Goal: Task Accomplishment & Management: Use online tool/utility

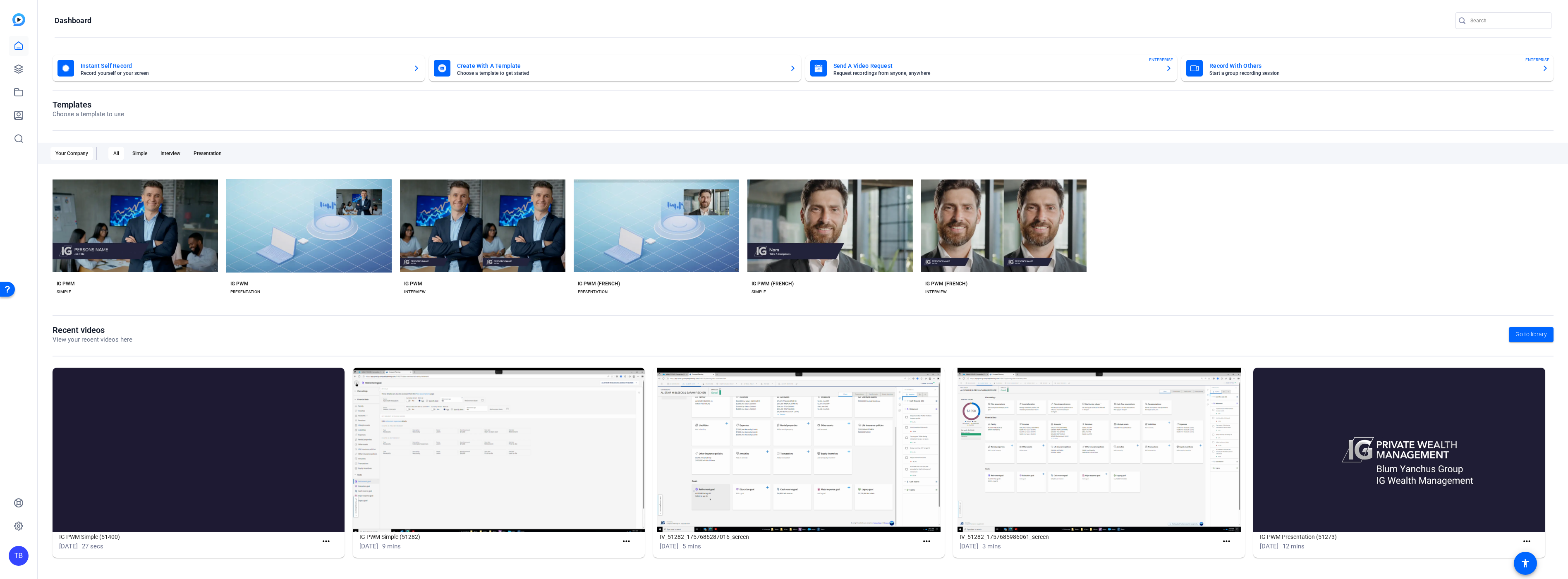
click at [118, 155] on div "All" at bounding box center [116, 153] width 16 height 13
click at [141, 152] on div "Simple" at bounding box center [139, 153] width 25 height 13
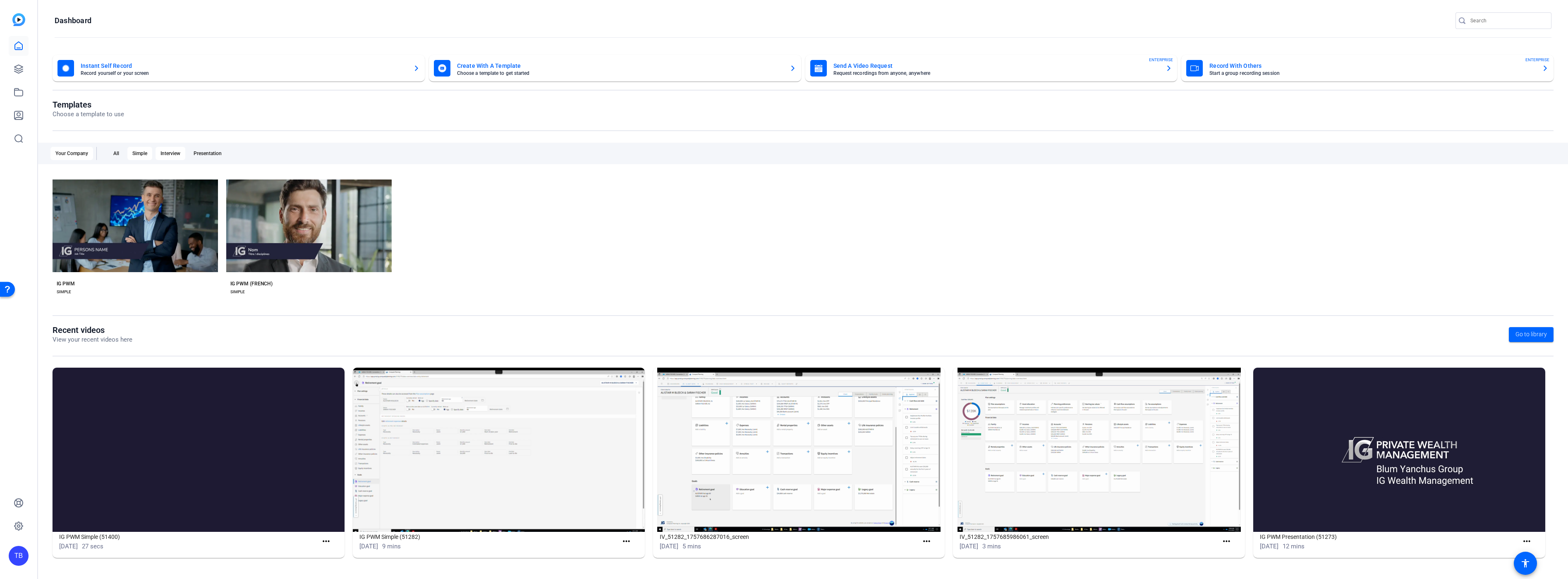
click at [161, 153] on div "Interview" at bounding box center [170, 153] width 30 height 13
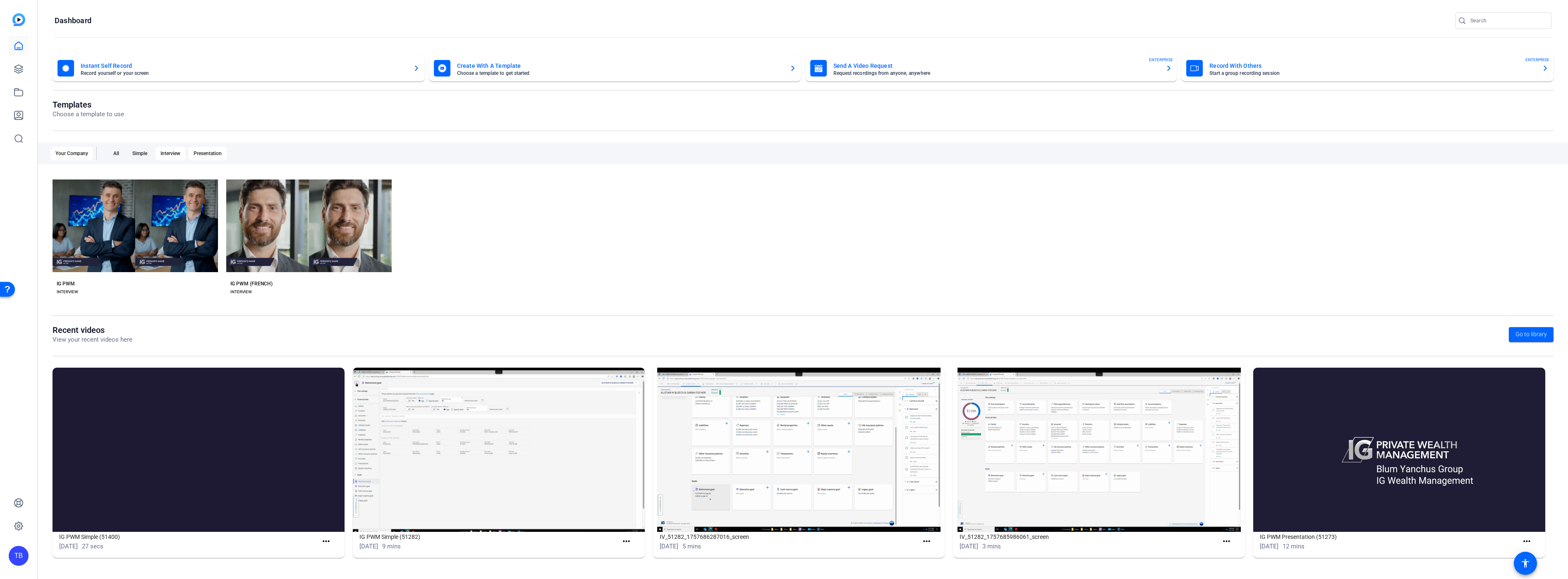
click at [208, 156] on div "Presentation" at bounding box center [208, 153] width 38 height 13
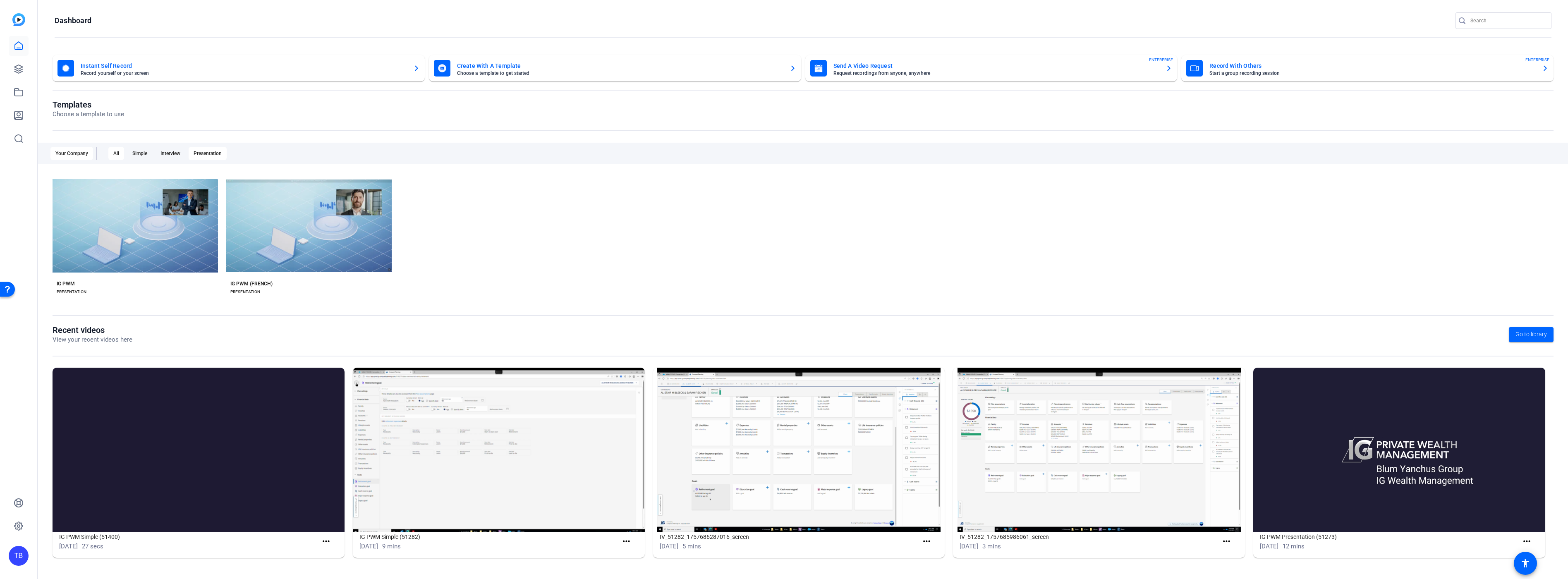
click at [114, 152] on div "All" at bounding box center [116, 153] width 16 height 13
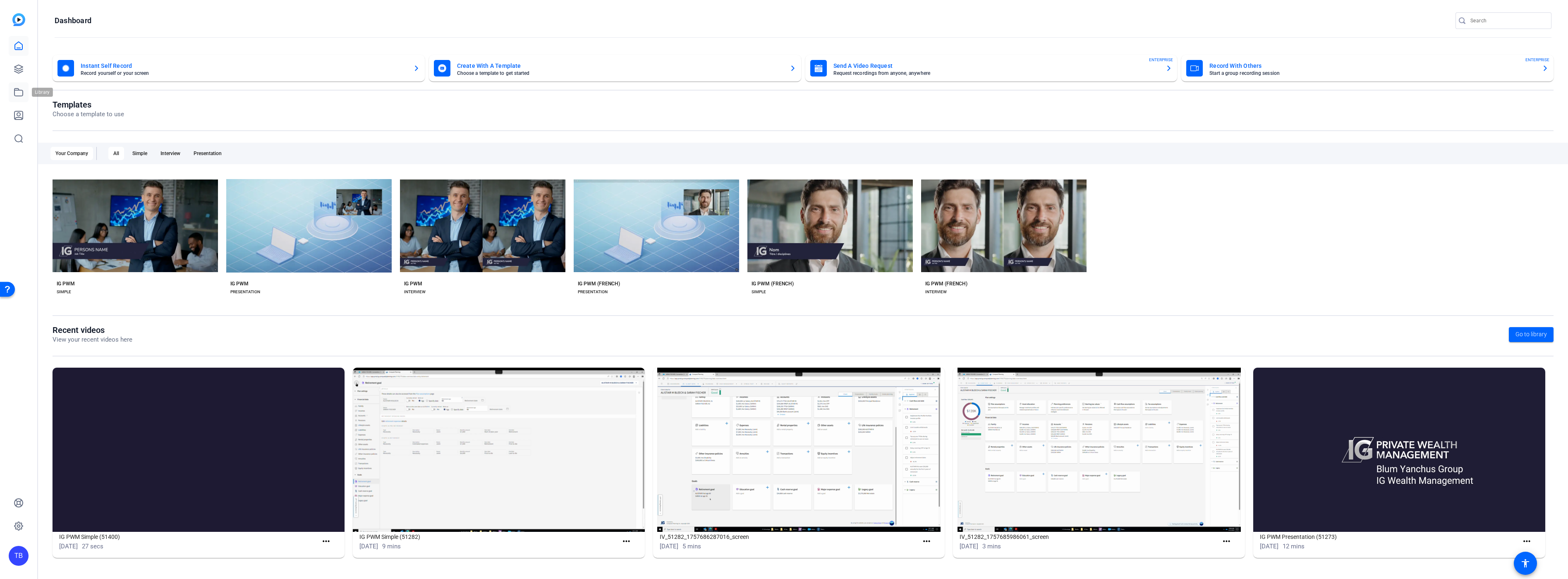
click at [20, 89] on icon at bounding box center [18, 92] width 10 height 10
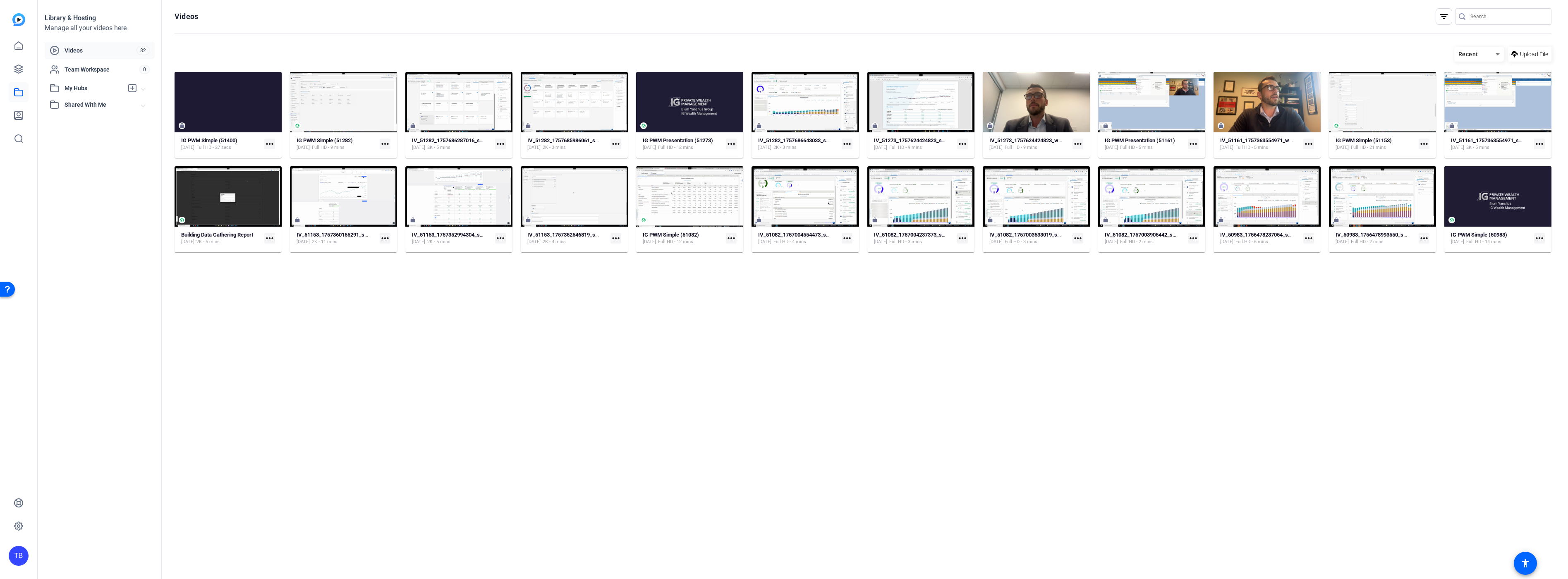
click at [1491, 52] on div "Recent" at bounding box center [1475, 55] width 42 height 11
click at [1473, 95] on span "Oldest First" at bounding box center [1476, 95] width 29 height 10
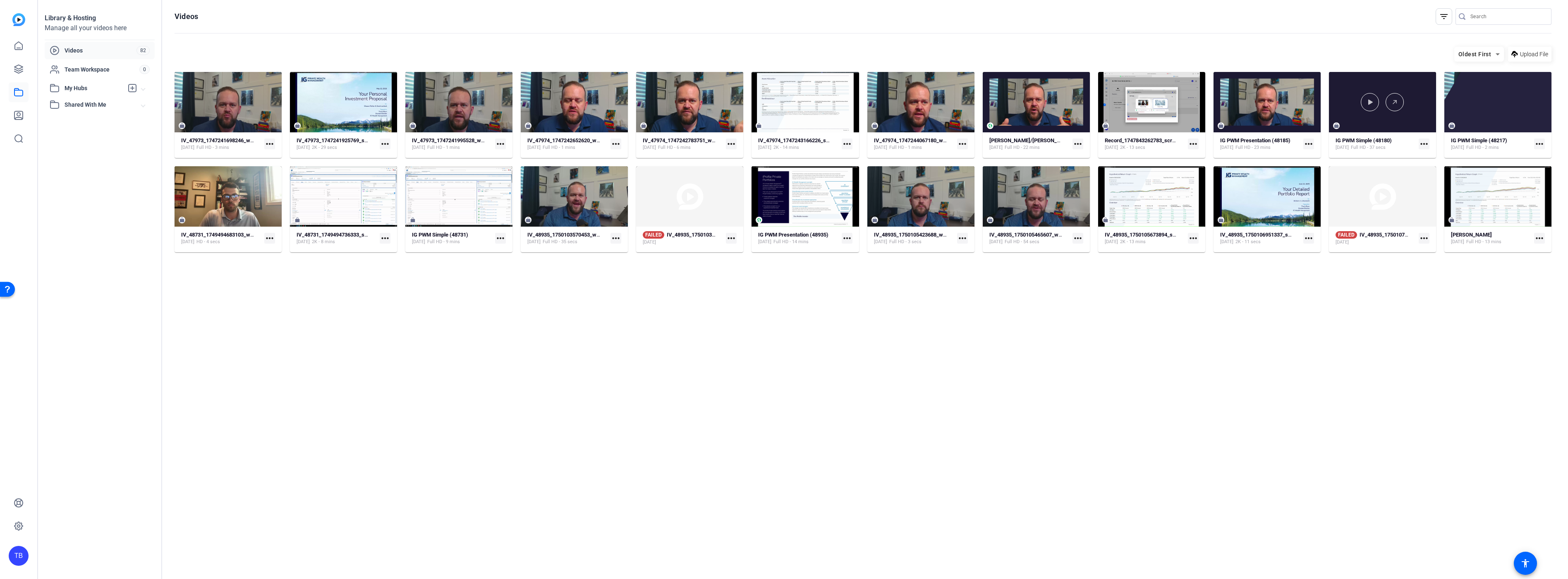
click at [1467, 60] on div "Oldest First" at bounding box center [1479, 55] width 50 height 15
click at [1473, 109] on mat-option "A - Z" at bounding box center [1479, 108] width 50 height 12
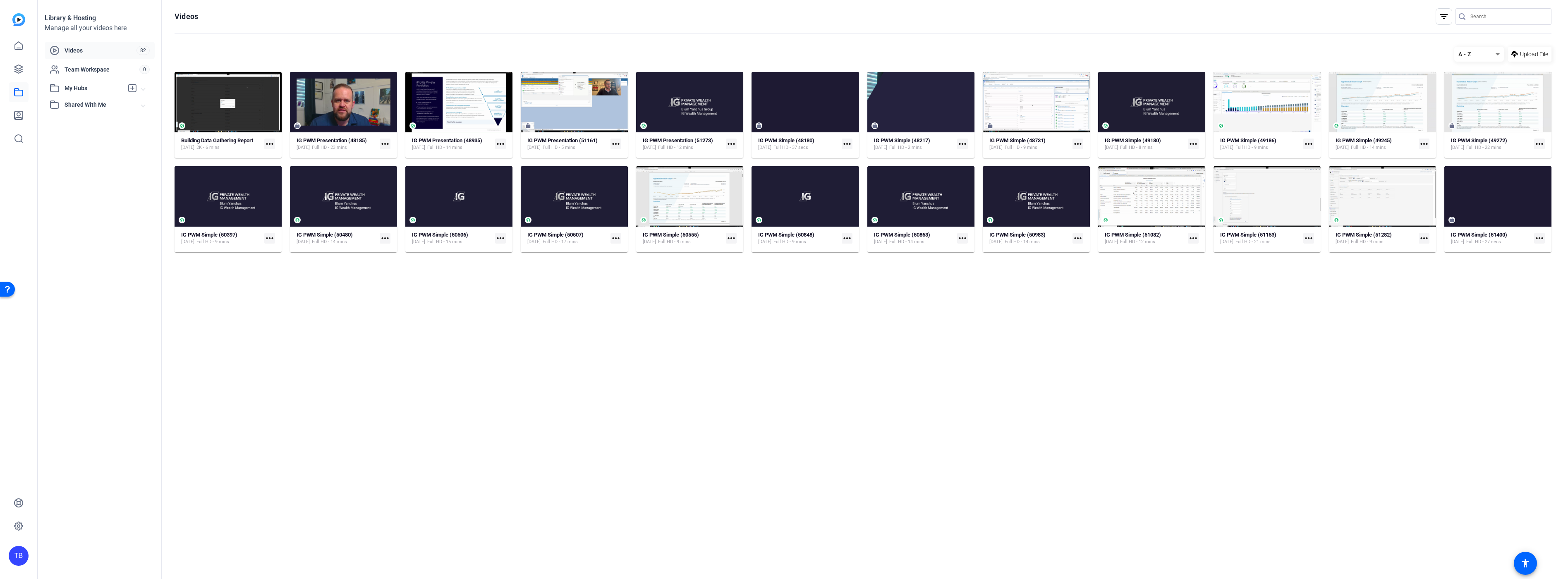
click at [72, 111] on mat-expansion-panel-header "Shared With Me" at bounding box center [99, 105] width 110 height 17
click at [68, 86] on span "My Hubs" at bounding box center [94, 88] width 59 height 8
click at [93, 88] on span "My Hubs" at bounding box center [94, 88] width 59 height 8
click at [19, 111] on icon at bounding box center [18, 115] width 8 height 8
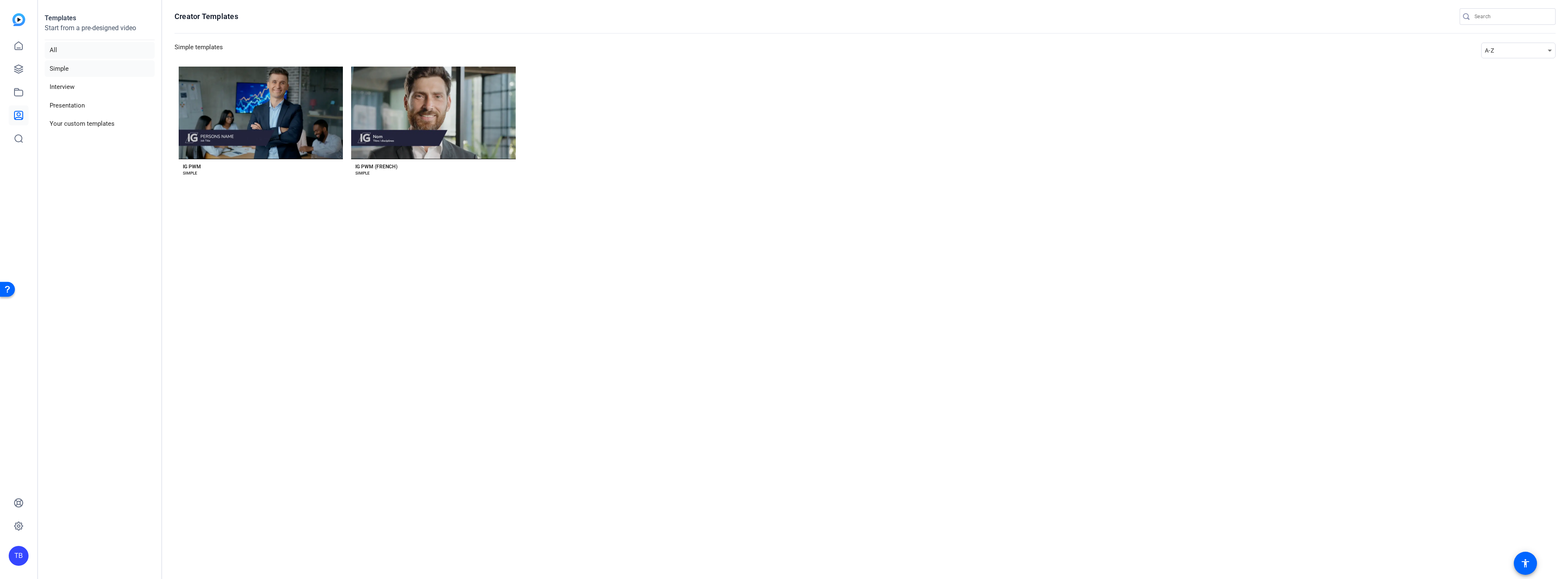
click at [106, 47] on li "All" at bounding box center [99, 50] width 110 height 17
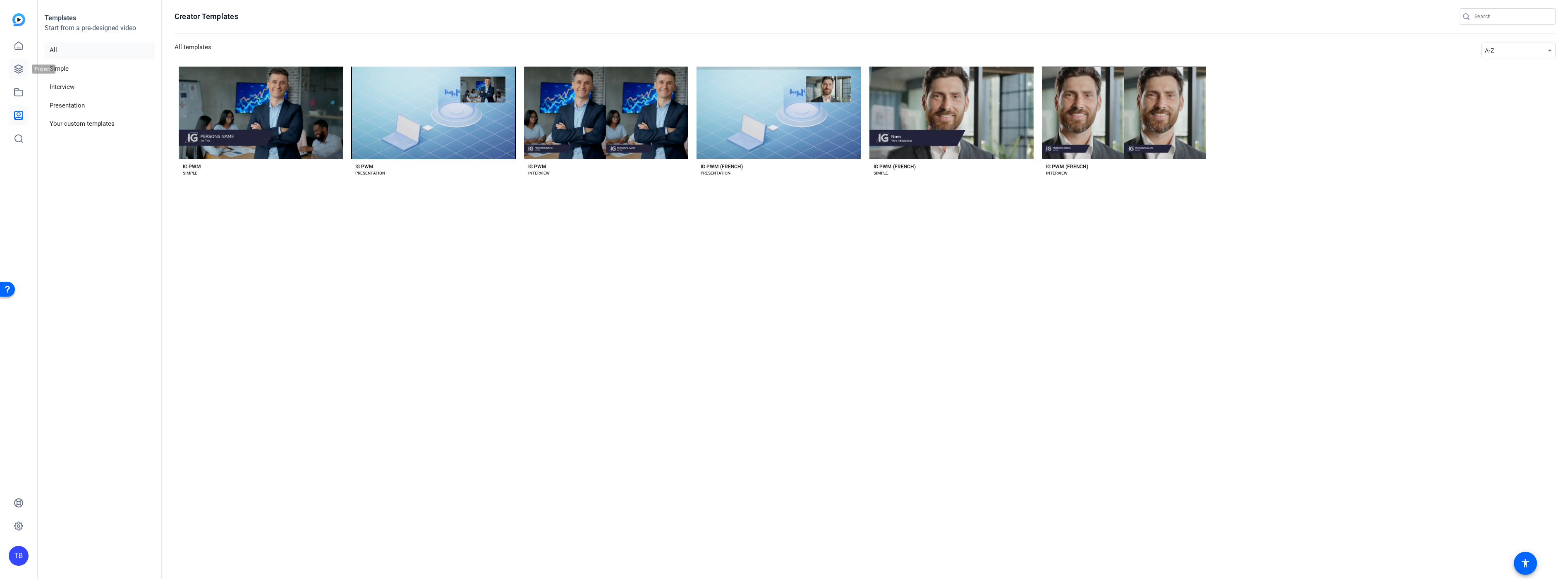
click at [20, 67] on icon at bounding box center [18, 69] width 10 height 10
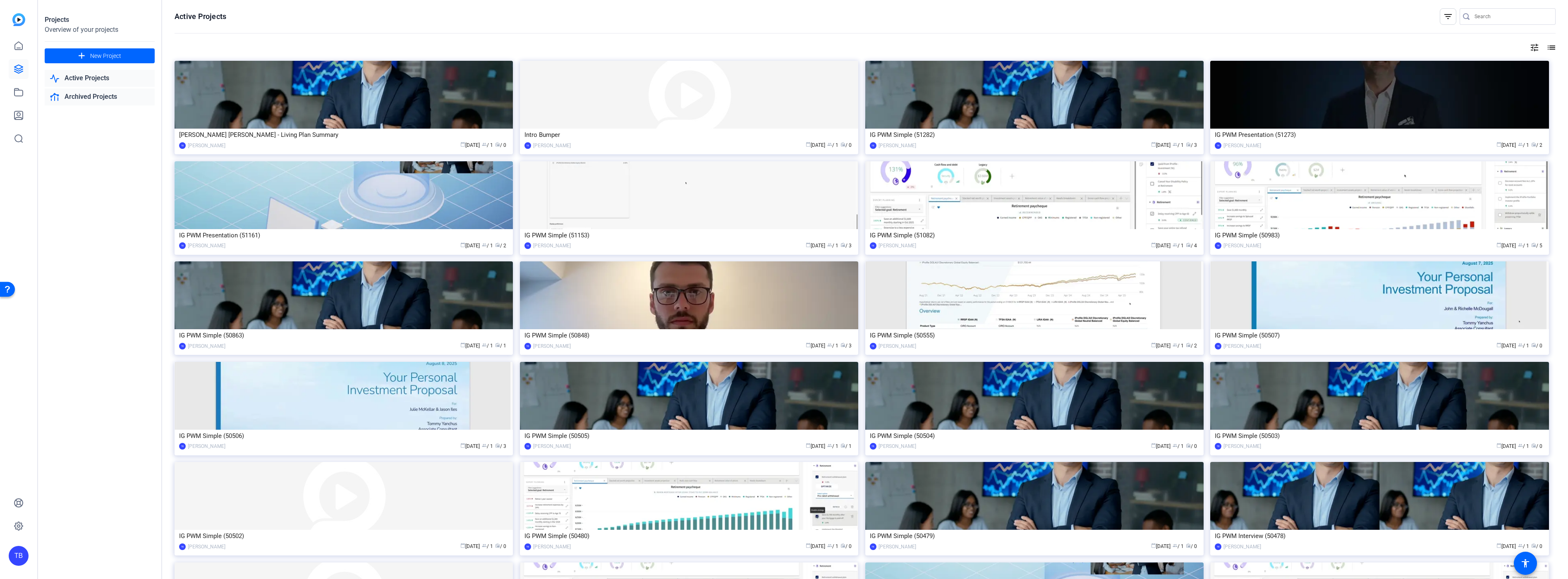
click at [89, 99] on link "Archived Projects" at bounding box center [99, 97] width 110 height 17
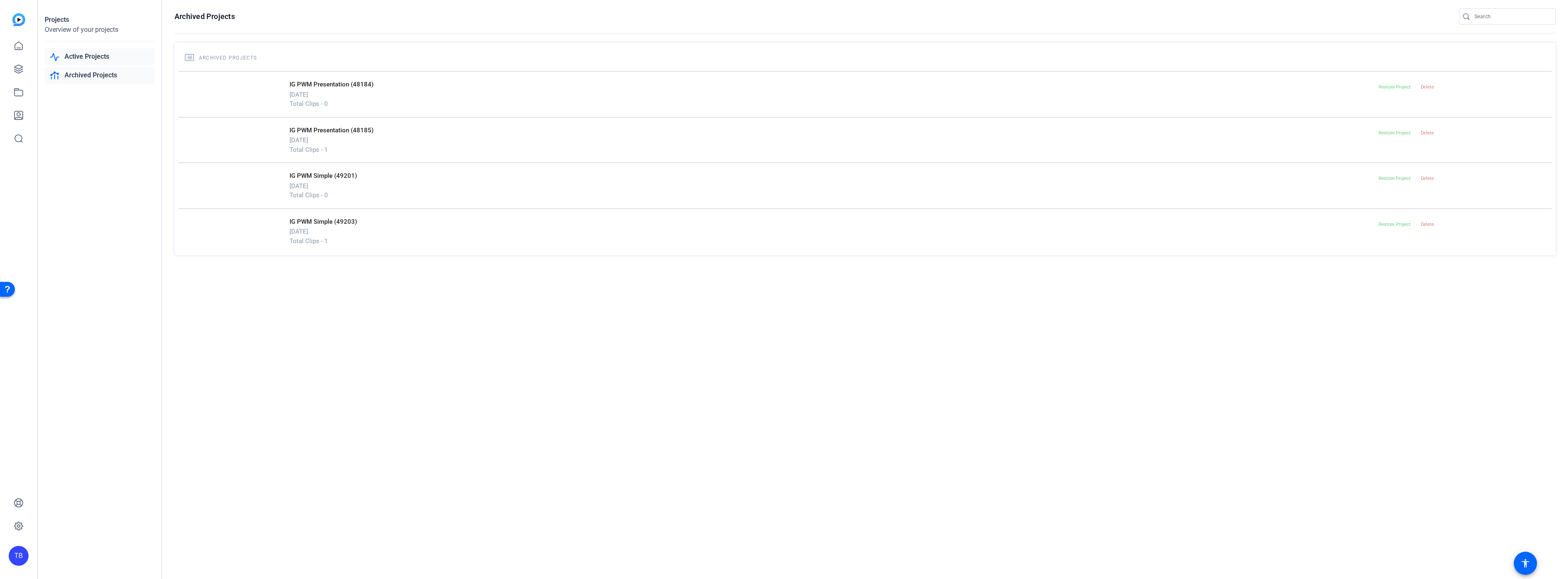
click at [81, 55] on link "Active Projects" at bounding box center [99, 57] width 110 height 17
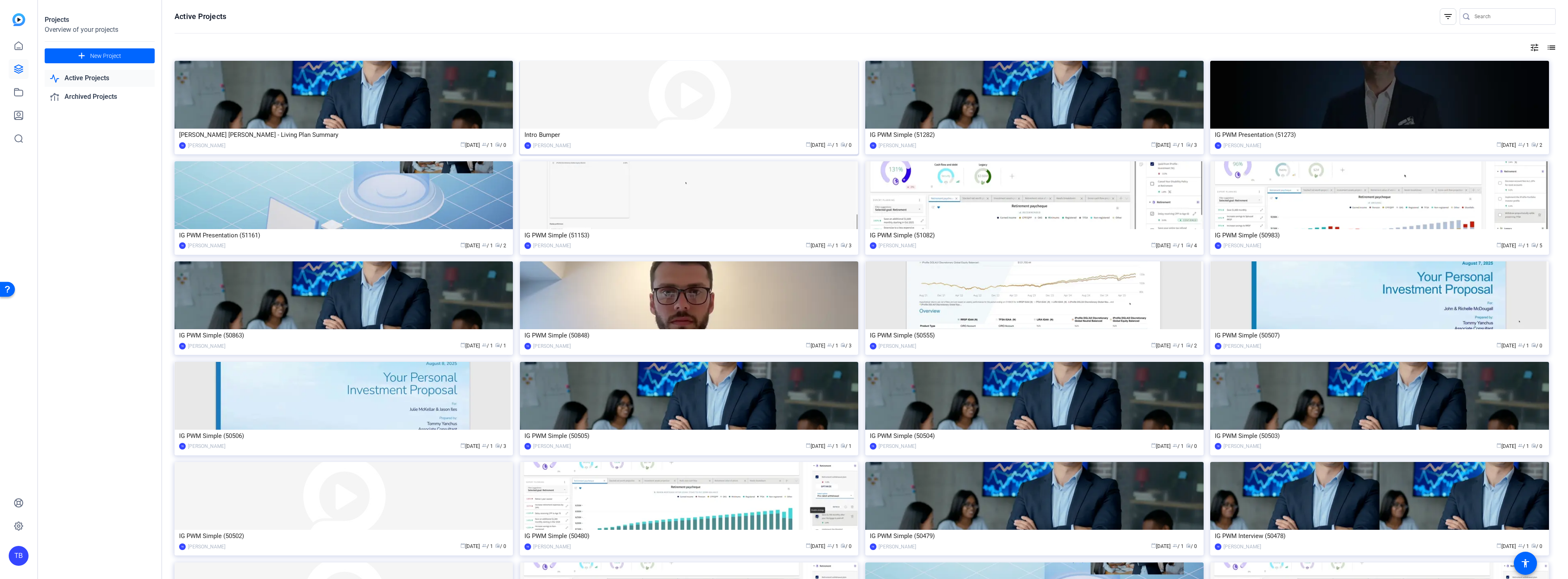
click at [742, 132] on div "Intro Bumper" at bounding box center [689, 135] width 330 height 12
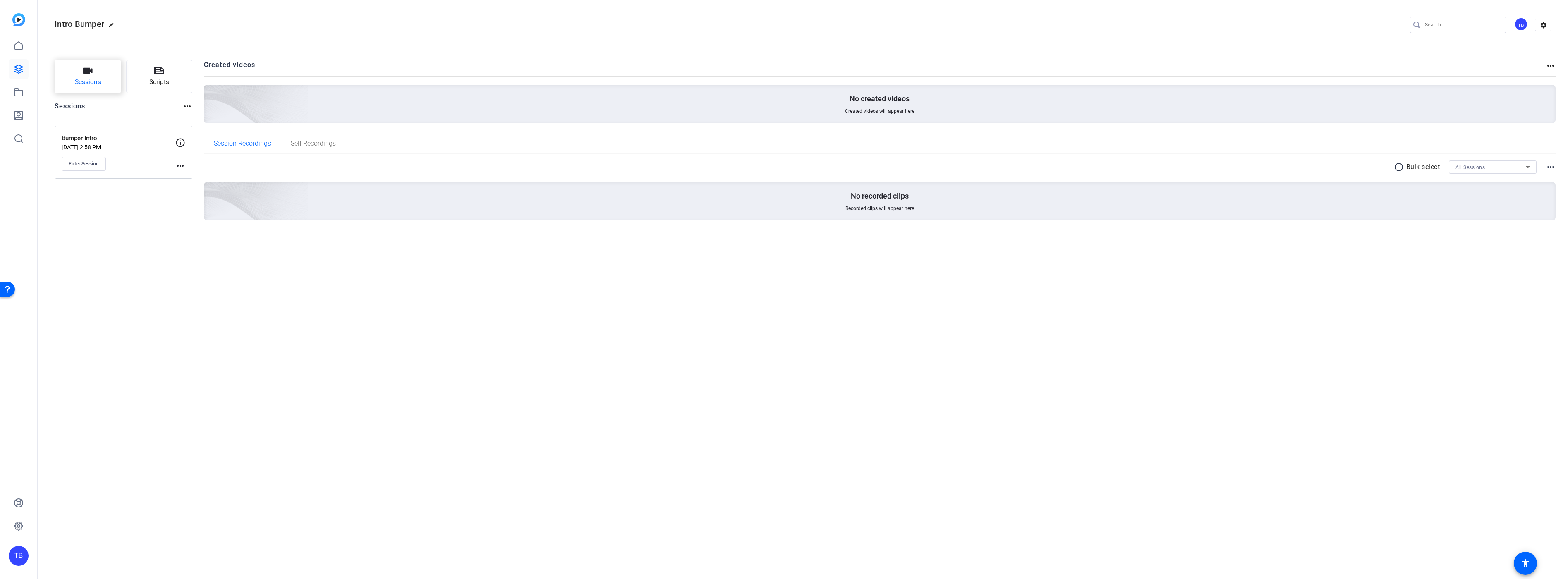
click at [96, 80] on span "Sessions" at bounding box center [88, 82] width 26 height 10
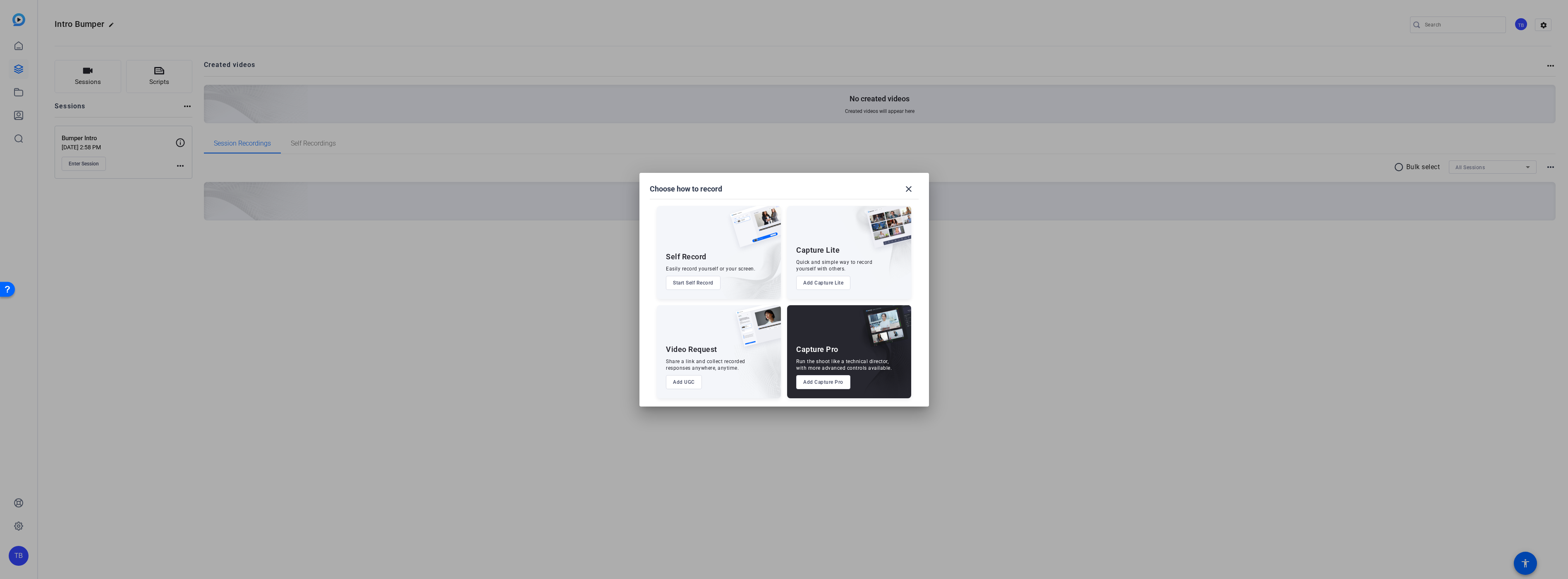
click at [442, 433] on div at bounding box center [784, 290] width 1568 height 579
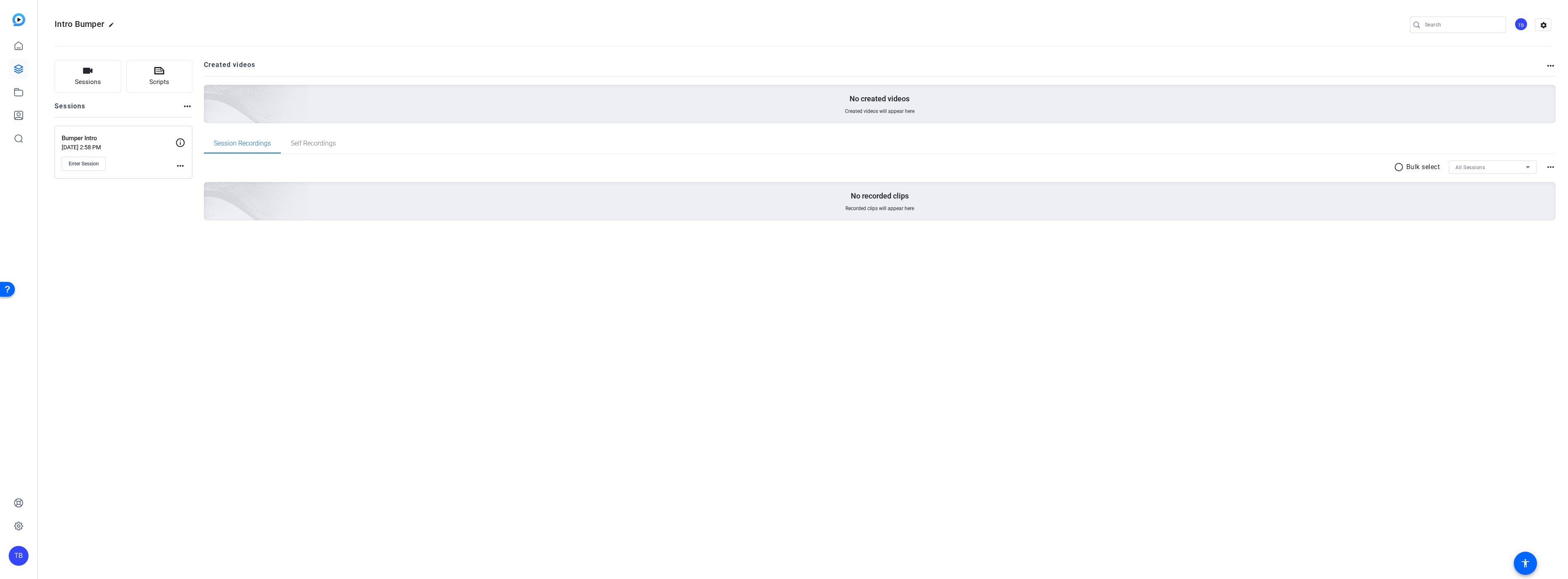
click at [127, 136] on p "Bumper Intro" at bounding box center [118, 138] width 114 height 10
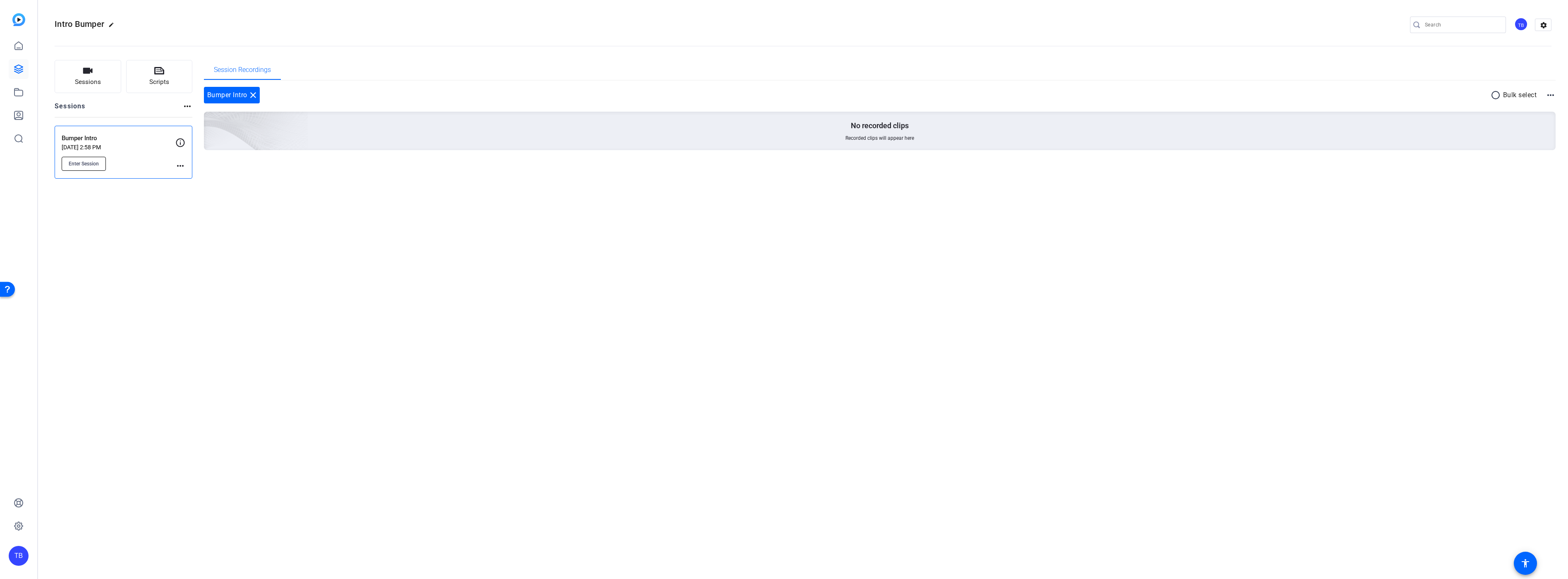
click at [86, 161] on span "Enter Session" at bounding box center [84, 164] width 30 height 7
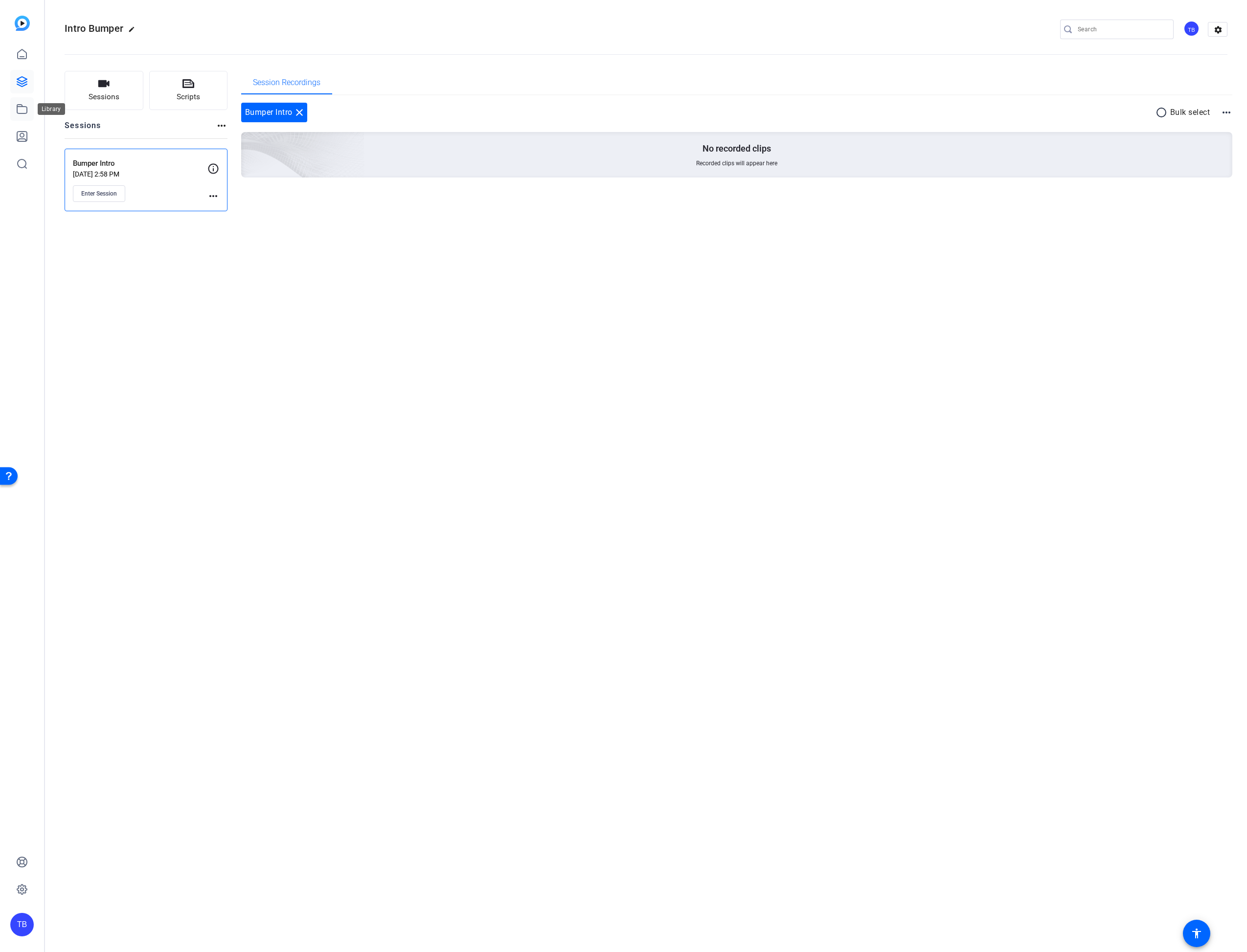
click at [21, 111] on icon at bounding box center [22, 108] width 12 height 12
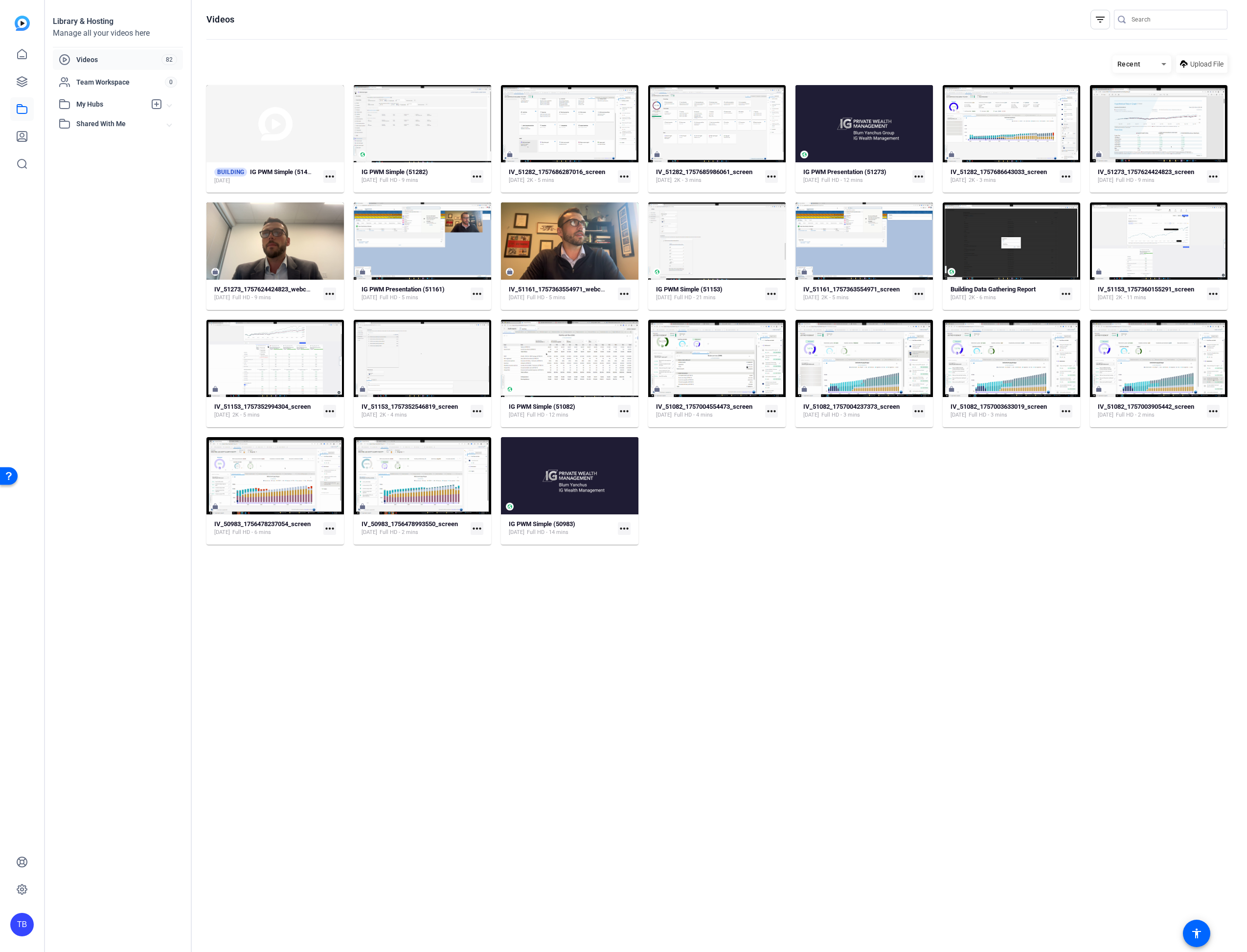
click at [855, 500] on div "BUILDING IG PWM Simple (51400) Sep 18, 2025 more_horiz IG PWM Simple (51282) Se…" at bounding box center [717, 314] width 1021 height 459
click at [95, 81] on span "Team Workspace" at bounding box center [120, 81] width 89 height 10
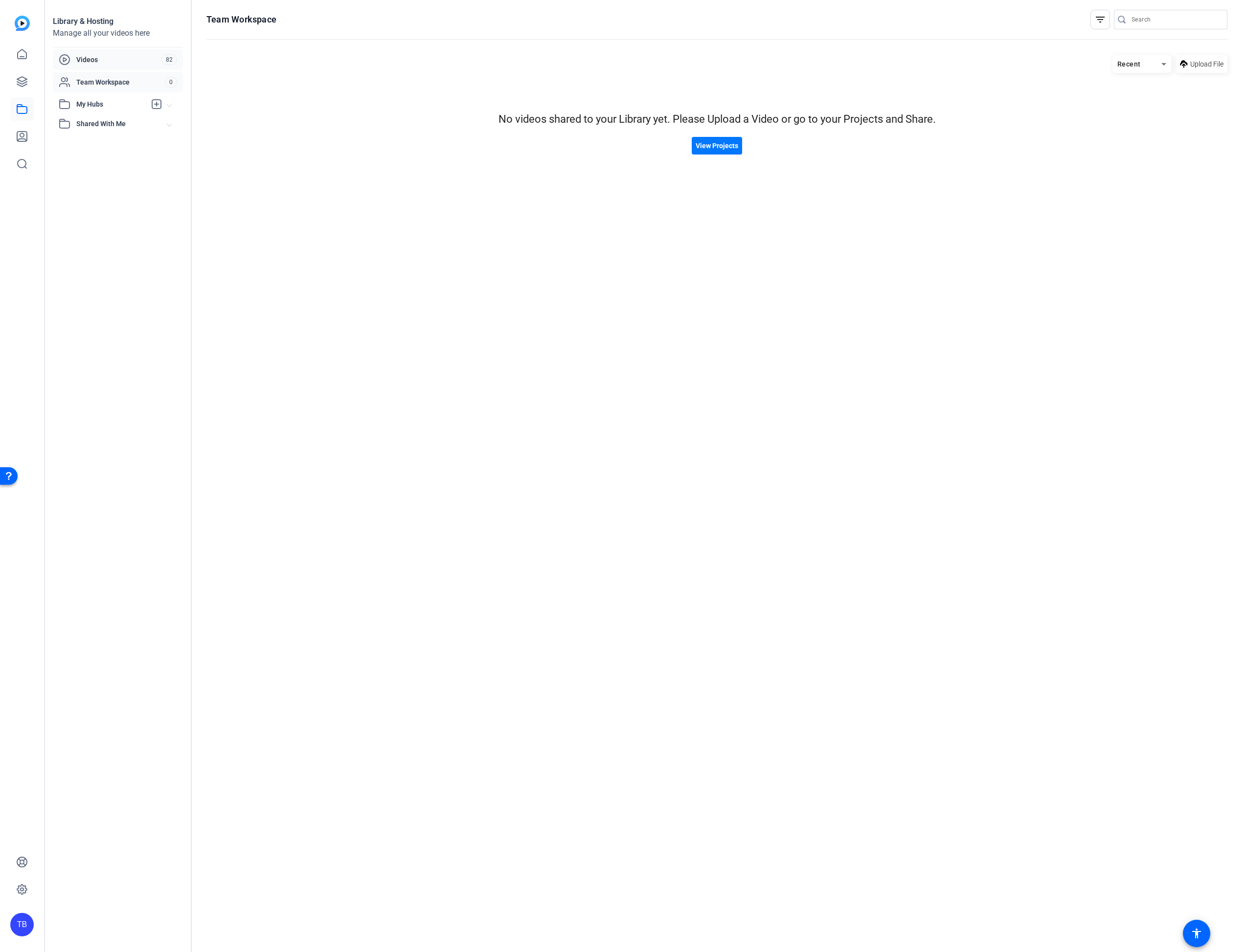
click at [94, 59] on span "Videos" at bounding box center [118, 59] width 85 height 10
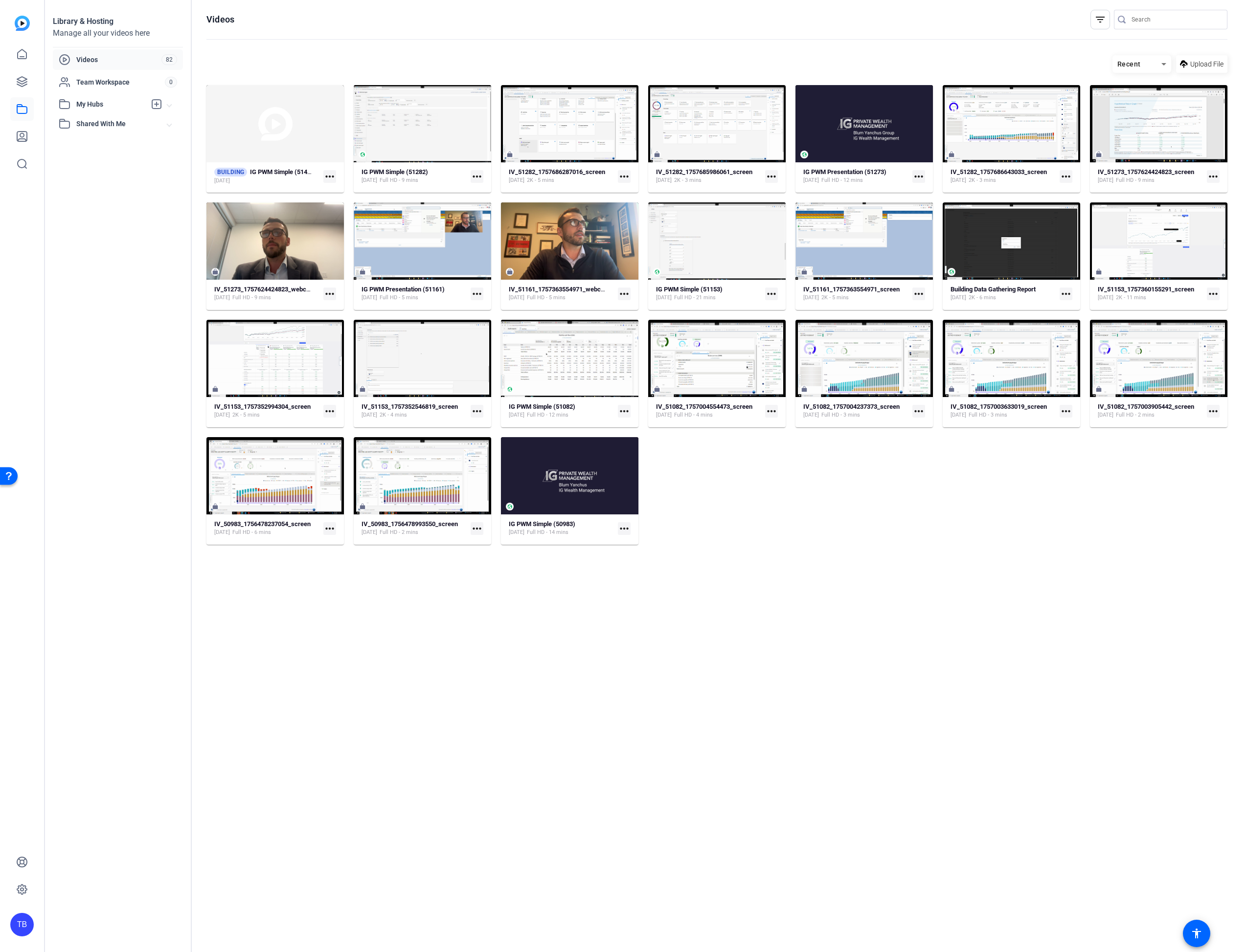
click at [1144, 62] on div "Recent" at bounding box center [1137, 64] width 49 height 13
click at [1199, 62] on div at bounding box center [624, 476] width 1247 height 952
click at [1152, 61] on div "Recent" at bounding box center [1137, 64] width 49 height 13
click at [1096, 19] on div at bounding box center [624, 476] width 1247 height 952
click at [1096, 19] on mat-icon "filter_list" at bounding box center [1099, 19] width 12 height 12
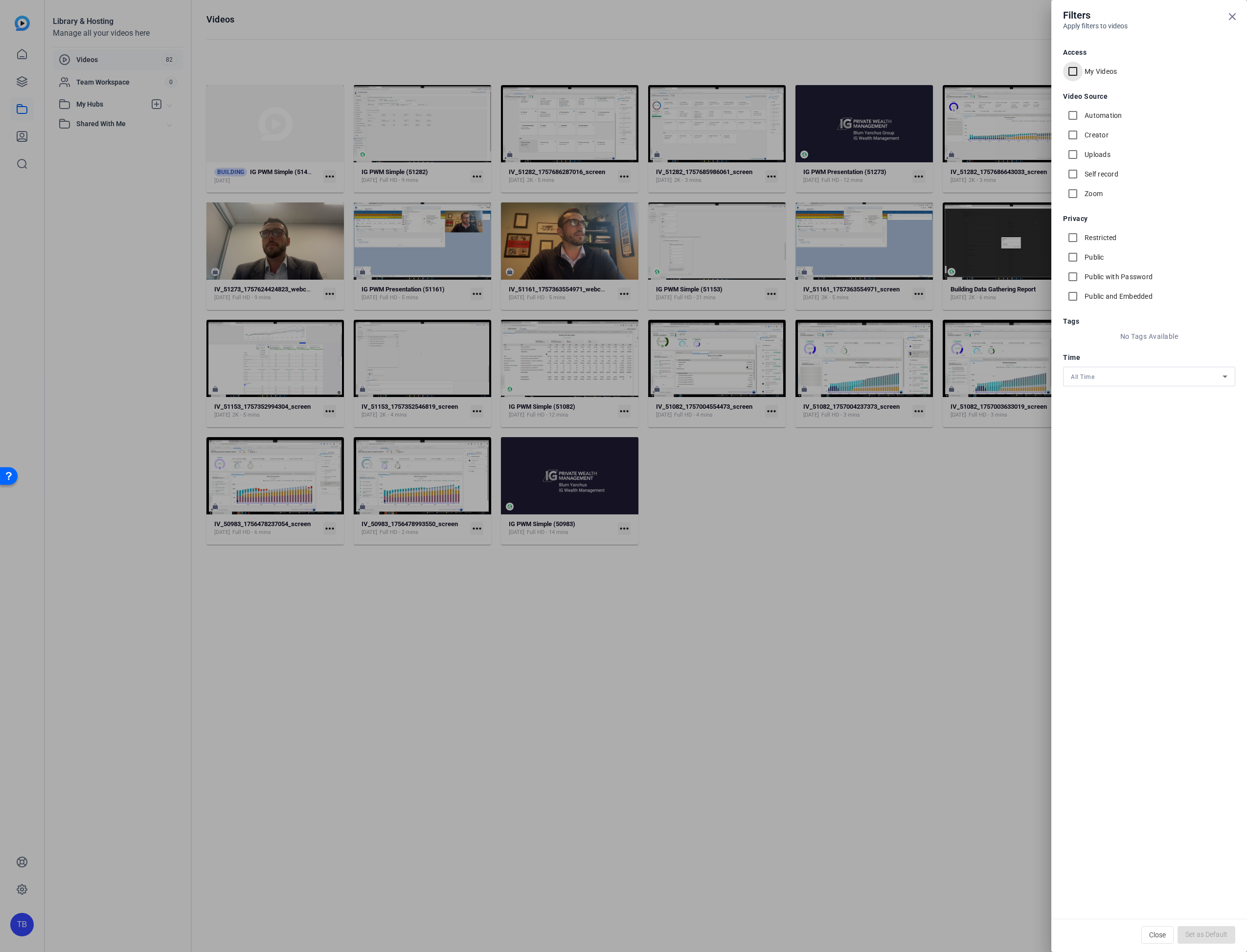
click at [1072, 73] on input "My Videos" at bounding box center [1072, 72] width 20 height 20
checkbox input "true"
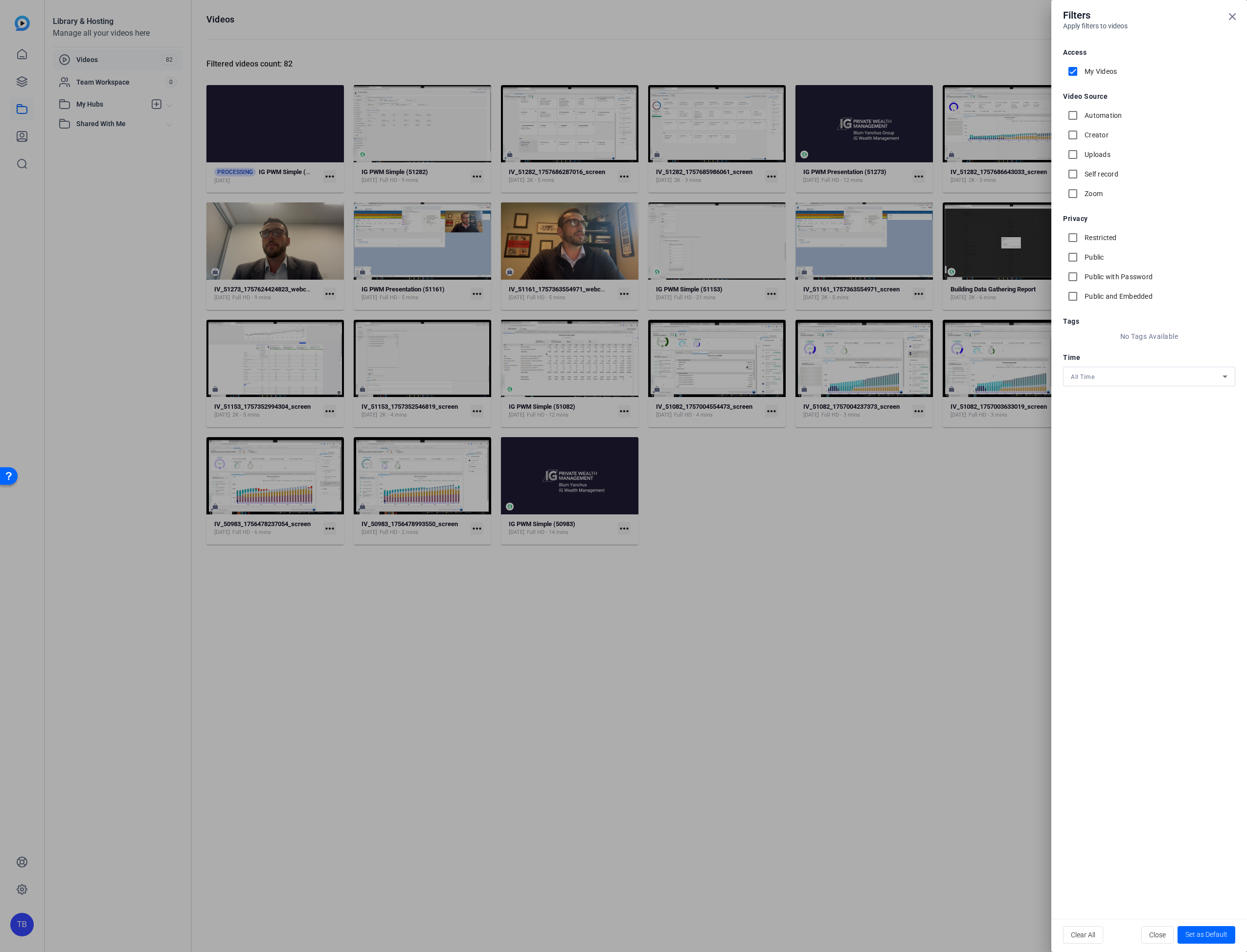
click at [830, 597] on div at bounding box center [624, 476] width 1247 height 952
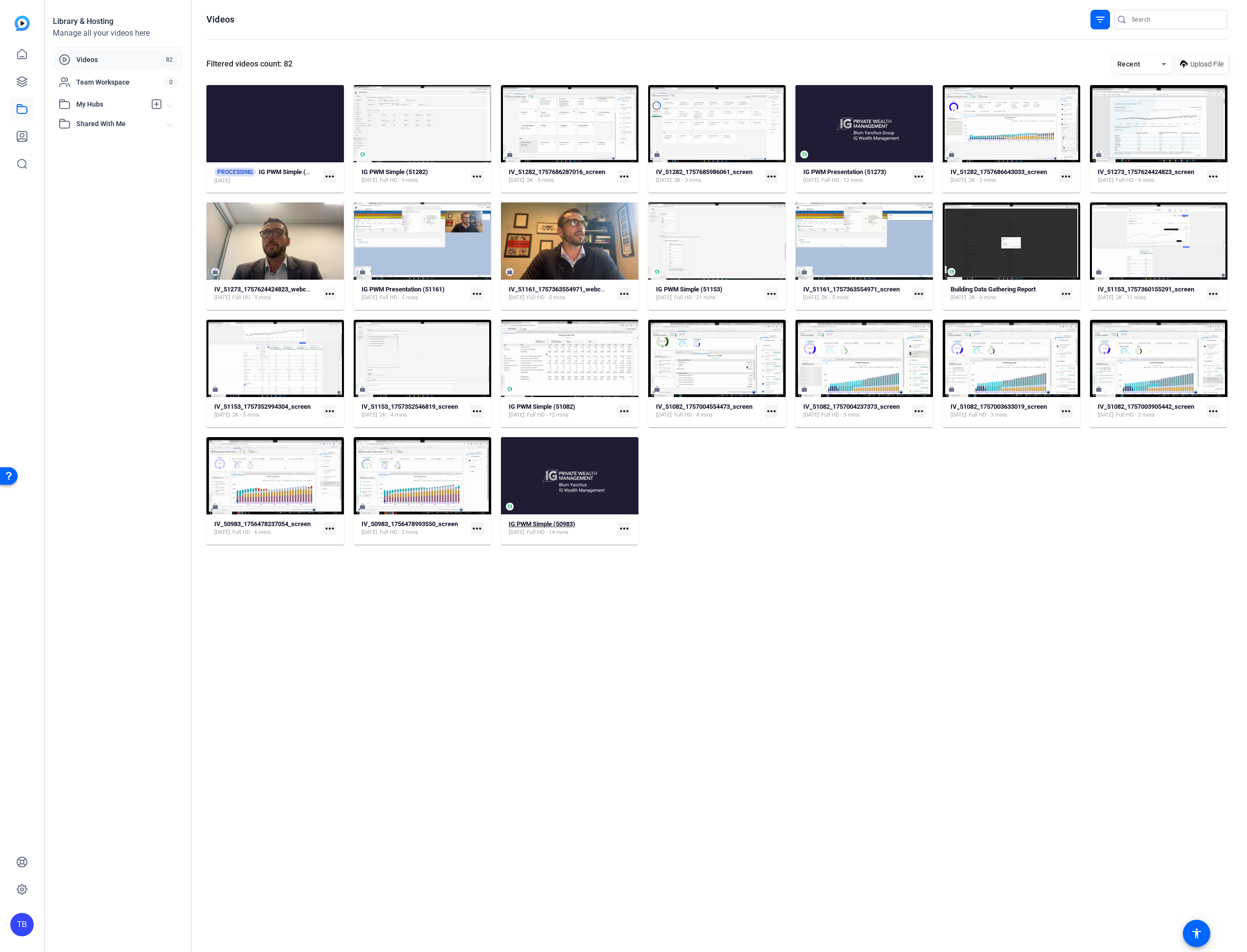
click at [598, 532] on div "IG PWM Simple (50983) Aug 29, 2025 Full HD - 14 mins" at bounding box center [561, 528] width 105 height 16
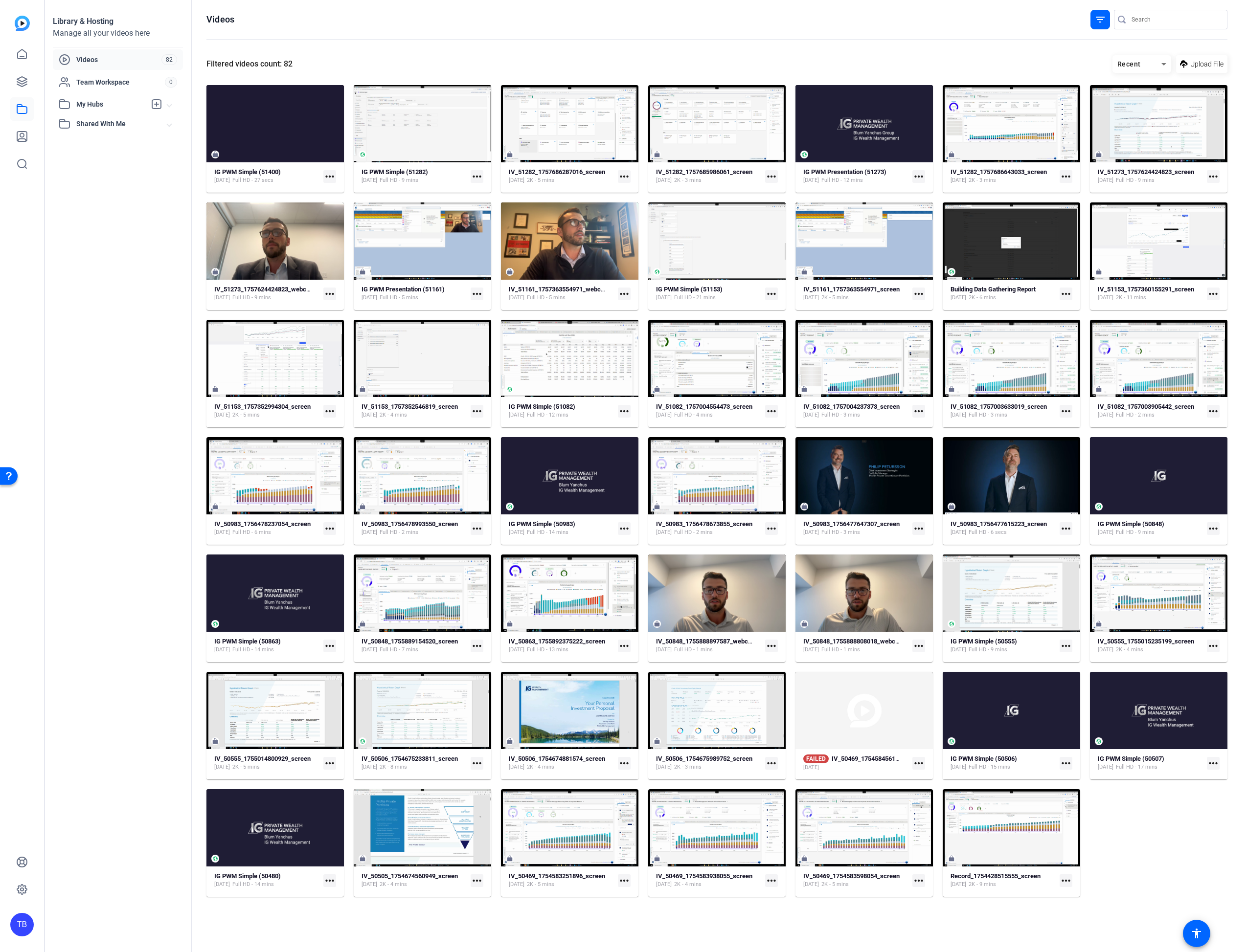
click at [1157, 63] on div "Recent" at bounding box center [1137, 64] width 49 height 13
click at [1157, 63] on div at bounding box center [624, 476] width 1247 height 952
click at [108, 274] on div "Library & Hosting Manage all your videos here Videos 82 Team Workspace 0 My Hub…" at bounding box center [118, 476] width 147 height 952
click at [108, 81] on span "Team Workspace" at bounding box center [120, 81] width 89 height 10
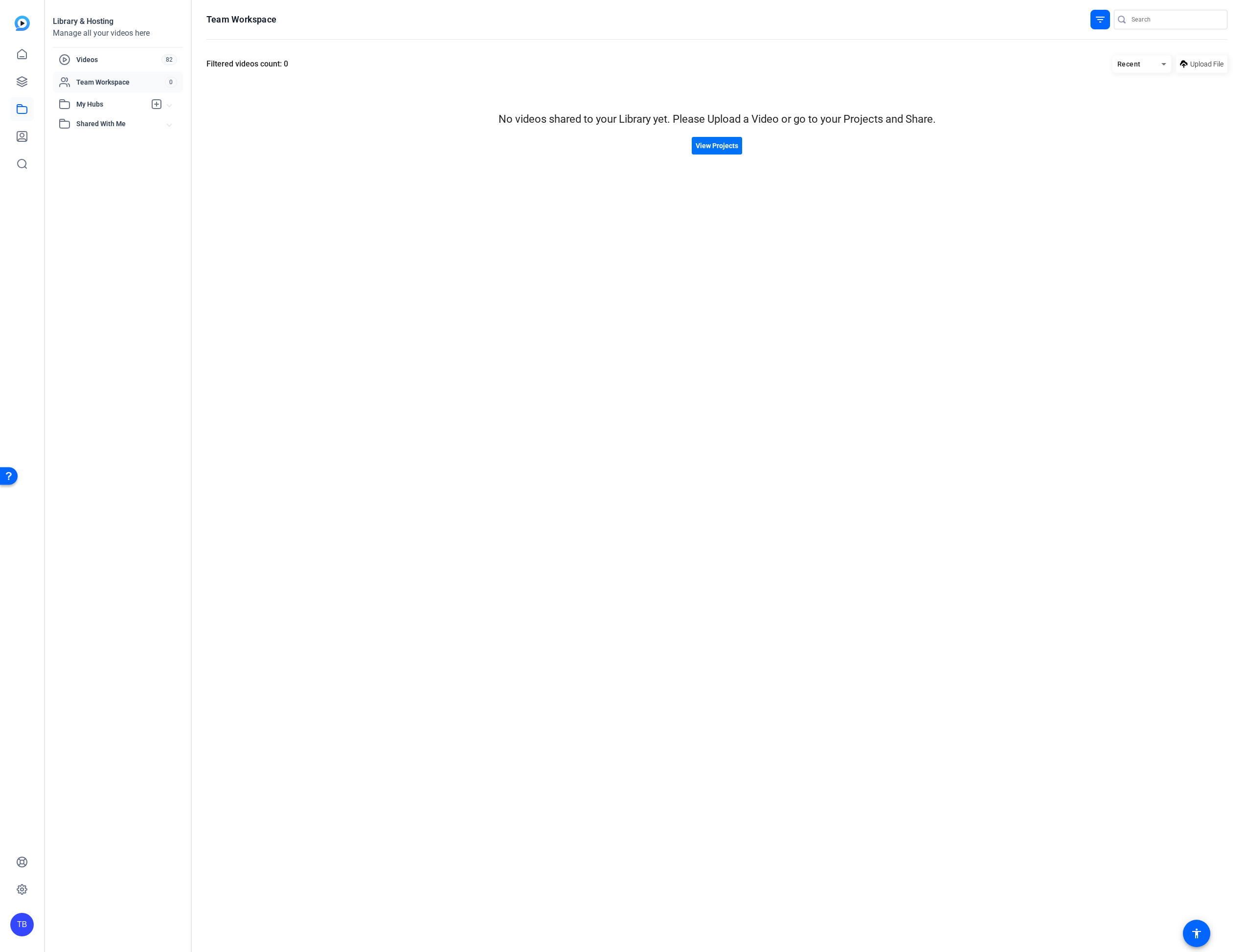
click at [710, 149] on span "View Projects" at bounding box center [717, 145] width 43 height 10
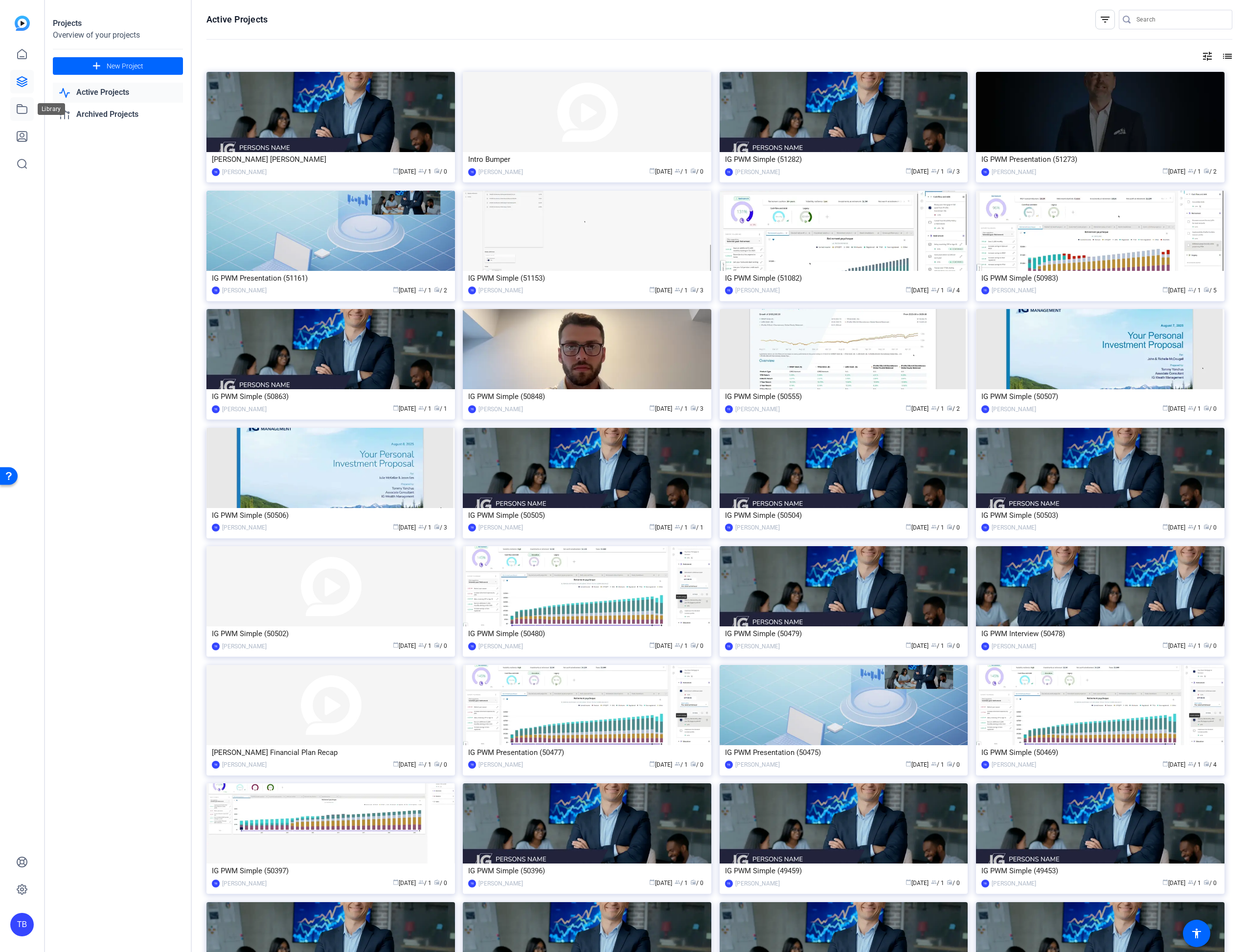
click at [17, 109] on icon at bounding box center [22, 109] width 10 height 9
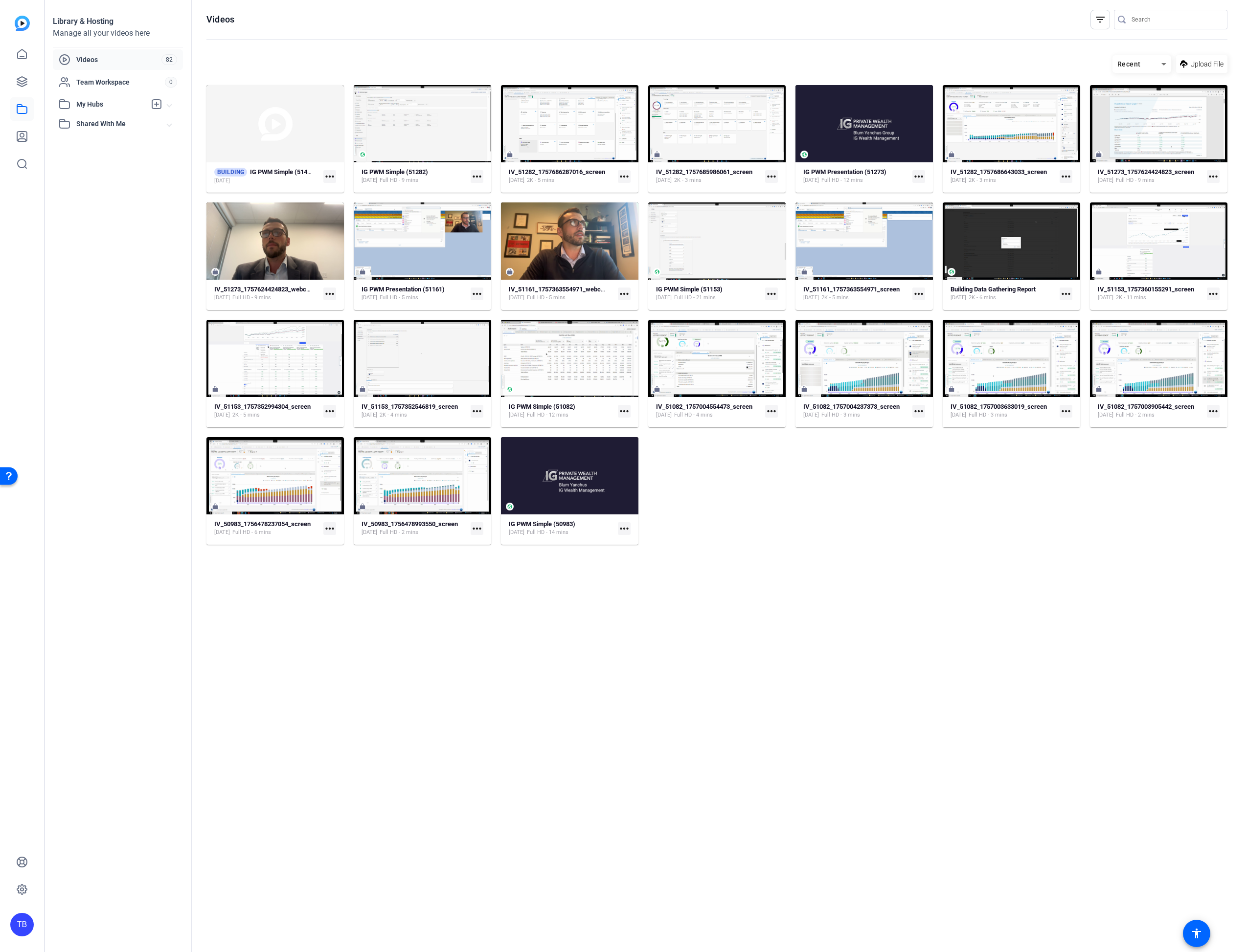
click at [121, 61] on span "Videos" at bounding box center [118, 59] width 85 height 10
click at [1160, 21] on input "Search" at bounding box center [1175, 19] width 88 height 12
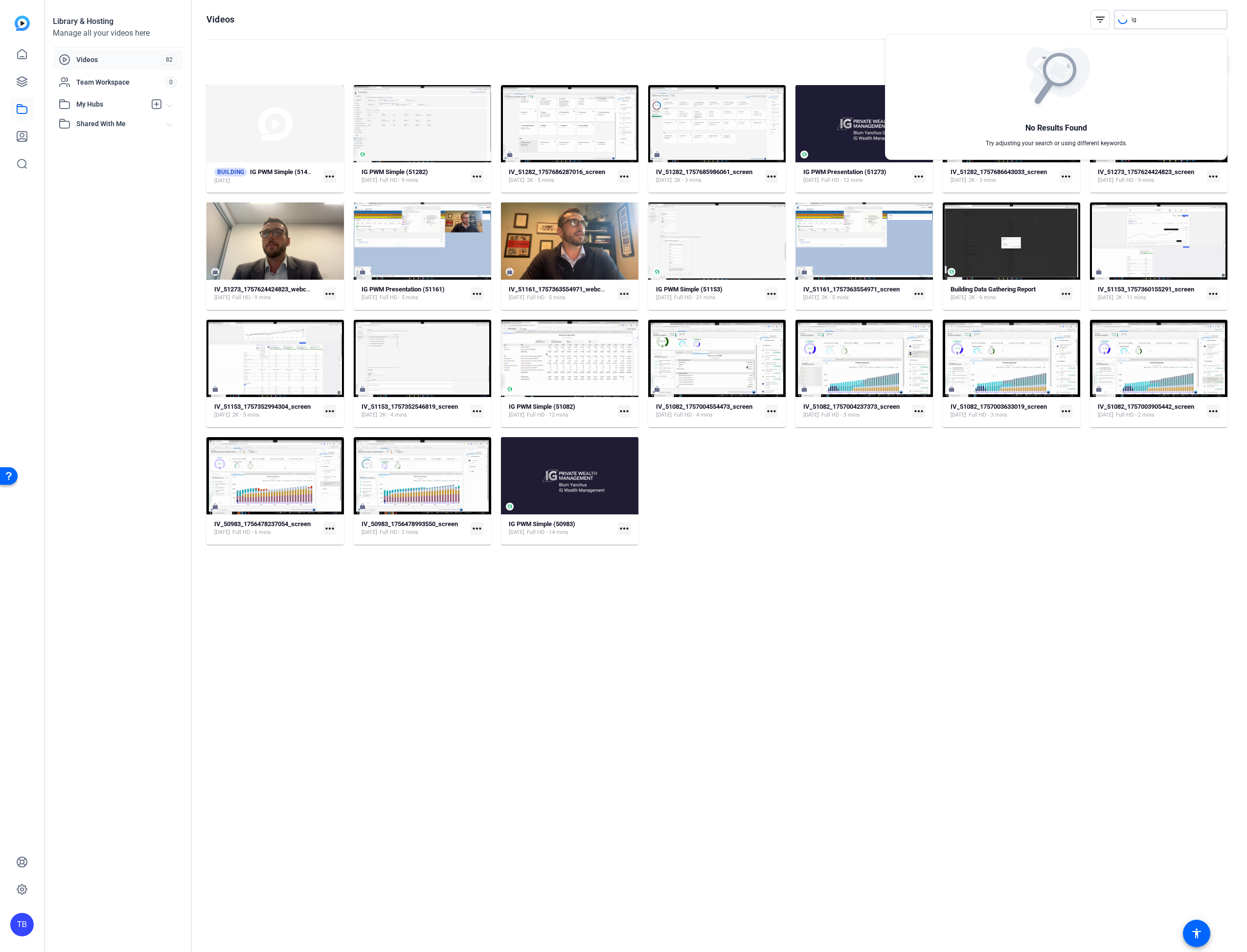
type input "ig"
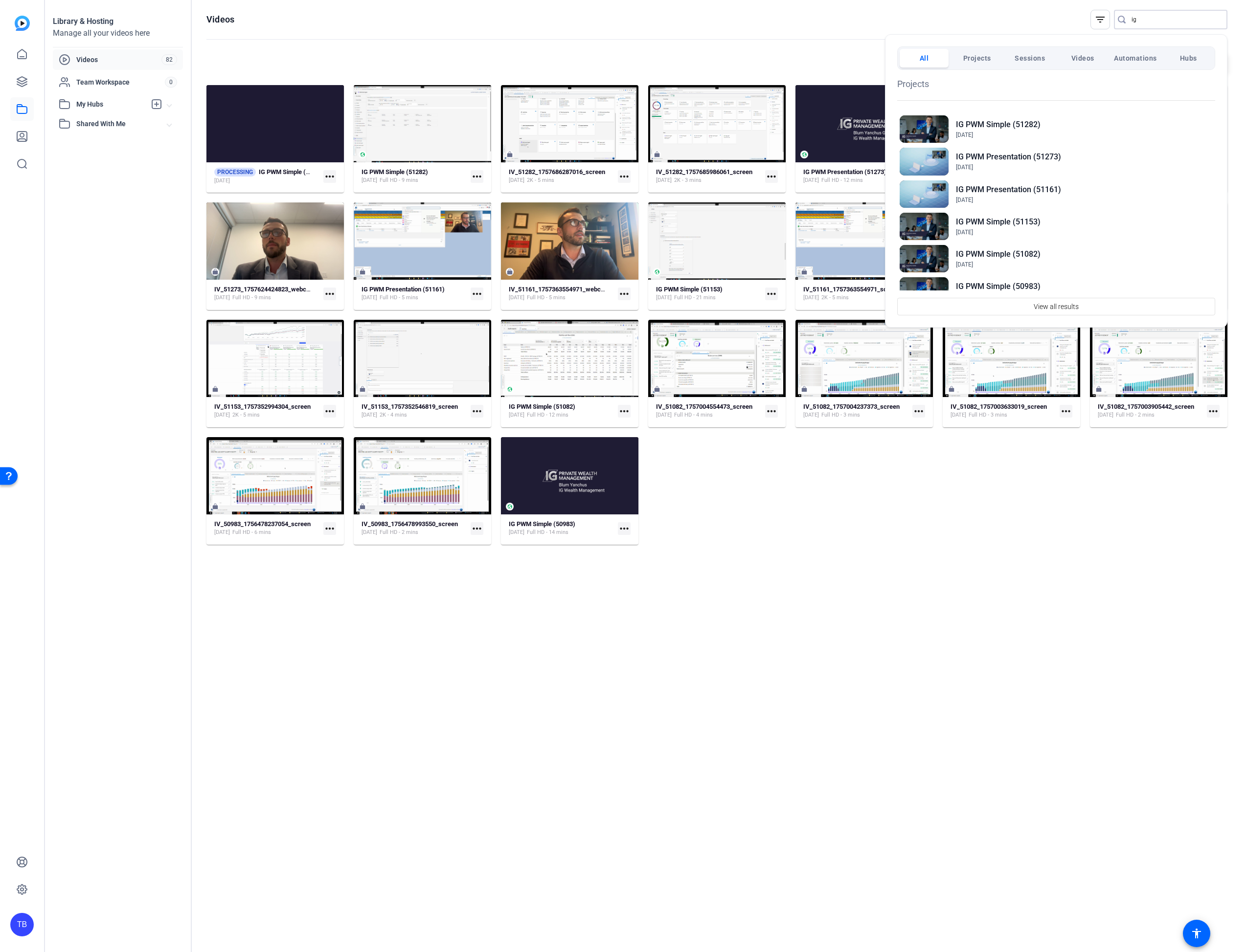
click at [828, 613] on div at bounding box center [624, 476] width 1247 height 952
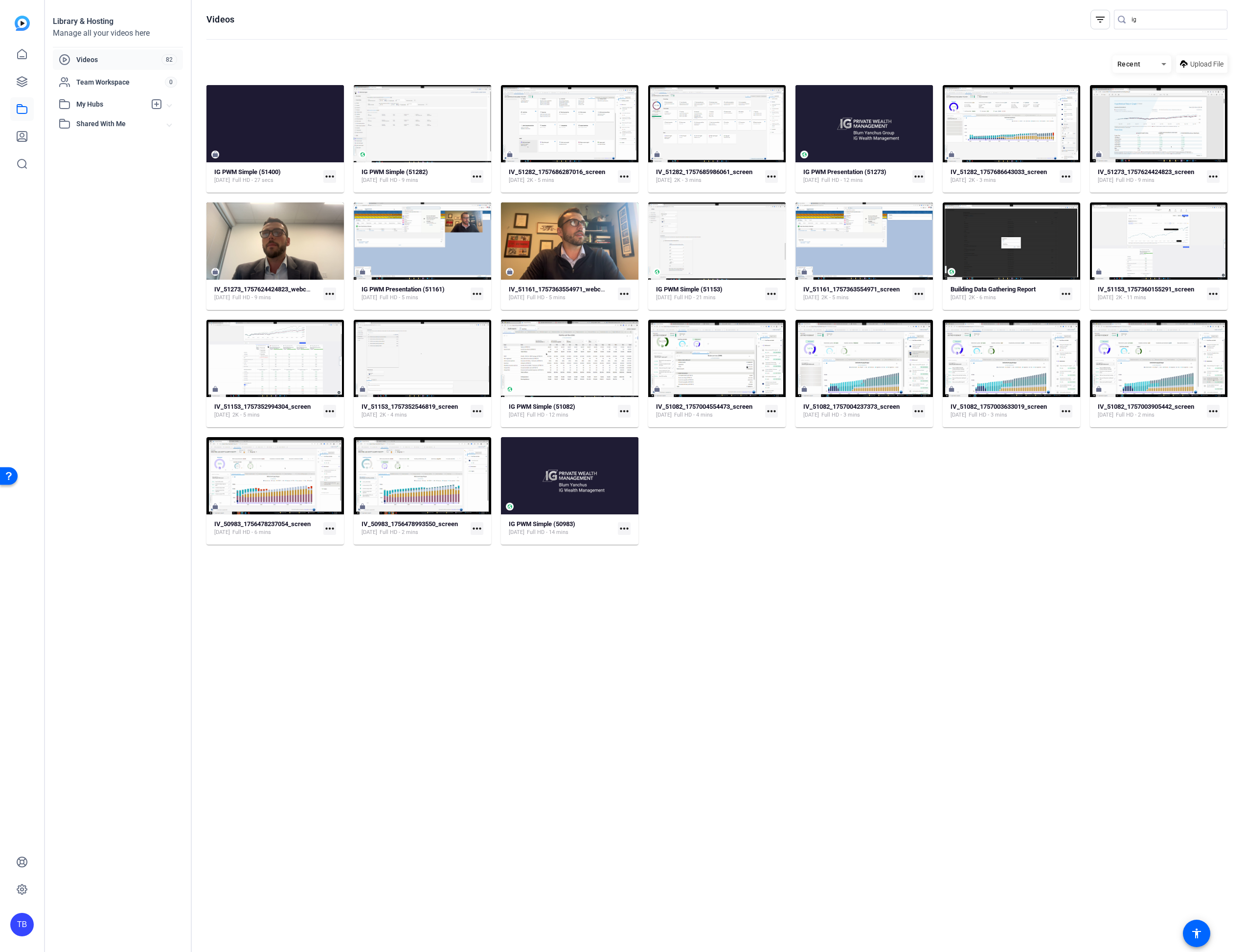
click at [91, 57] on span "Videos" at bounding box center [118, 59] width 85 height 10
click at [16, 80] on icon at bounding box center [22, 81] width 12 height 12
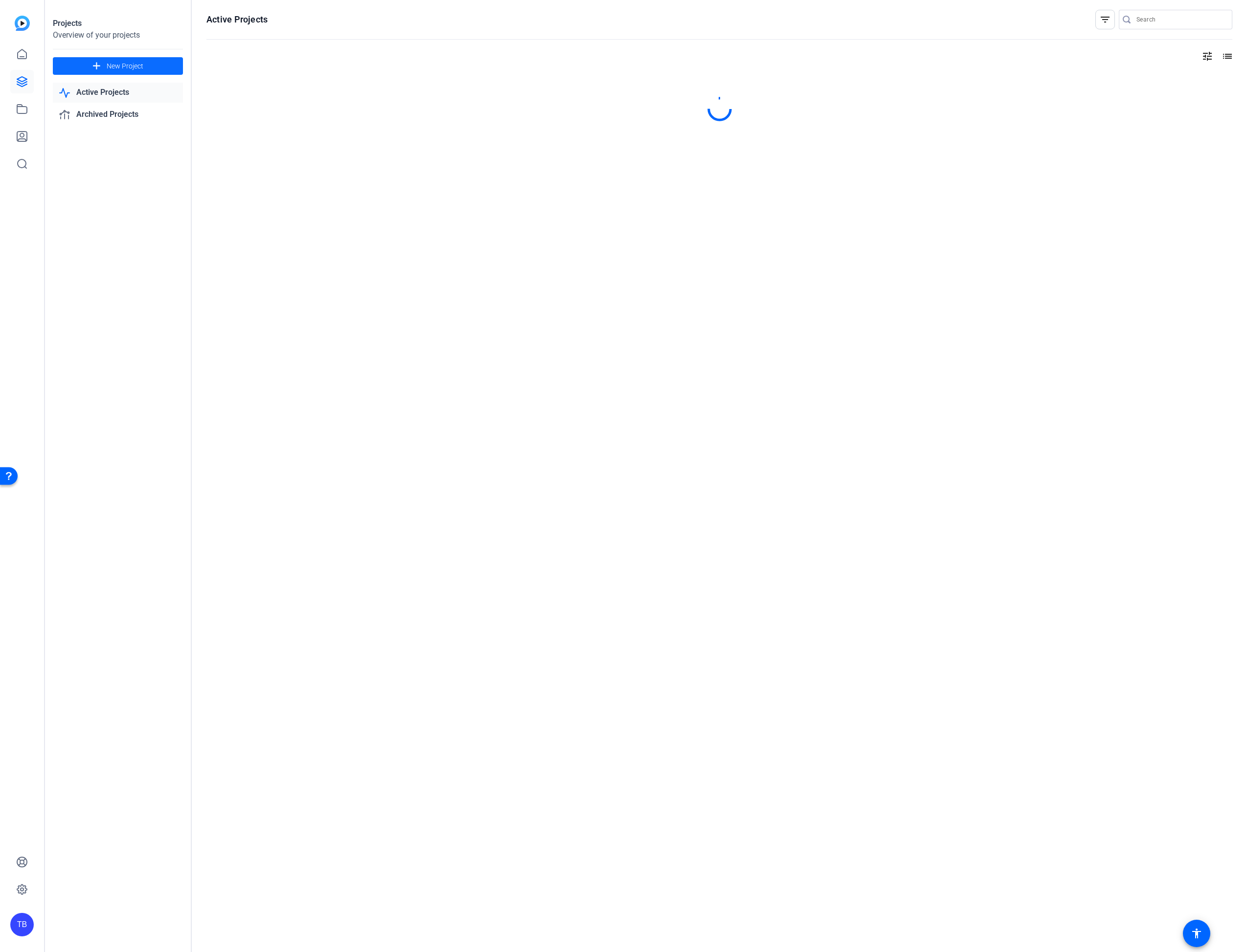
click at [108, 62] on span "New Project" at bounding box center [125, 65] width 37 height 10
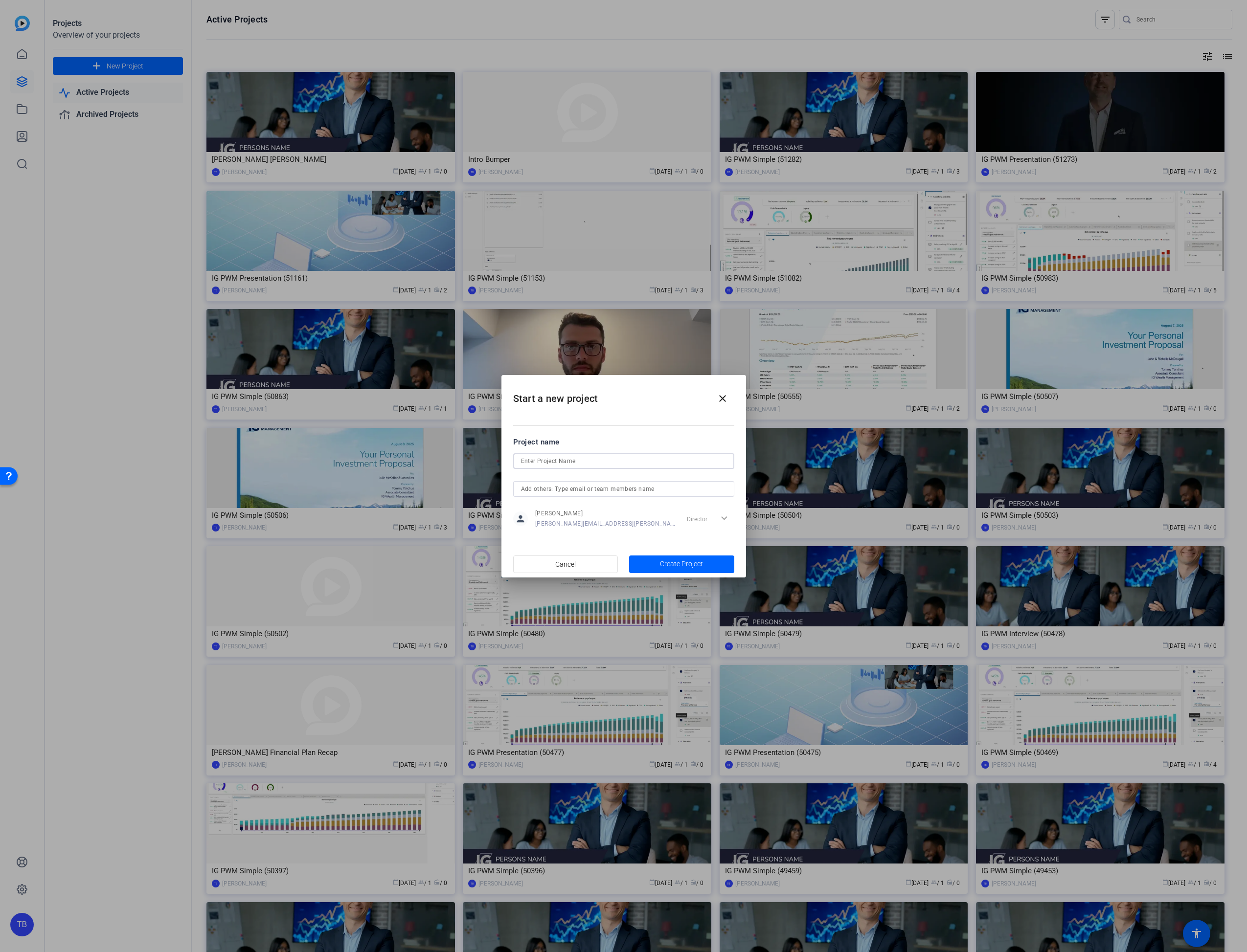
click at [555, 458] on input at bounding box center [624, 460] width 205 height 12
type input "IGWM Template"
drag, startPoint x: 680, startPoint y: 556, endPoint x: 678, endPoint y: 561, distance: 5.4
click at [678, 561] on button "Create Project" at bounding box center [681, 564] width 105 height 18
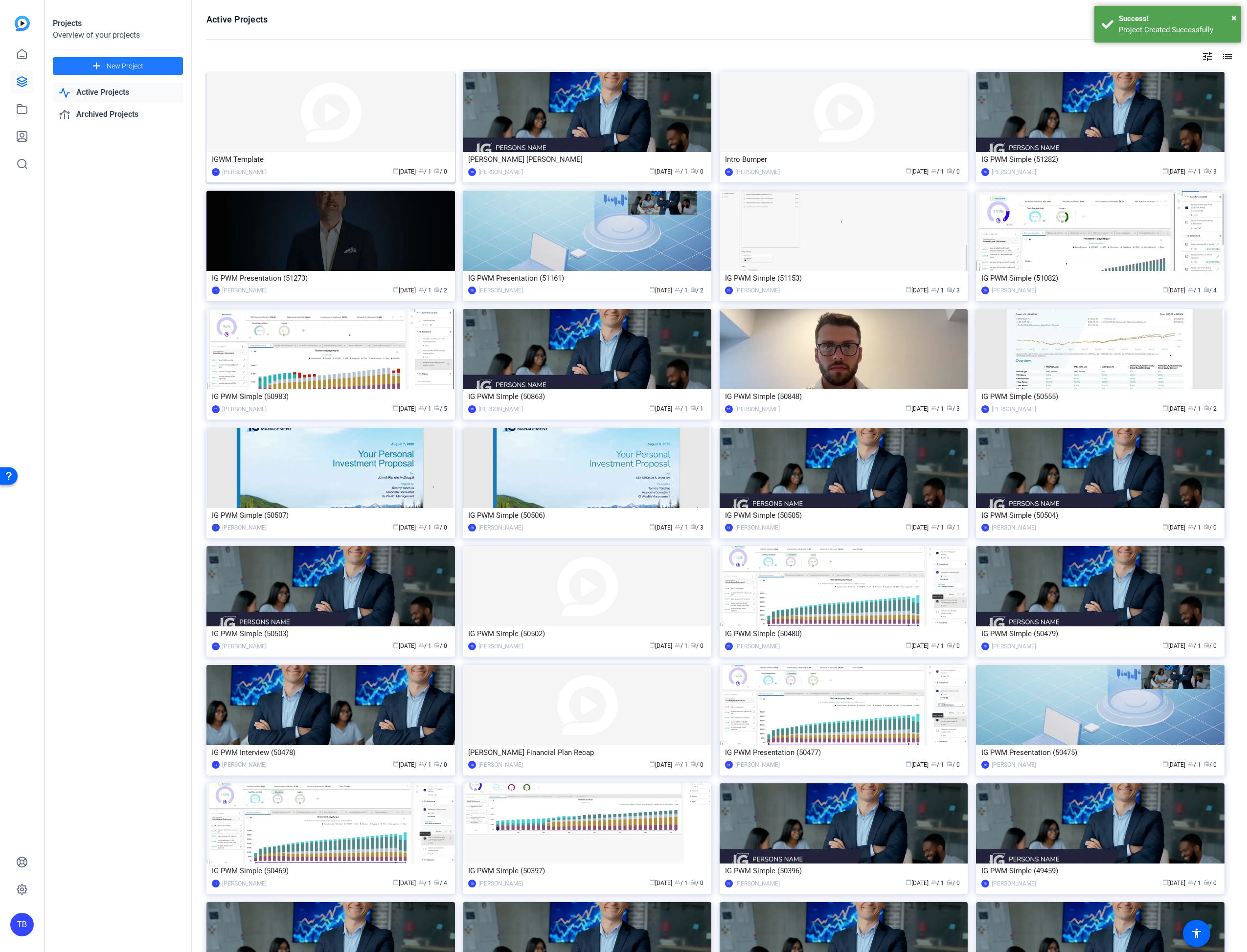
click at [382, 129] on img at bounding box center [330, 112] width 248 height 81
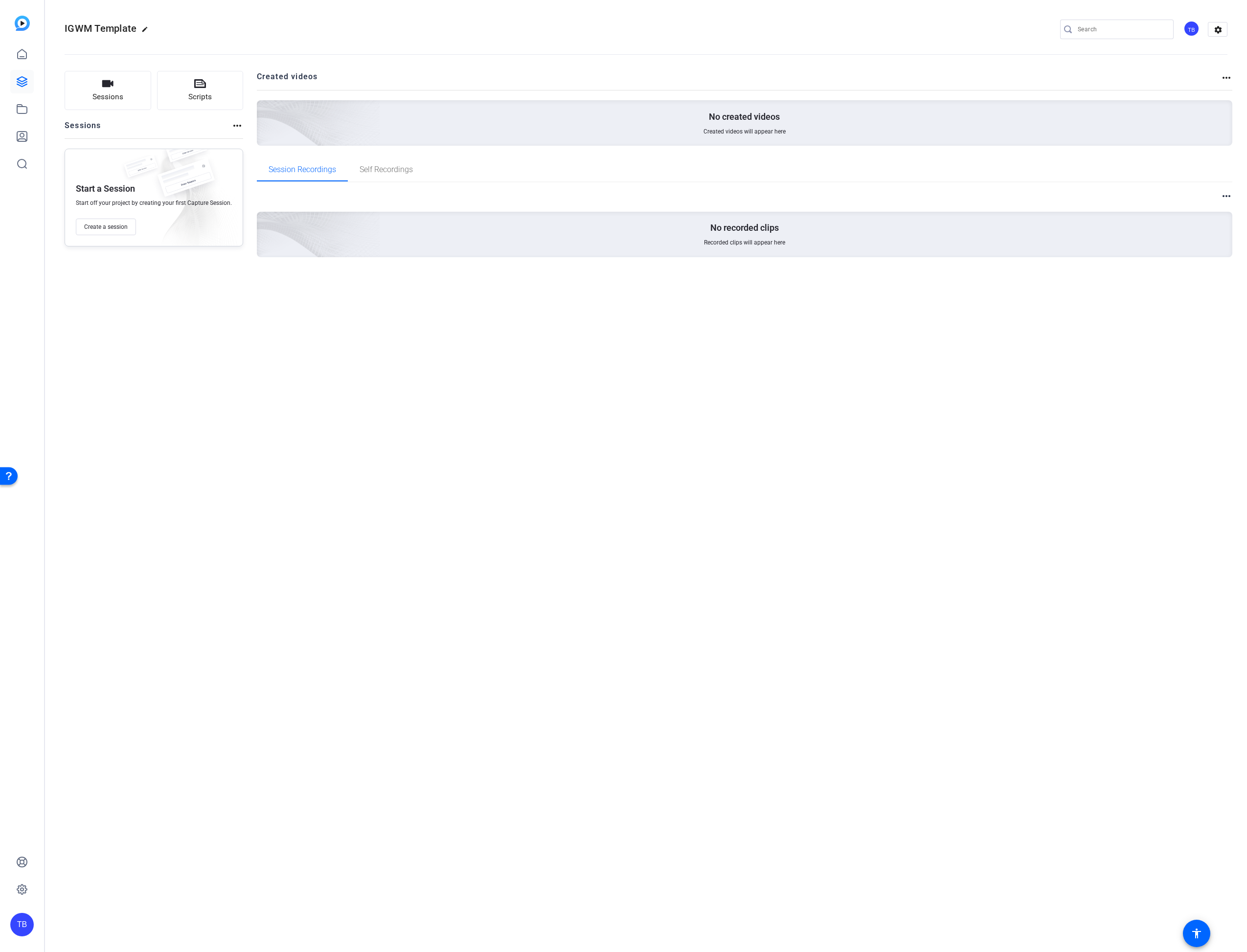
click at [681, 119] on div "No created videos Created videos will appear here" at bounding box center [744, 123] width 976 height 46
click at [241, 130] on mat-icon "more_horiz" at bounding box center [236, 125] width 12 height 12
click at [235, 127] on div at bounding box center [624, 476] width 1247 height 952
click at [115, 219] on button "Create a session" at bounding box center [106, 227] width 60 height 17
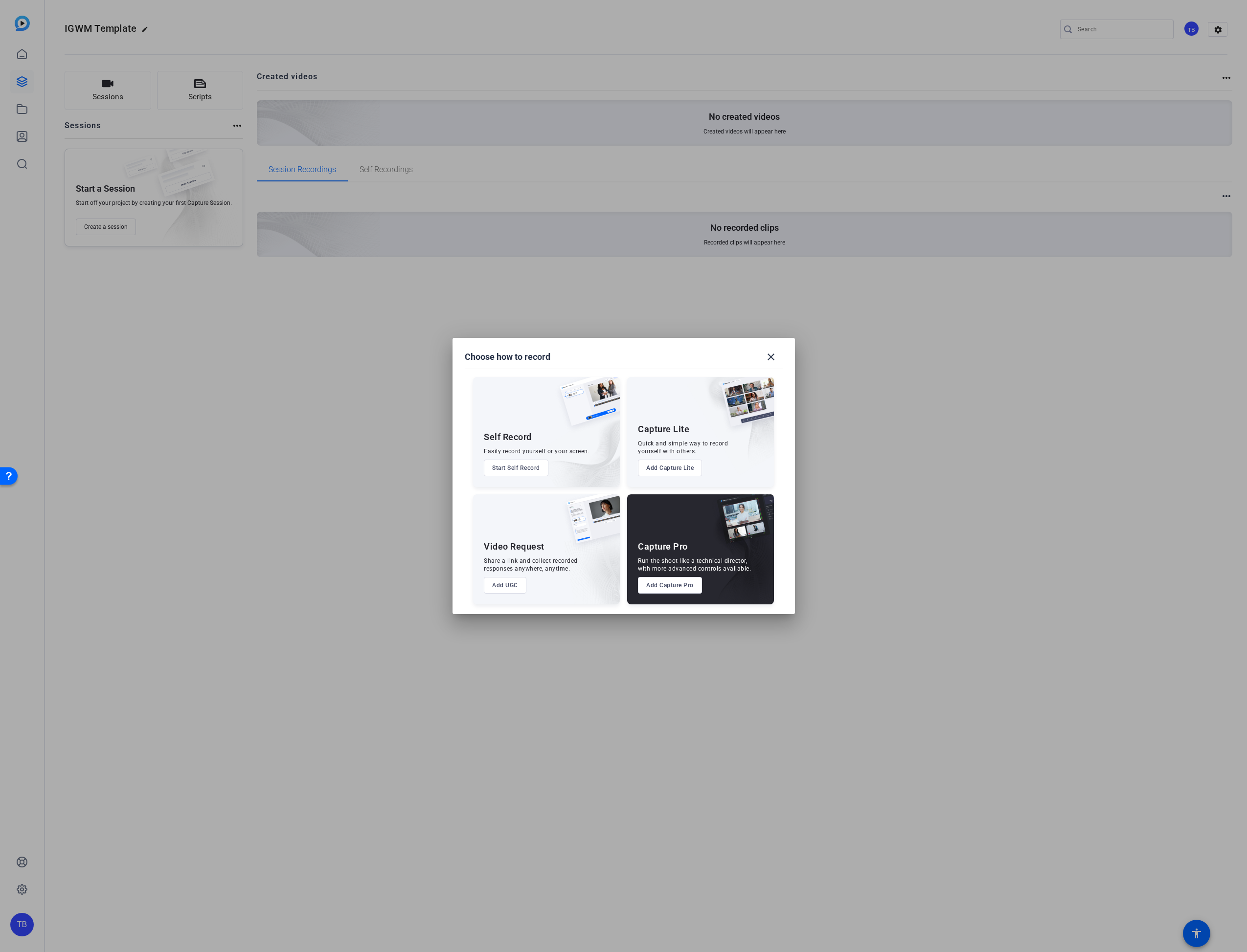
click at [518, 465] on button "Start Self Record" at bounding box center [516, 467] width 64 height 17
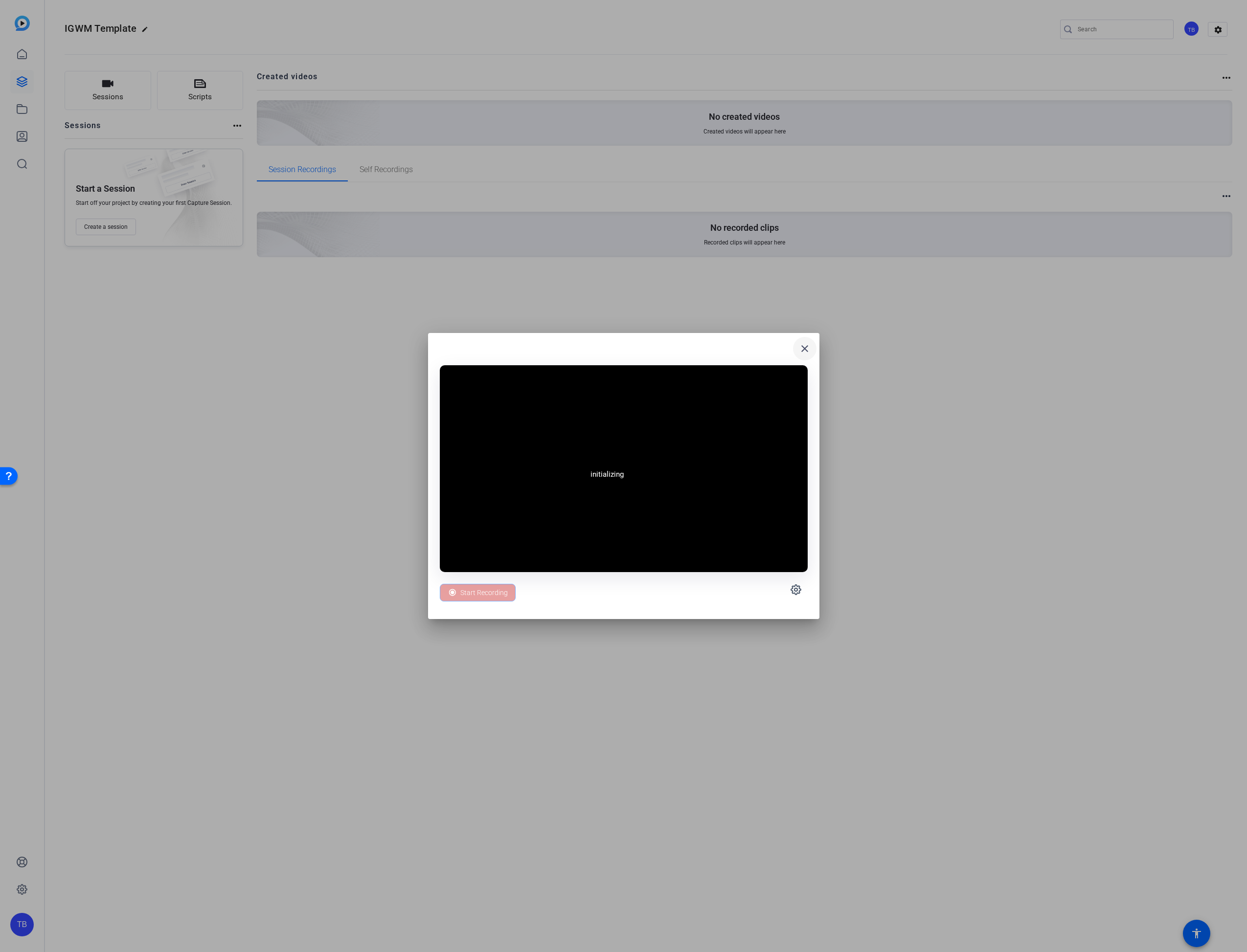
click at [800, 349] on mat-icon "close" at bounding box center [804, 348] width 12 height 12
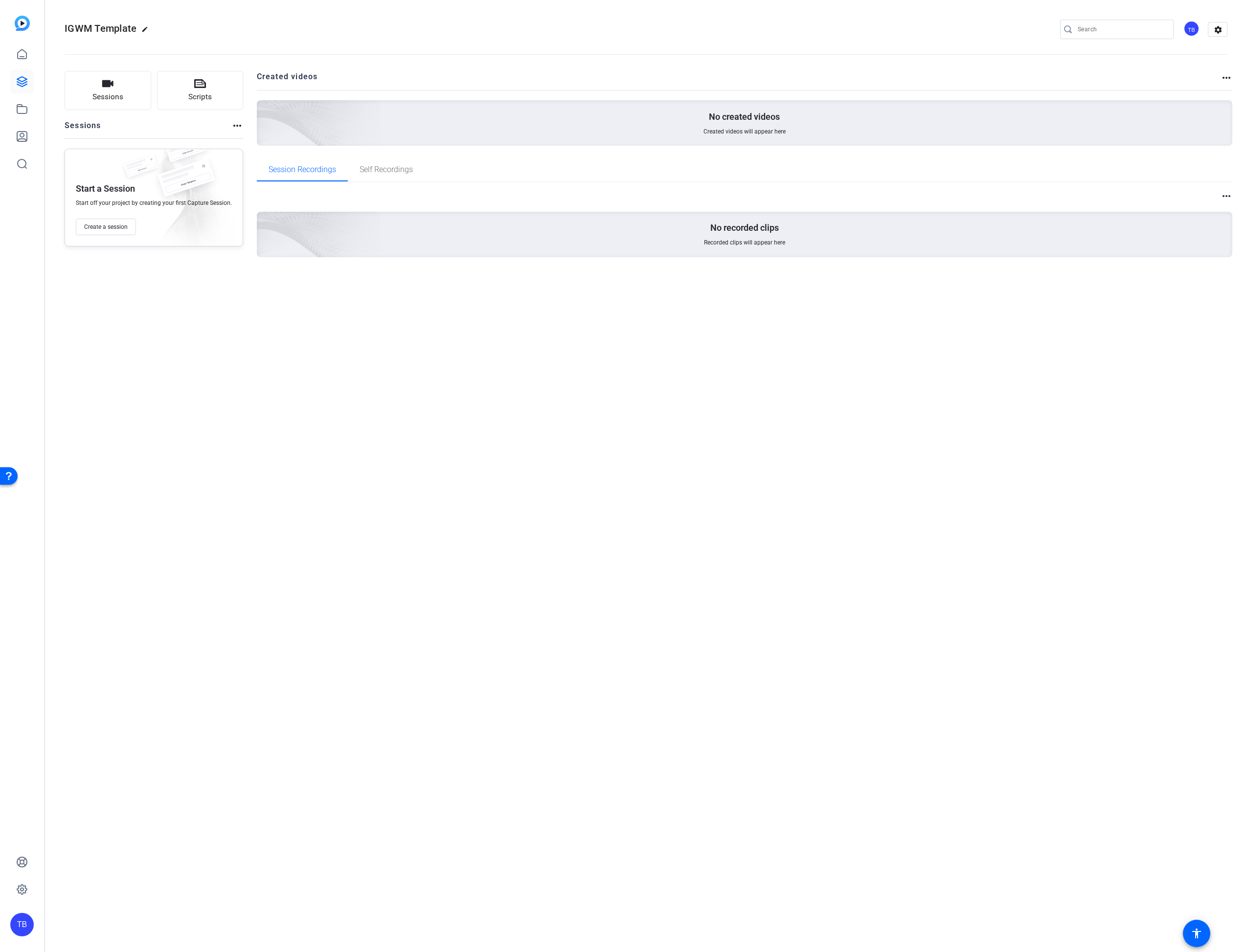
click at [124, 190] on p "Start a Session" at bounding box center [106, 188] width 59 height 12
click at [22, 143] on link at bounding box center [22, 136] width 23 height 23
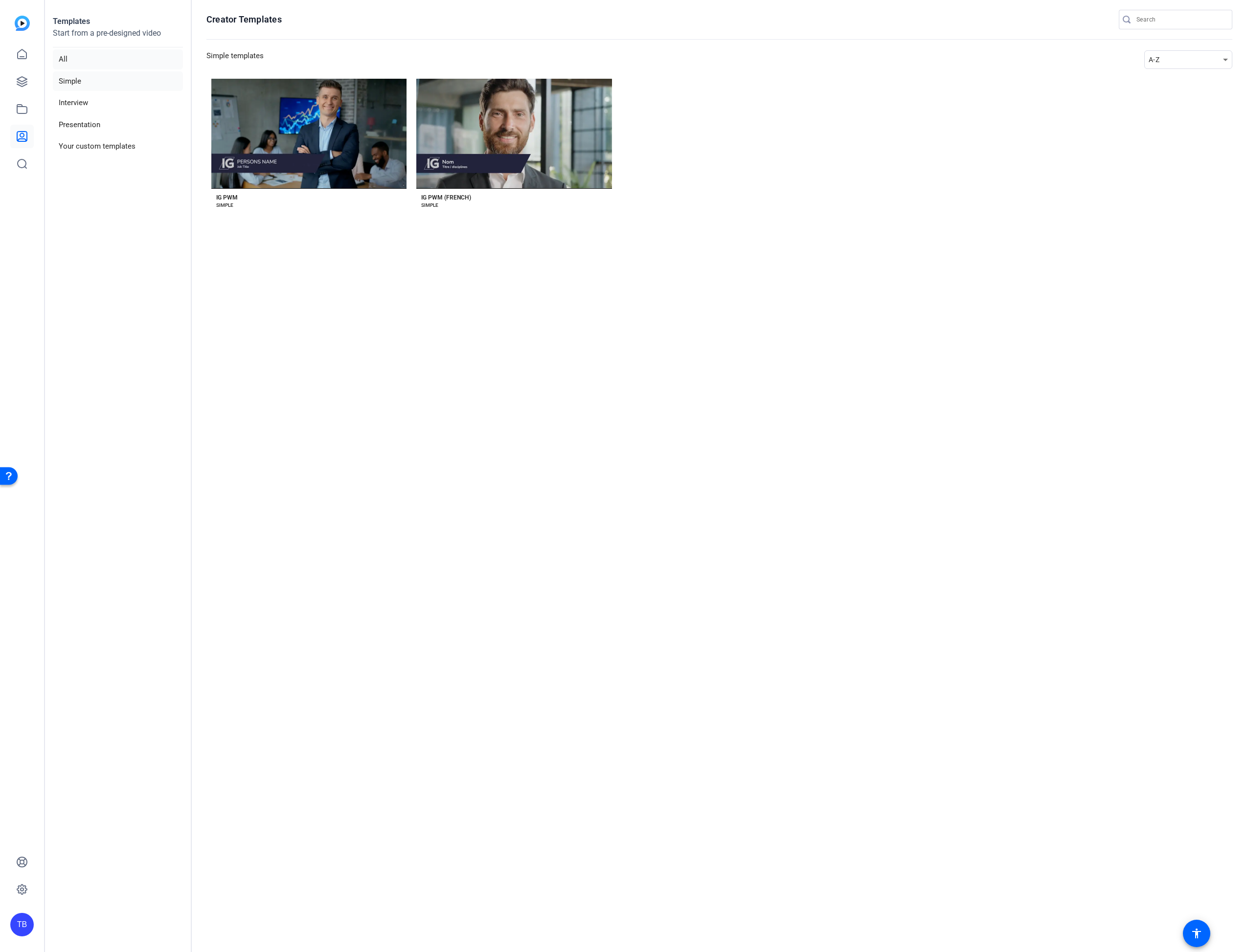
click at [73, 57] on li "All" at bounding box center [117, 59] width 130 height 20
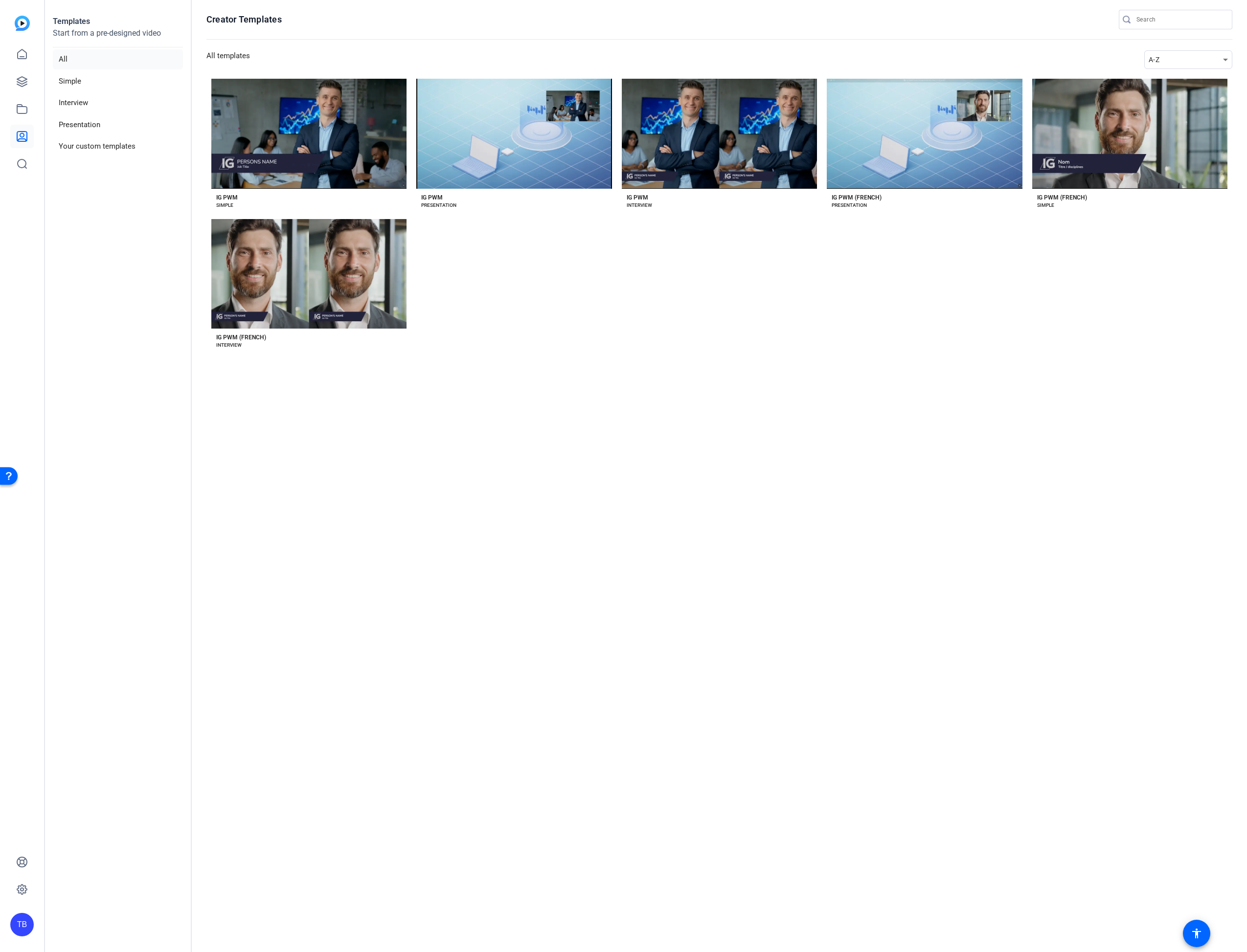
click at [813, 463] on section "Creator Templates All templates A-Z Preview IG PWM IG PWM SIMPLE Preview IG PWM…" at bounding box center [719, 476] width 1055 height 952
click at [21, 684] on icon at bounding box center [22, 889] width 10 height 10
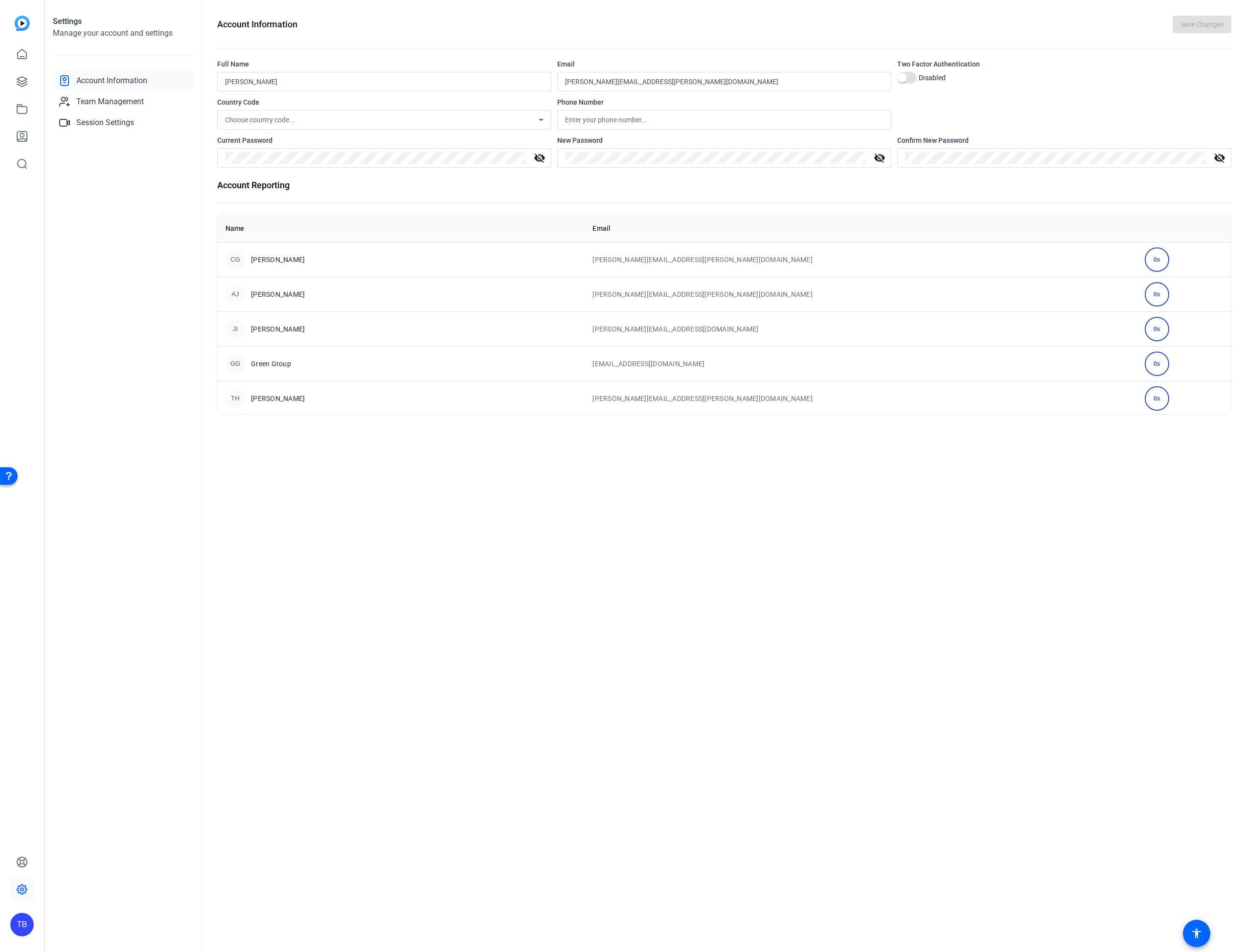
click at [25, 684] on div "TB" at bounding box center [22, 924] width 23 height 23
click at [123, 684] on span at bounding box center [130, 881] width 23 height 23
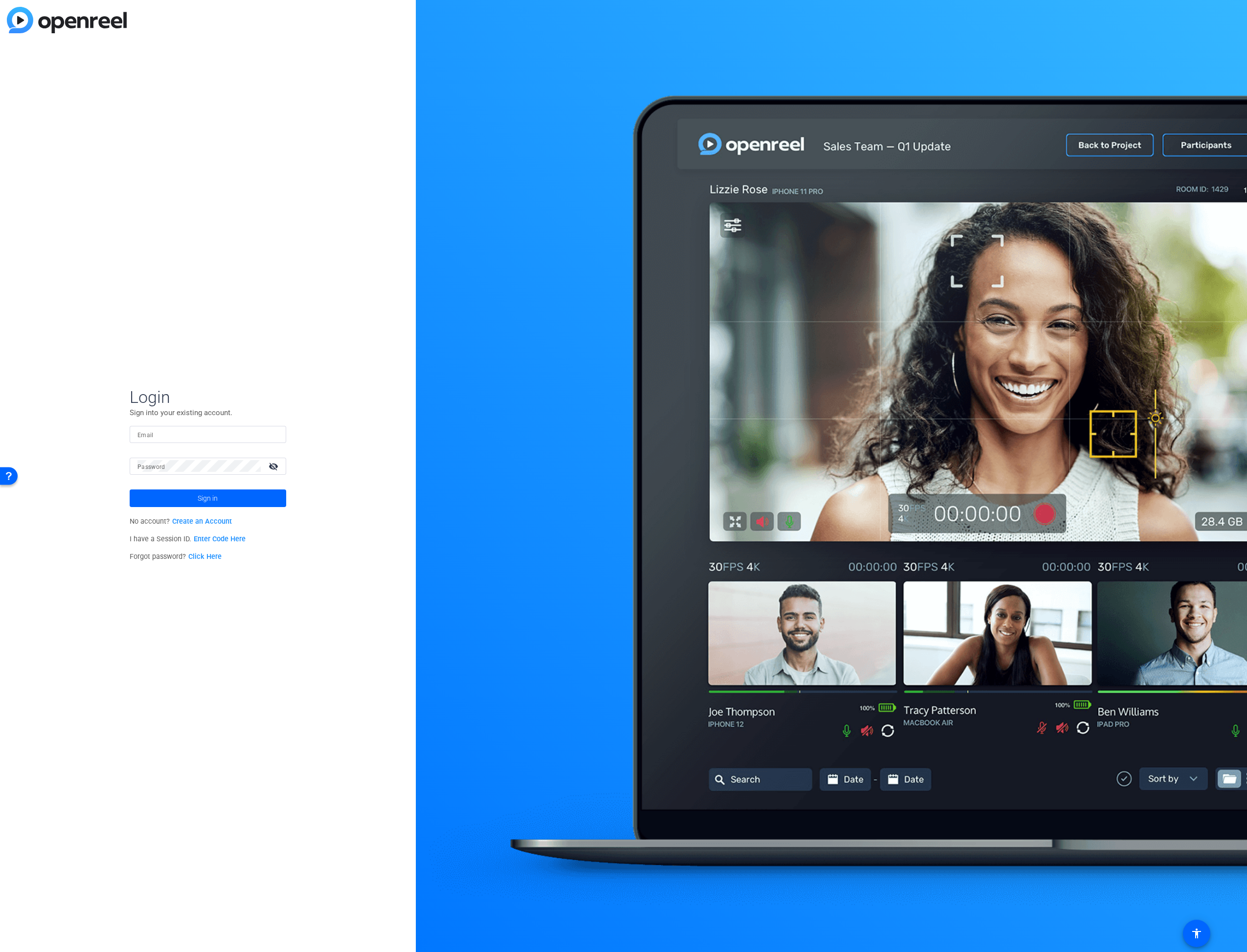
type input "[PERSON_NAME][EMAIL_ADDRESS][PERSON_NAME][DOMAIN_NAME]"
click at [209, 496] on span "Sign in" at bounding box center [208, 498] width 20 height 24
click at [182, 493] on span "IGPWM - Marketing / Sales Communication – Approval required prior to use" at bounding box center [209, 485] width 123 height 26
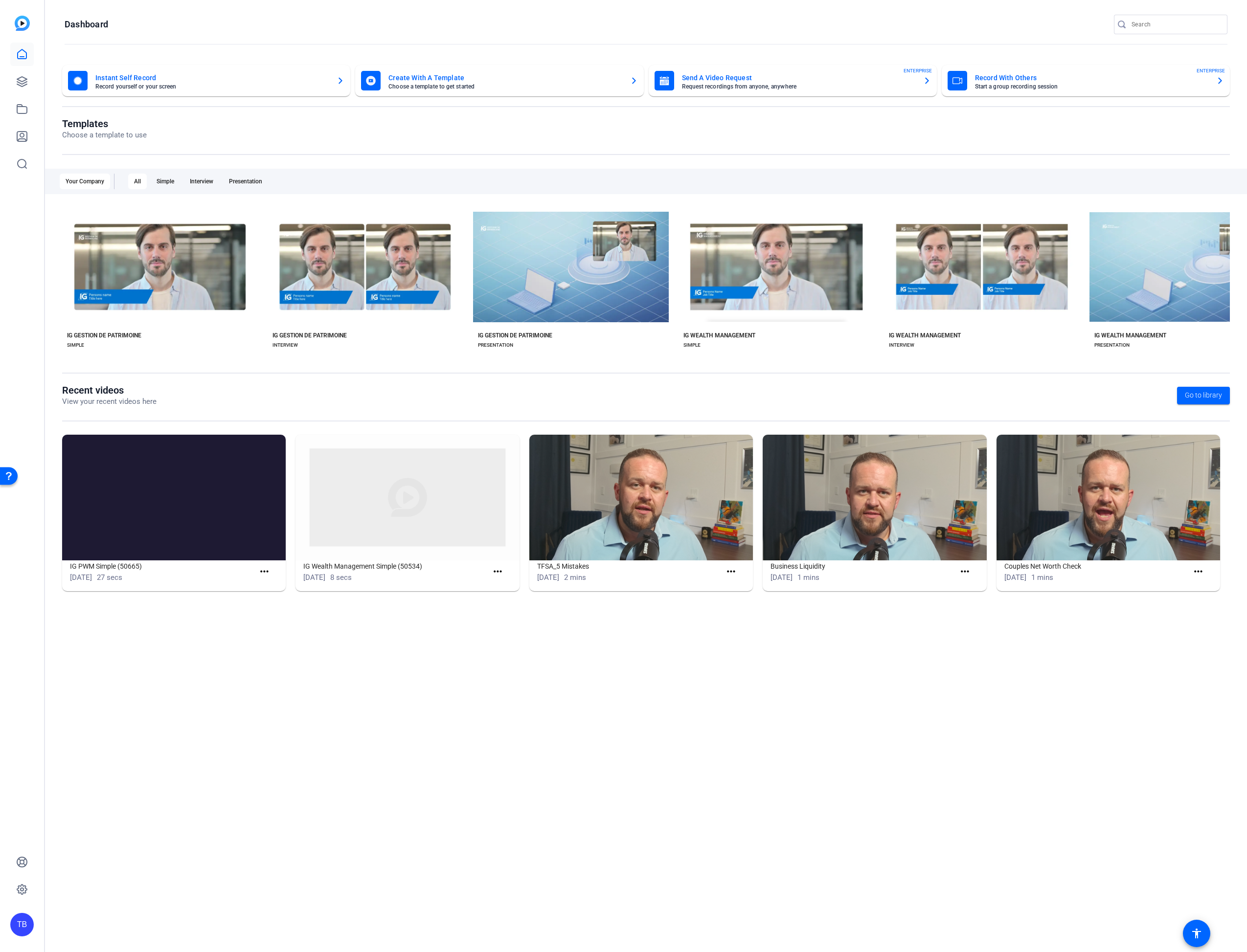
click at [512, 83] on mat-card-subtitle "Choose a template to get started" at bounding box center [505, 86] width 233 height 6
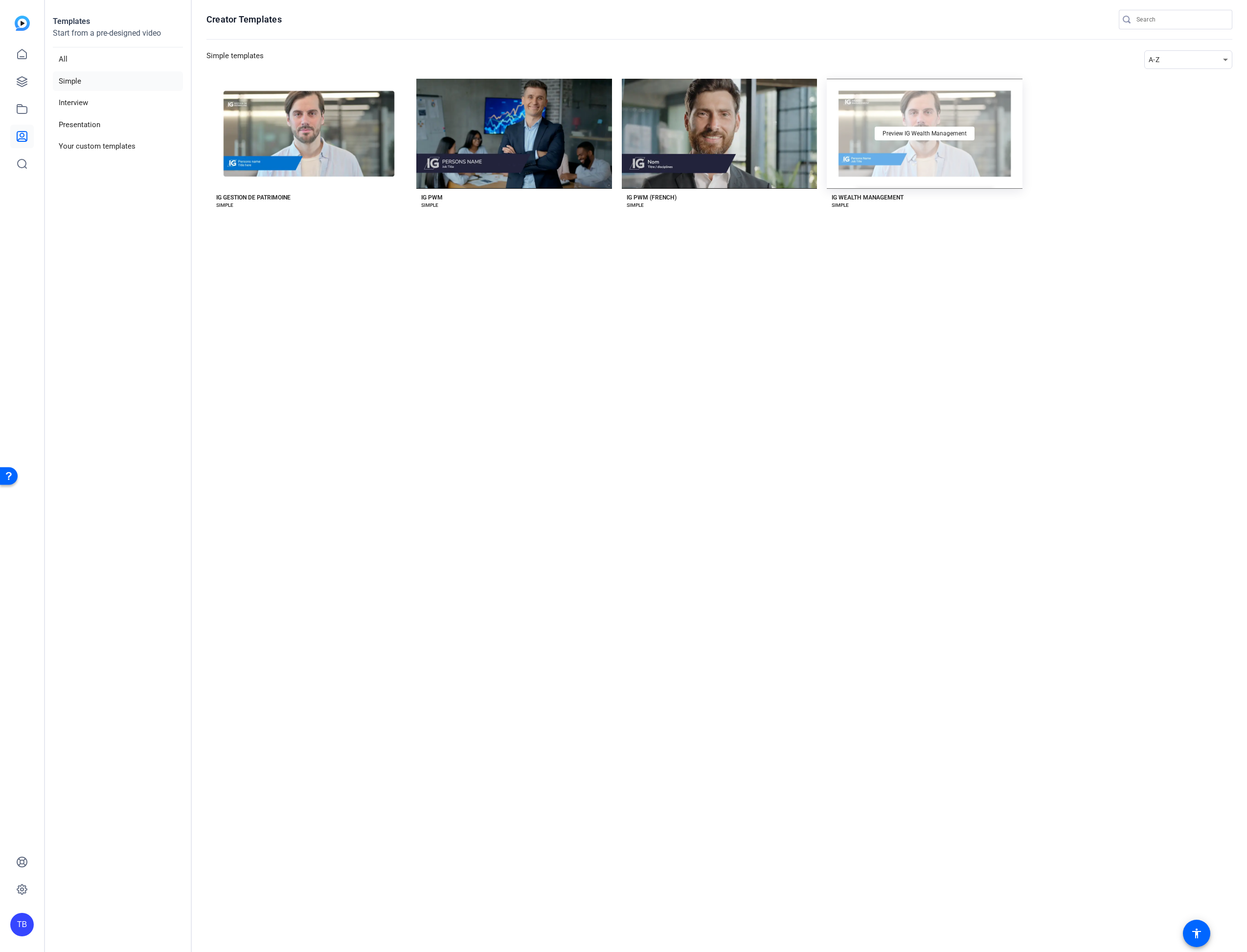
click at [925, 176] on div "Preview IG Wealth Management" at bounding box center [924, 133] width 195 height 110
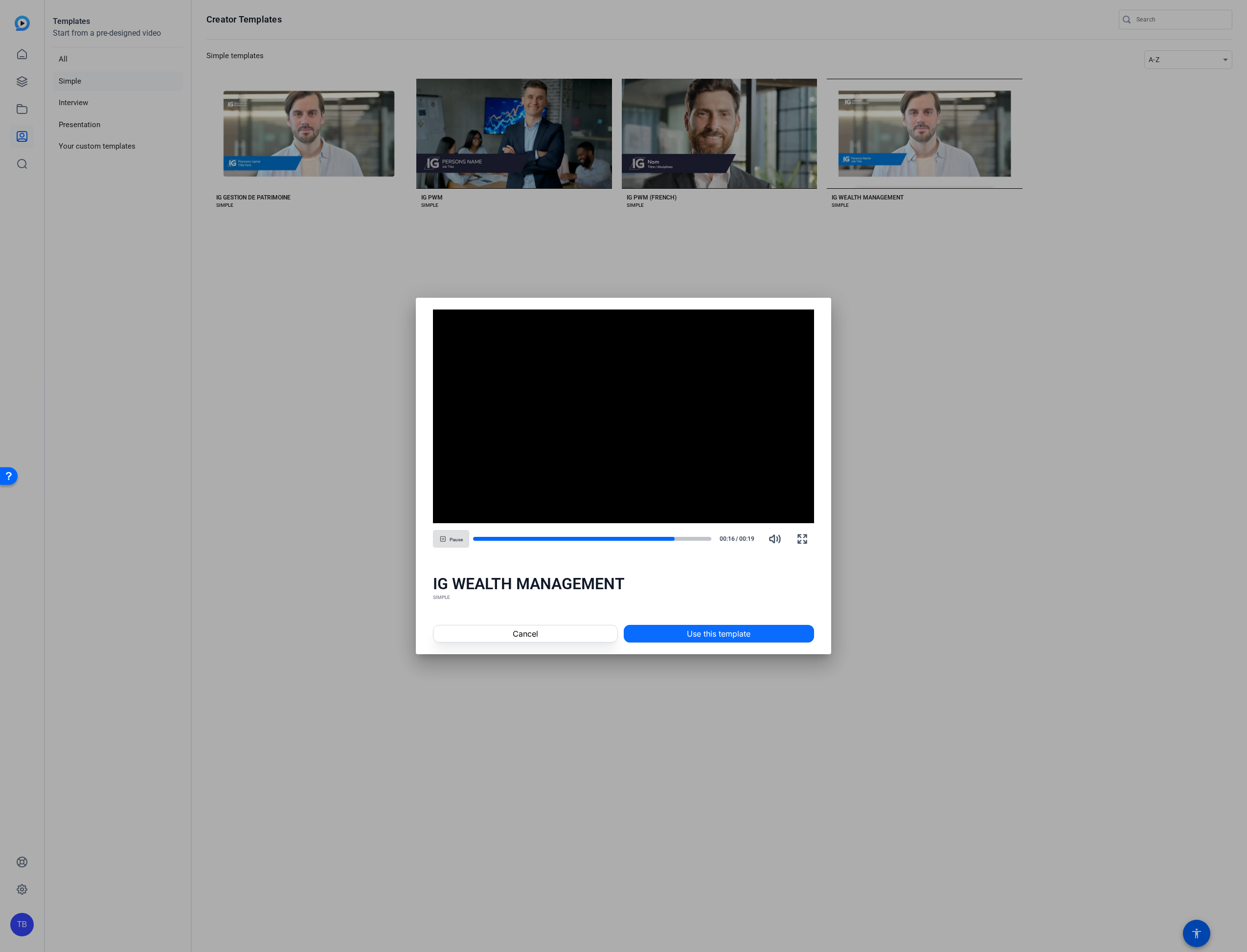
click at [677, 635] on span at bounding box center [718, 634] width 189 height 23
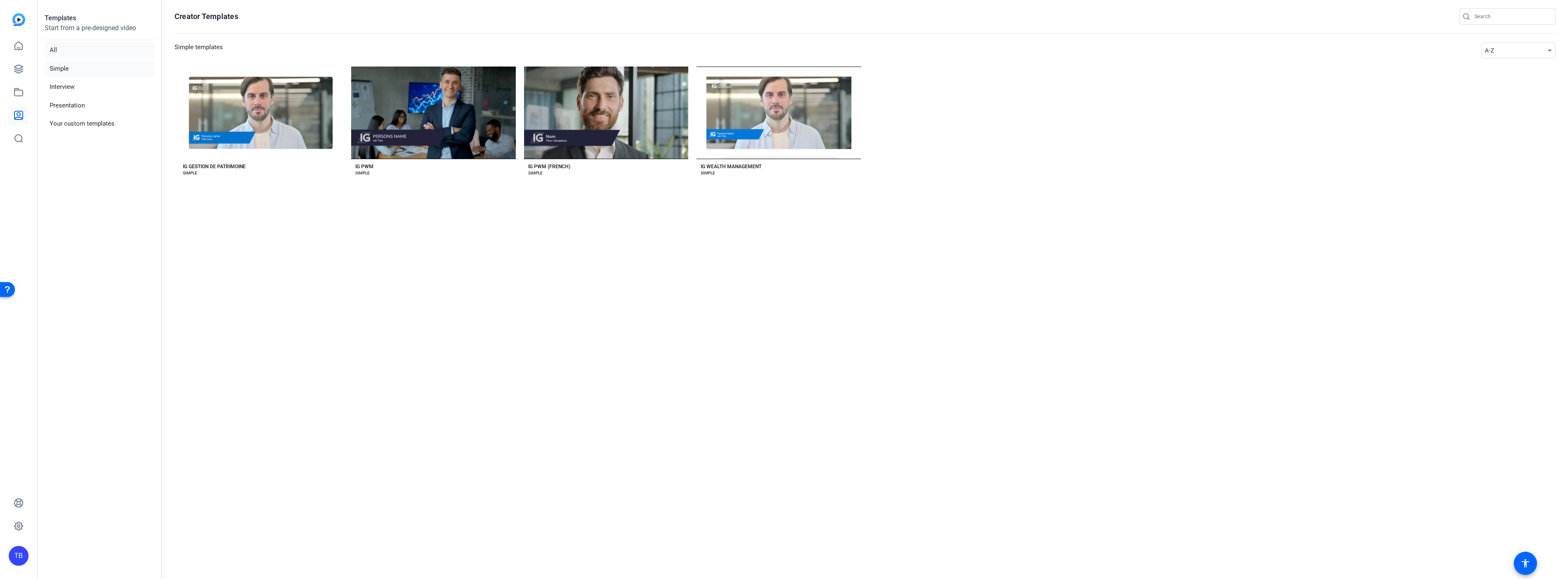
click at [61, 52] on li "All" at bounding box center [99, 50] width 110 height 17
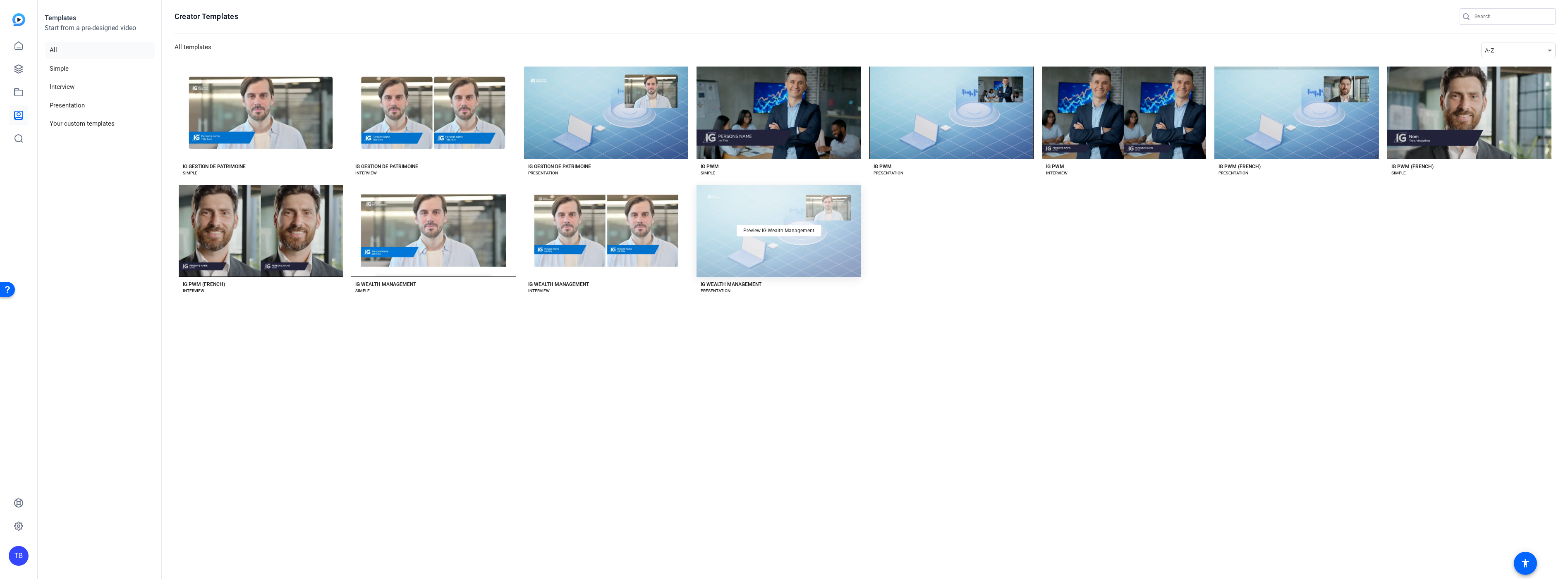
click at [836, 236] on div "Preview IG Wealth Management" at bounding box center [778, 231] width 164 height 92
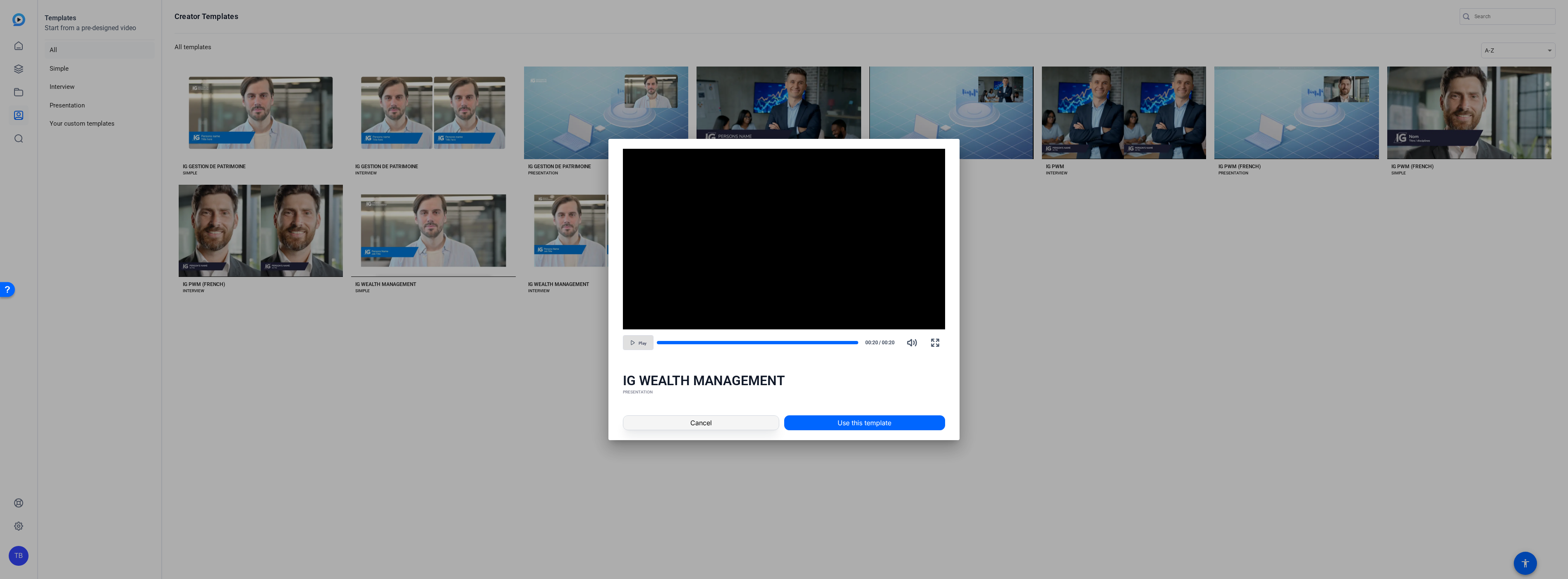
click at [689, 424] on span at bounding box center [701, 422] width 155 height 20
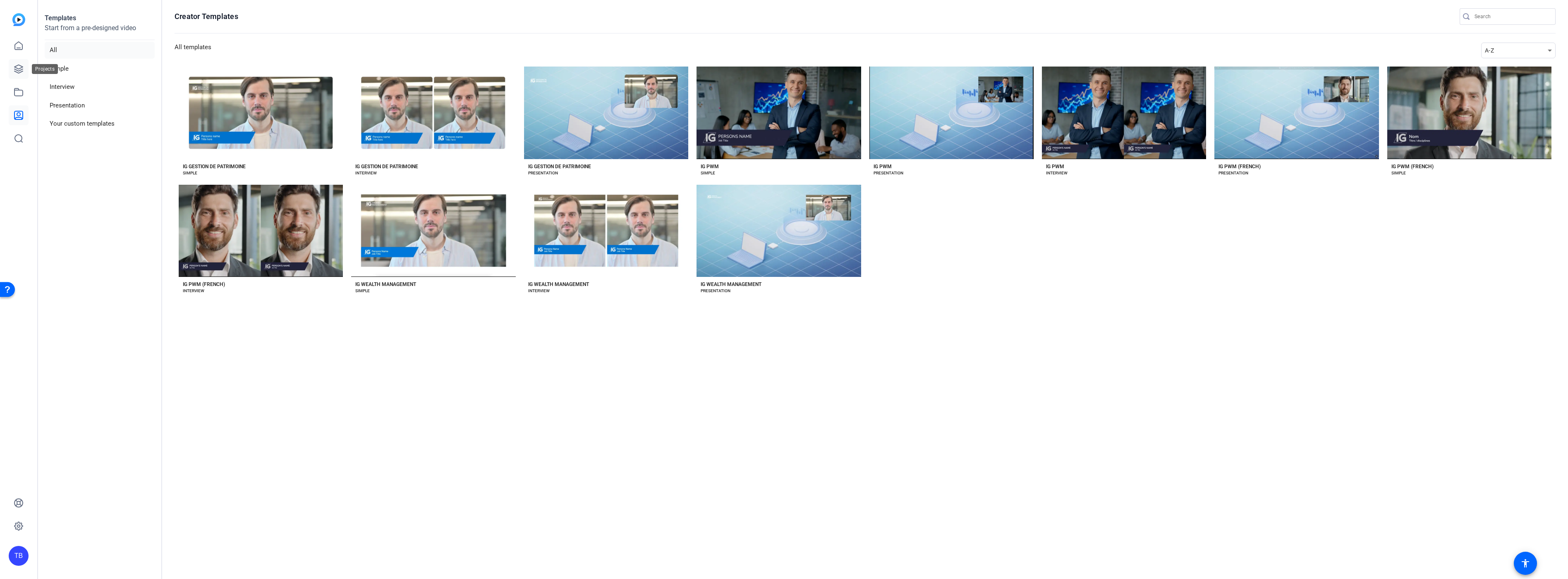
click at [17, 62] on link at bounding box center [18, 69] width 20 height 20
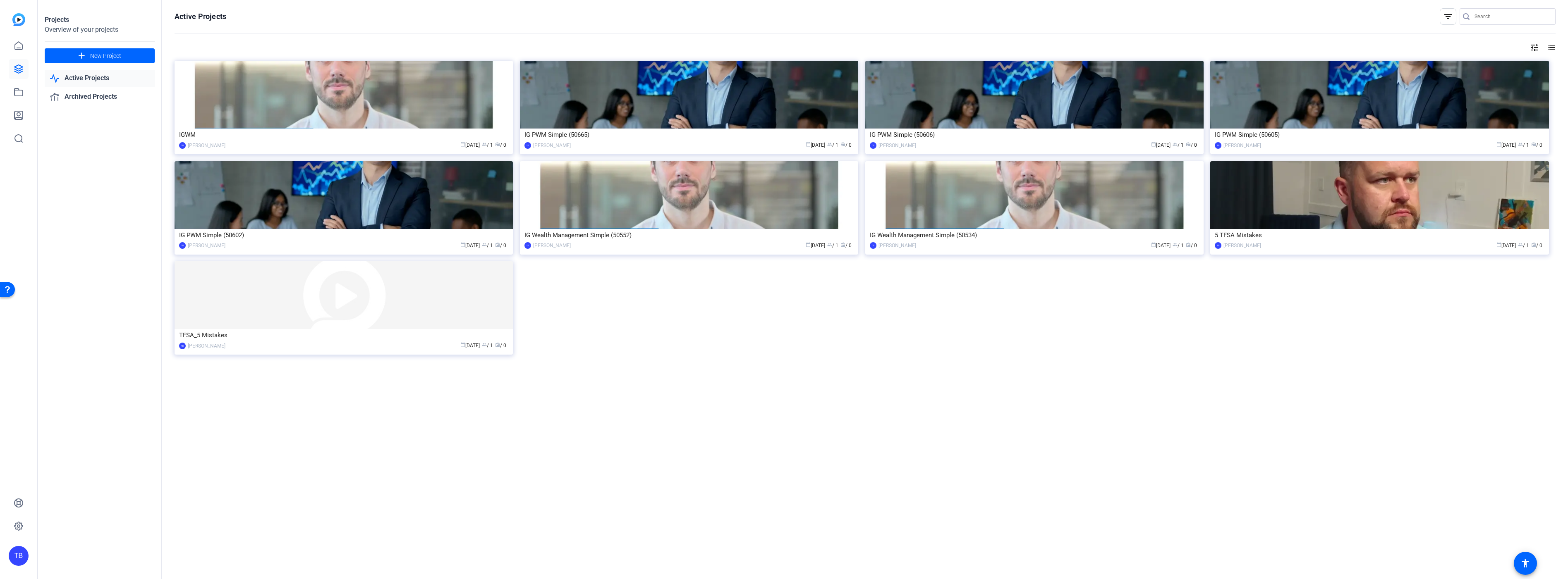
click at [722, 411] on div "Active Projects filter_list tune list IGWM TB Travis Blum calendar_today Sep 18…" at bounding box center [865, 289] width 1406 height 579
click at [721, 245] on div "calendar_today Aug 12 group / 1 radio / 0" at bounding box center [714, 245] width 279 height 8
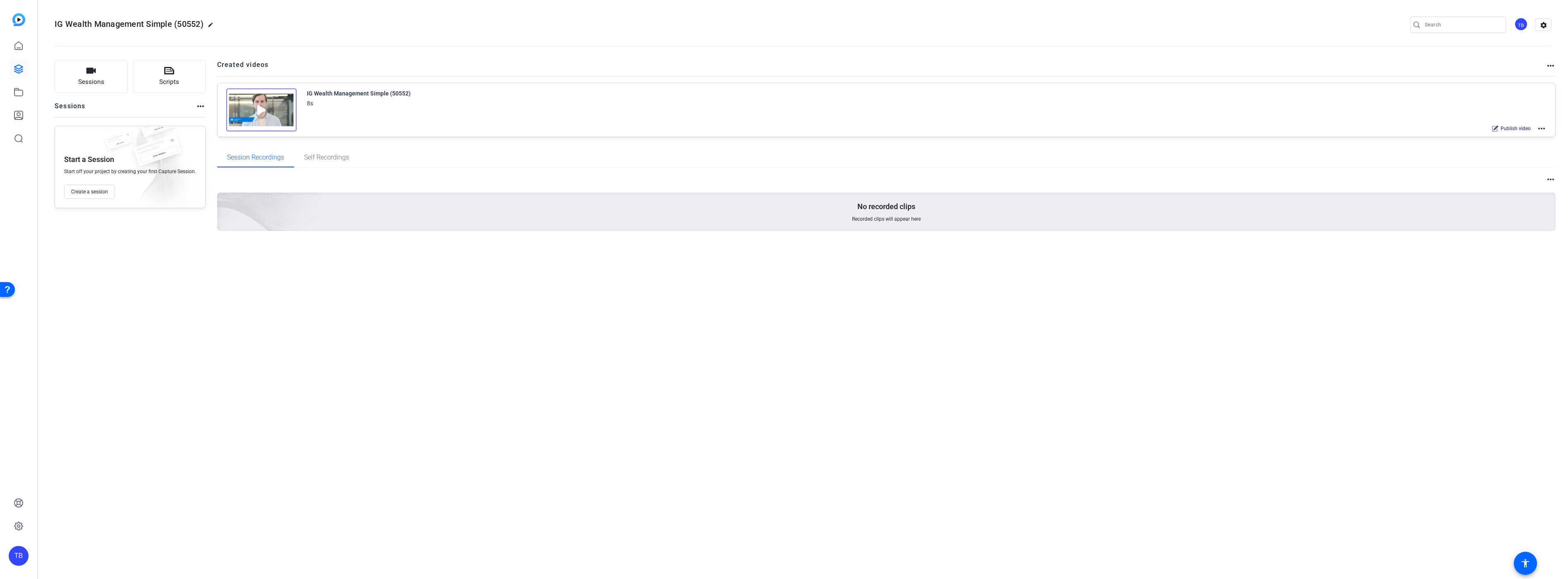
click at [1538, 129] on mat-icon "more_horiz" at bounding box center [1541, 128] width 10 height 10
click at [1522, 138] on span "Edit in Creator" at bounding box center [1511, 138] width 58 height 10
click at [22, 73] on icon at bounding box center [18, 69] width 10 height 10
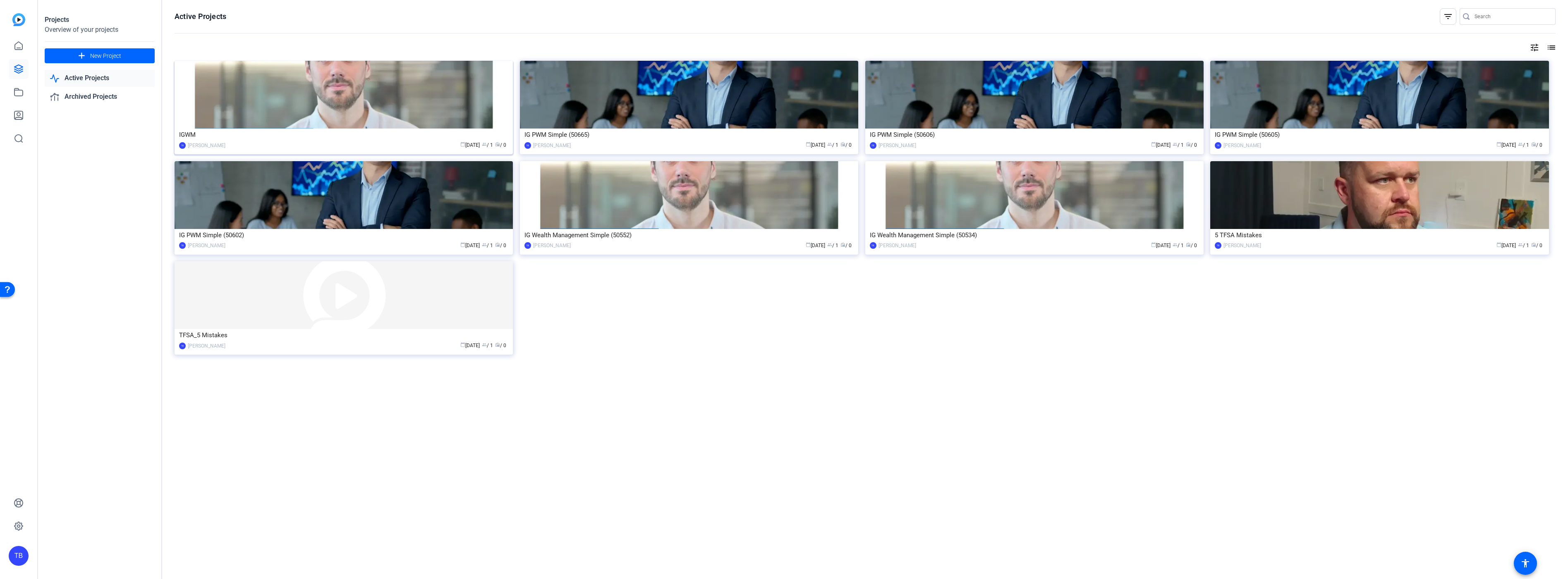
click at [384, 140] on div "IGWM" at bounding box center [343, 135] width 330 height 12
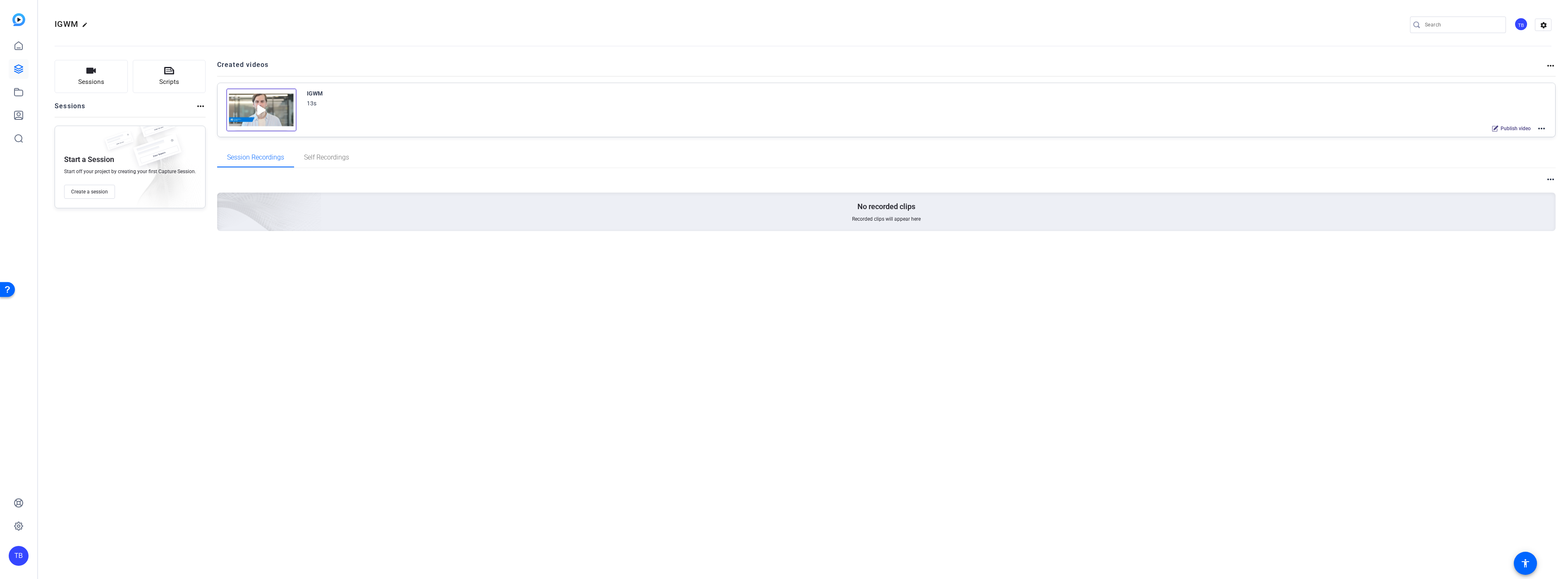
click at [1541, 127] on mat-icon "more_horiz" at bounding box center [1541, 128] width 10 height 10
click at [1530, 142] on span "Edit in Creator" at bounding box center [1511, 138] width 58 height 10
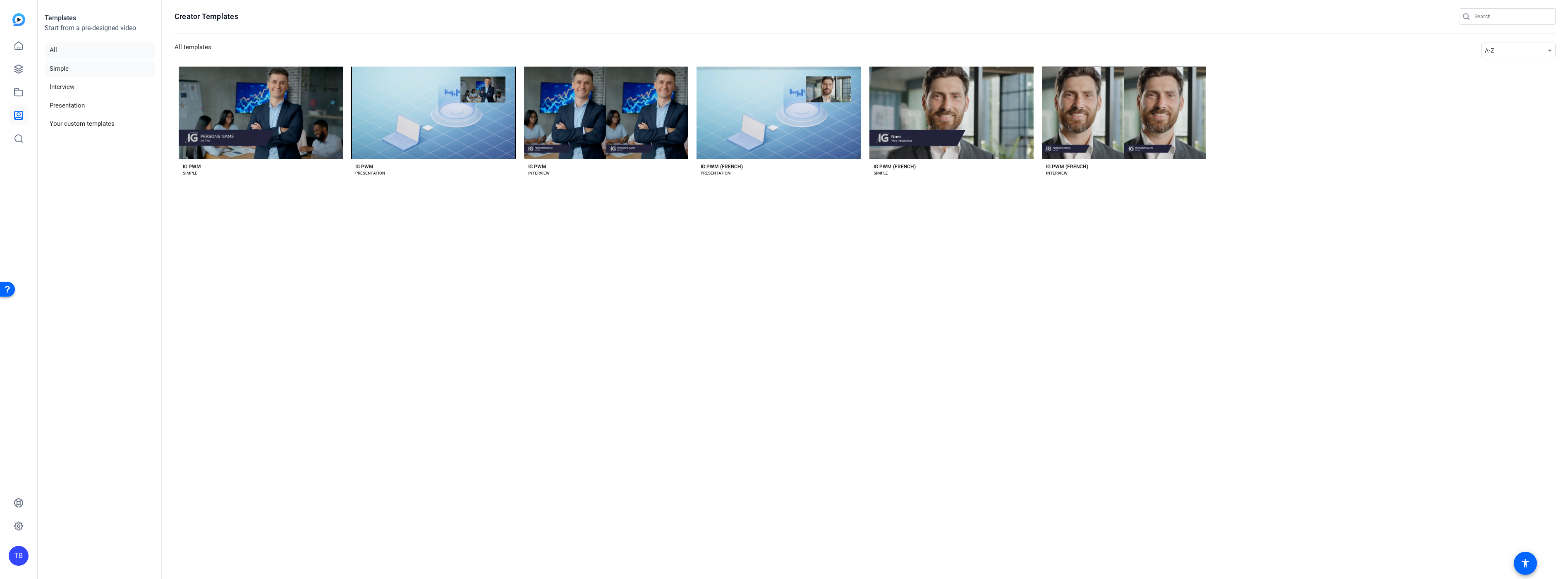
click at [63, 70] on li "Simple" at bounding box center [99, 69] width 110 height 17
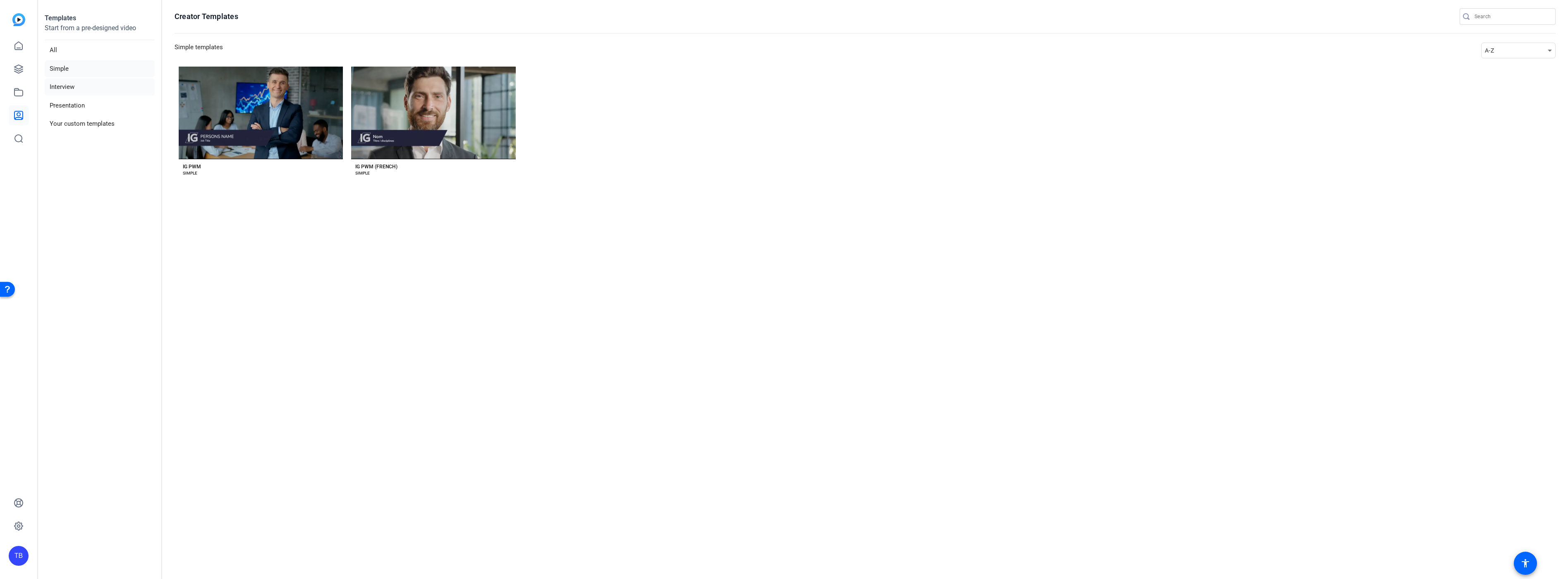
click at [64, 86] on li "Interview" at bounding box center [99, 87] width 110 height 17
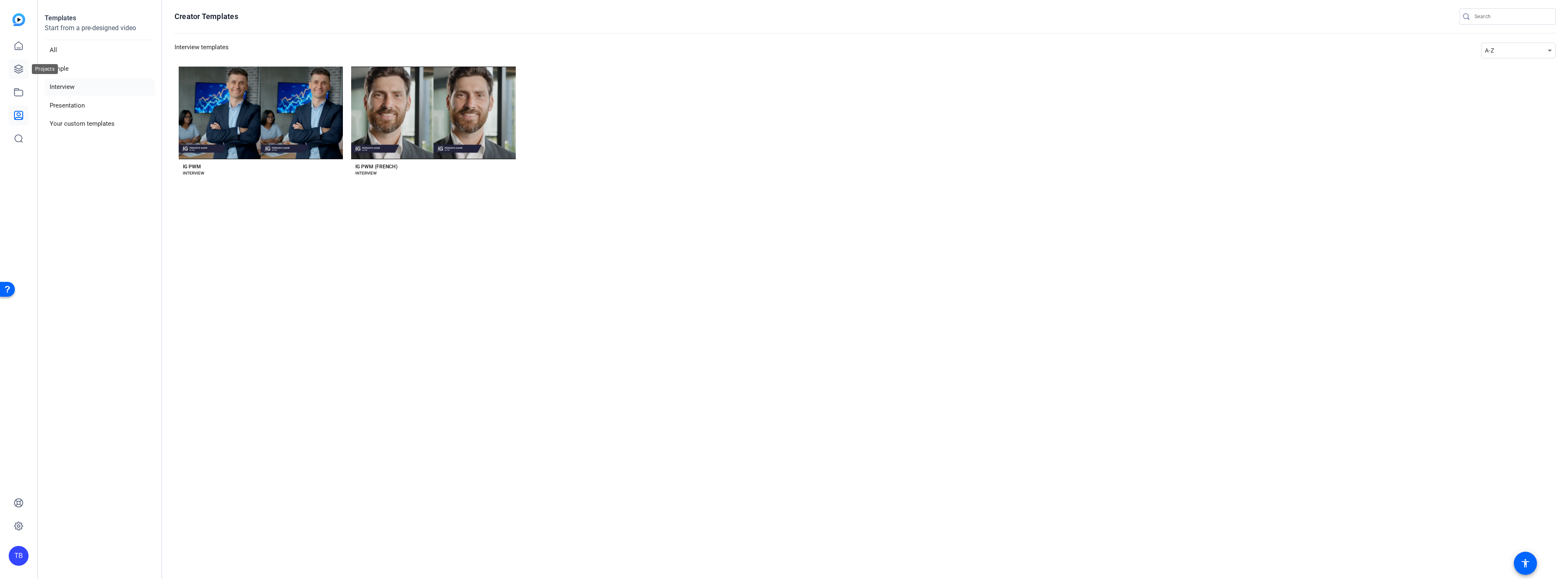
click at [12, 72] on link at bounding box center [18, 69] width 20 height 20
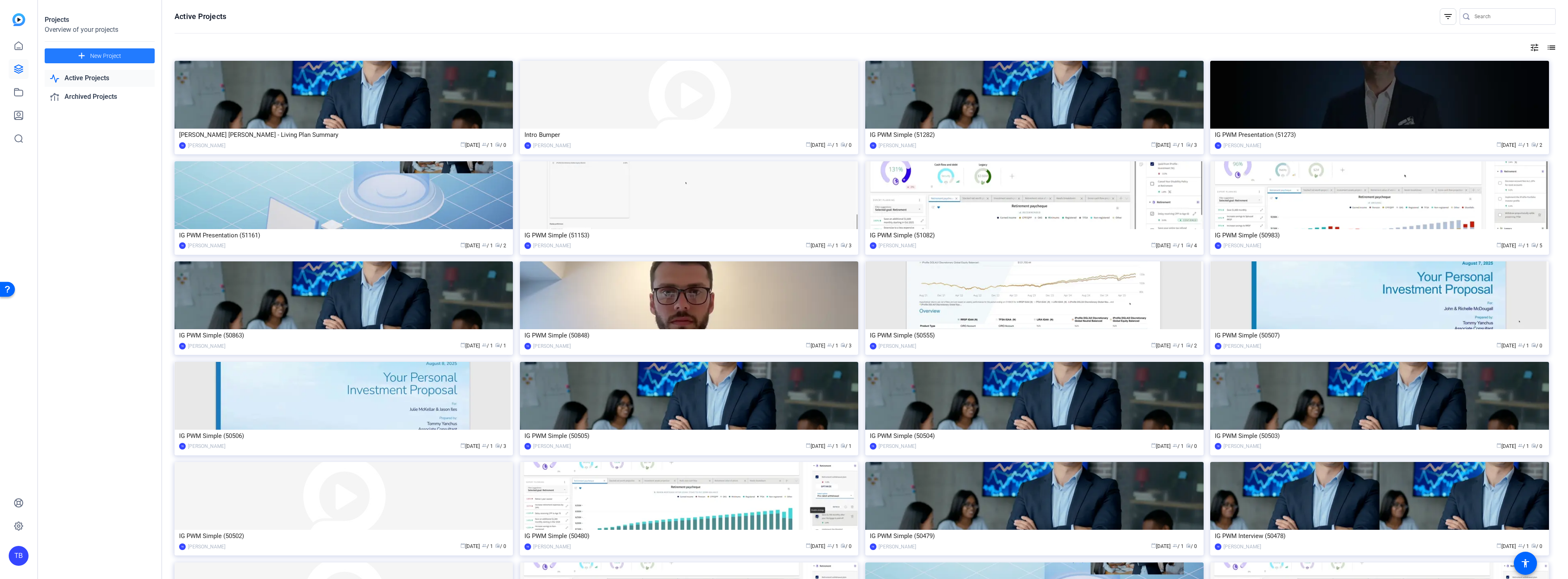
click at [130, 53] on span at bounding box center [99, 56] width 110 height 20
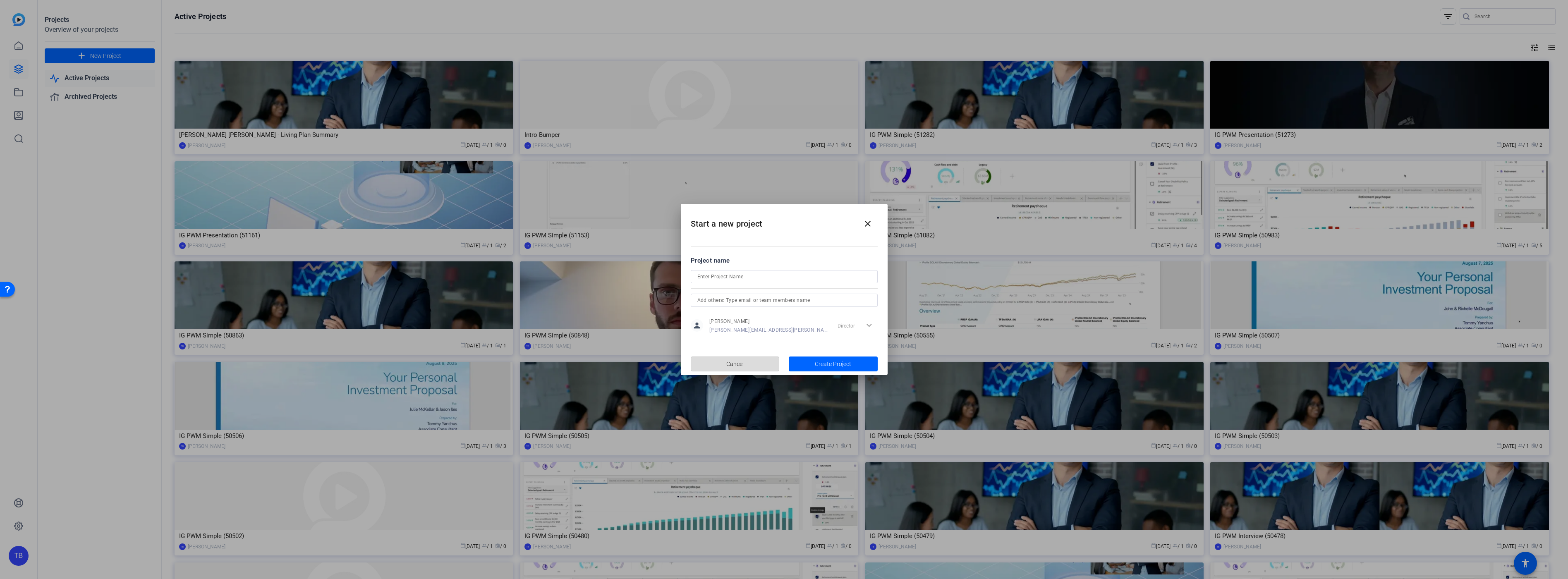
click at [757, 360] on span "button" at bounding box center [735, 364] width 88 height 20
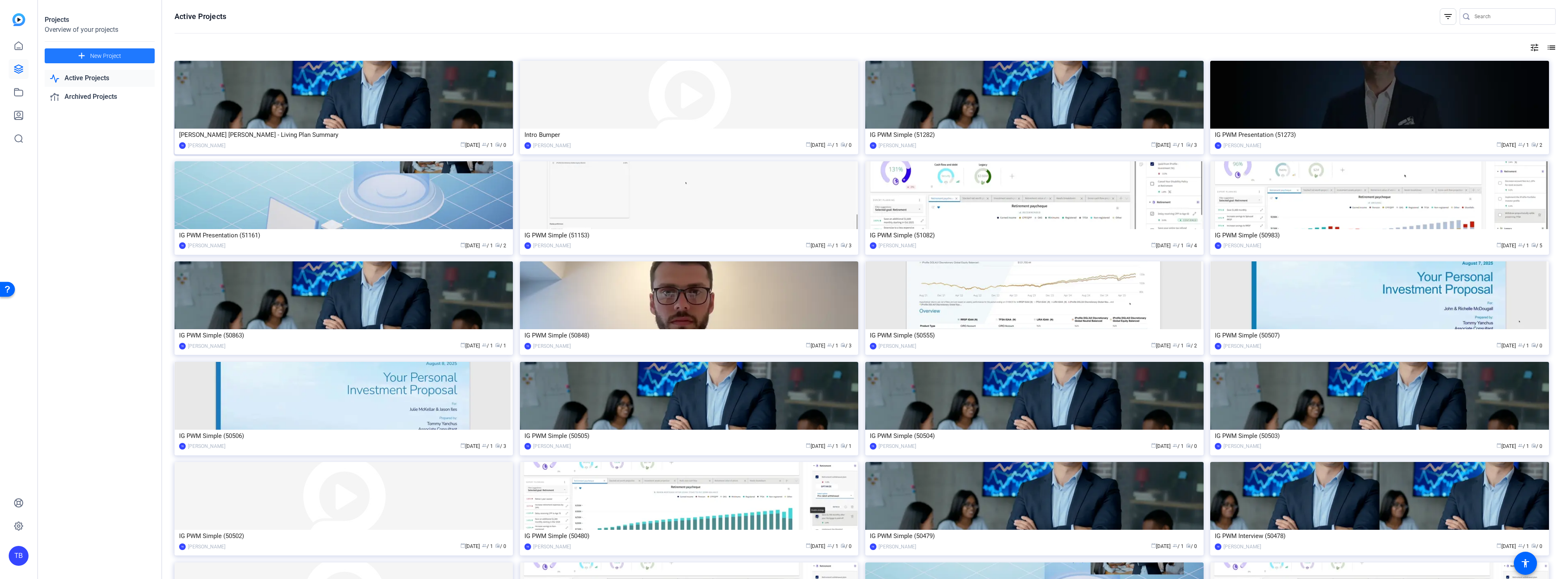
click at [336, 89] on img at bounding box center [343, 95] width 339 height 68
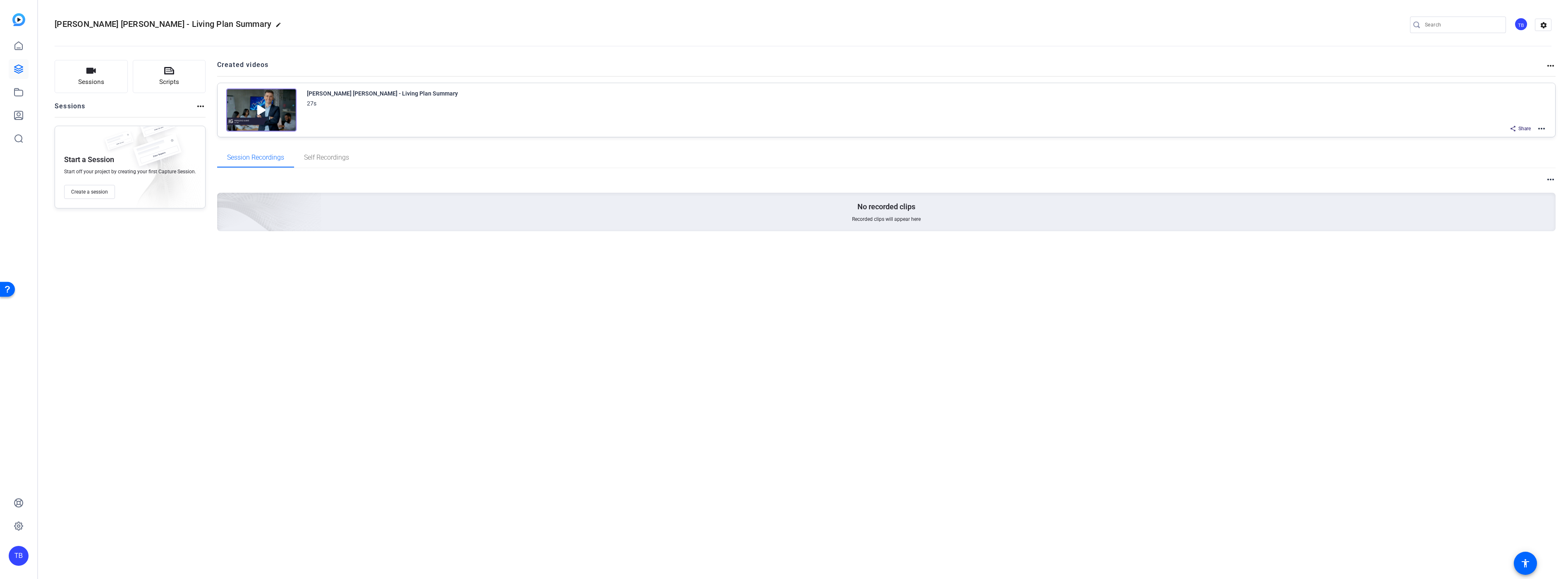
click at [280, 98] on img at bounding box center [261, 110] width 70 height 43
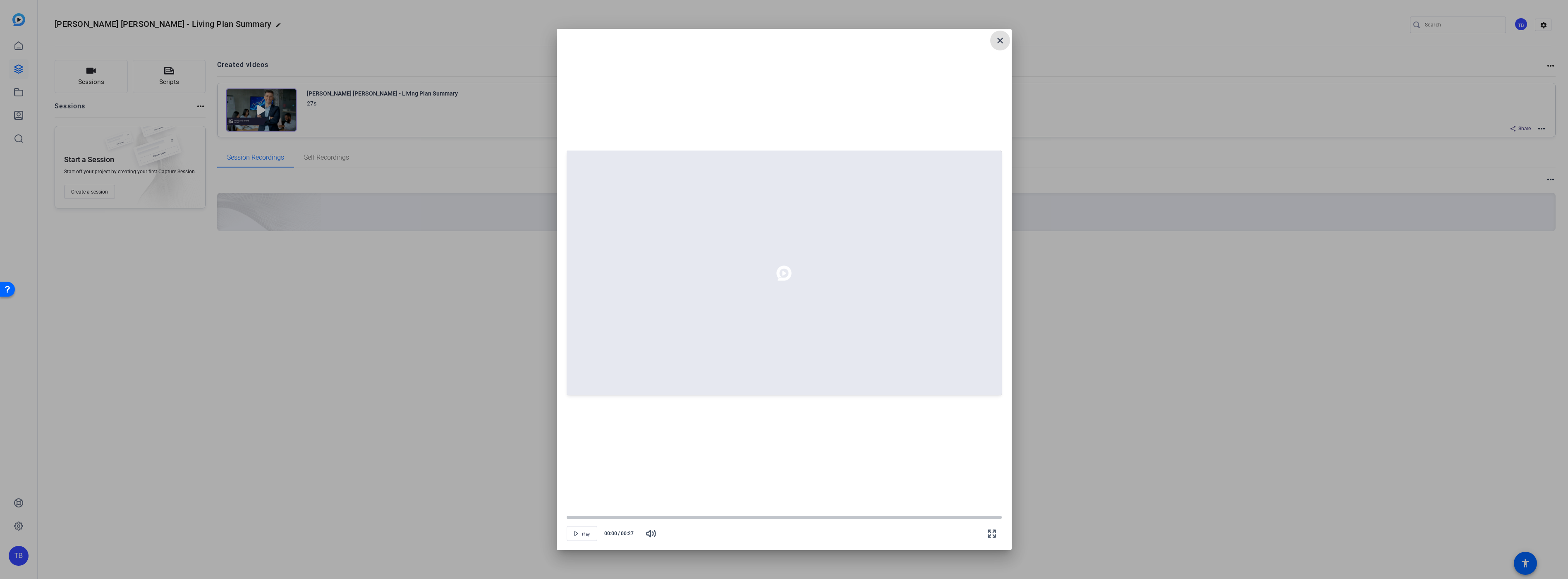
click at [1001, 39] on mat-icon "close" at bounding box center [1000, 40] width 10 height 10
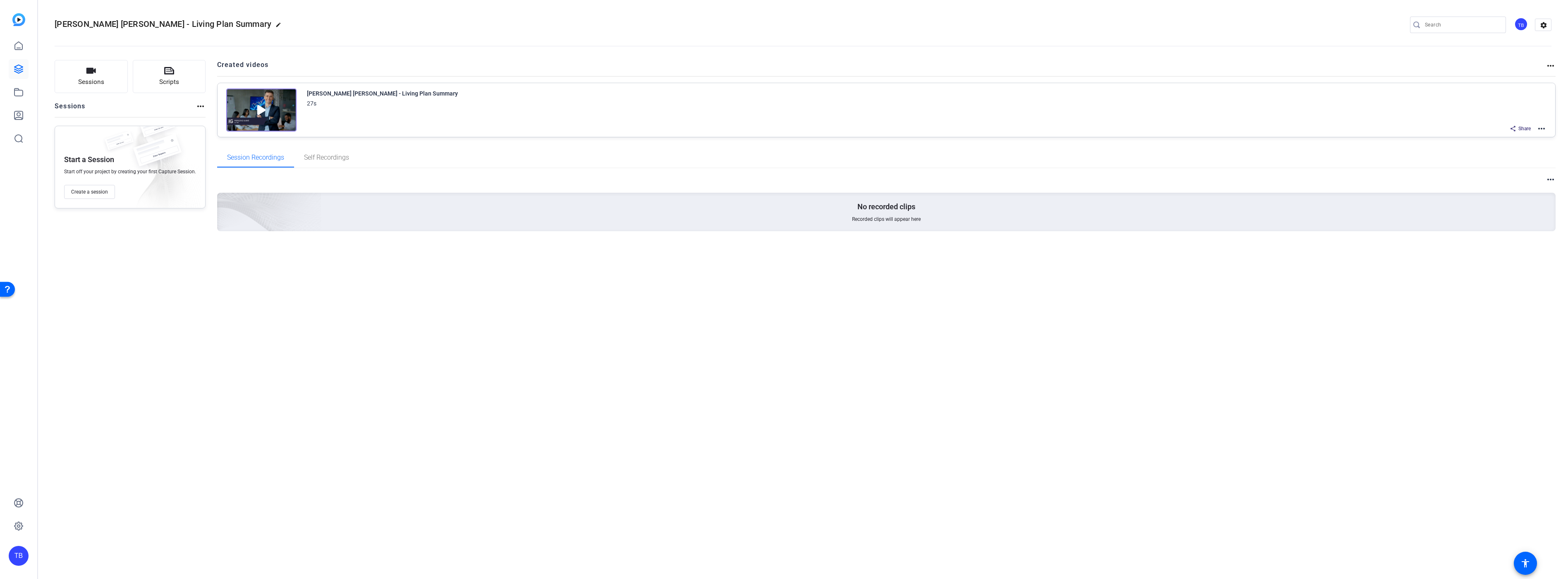
click at [1545, 128] on mat-icon "more_horiz" at bounding box center [1541, 128] width 10 height 10
click at [1525, 140] on span "Edit in Creator" at bounding box center [1511, 138] width 58 height 10
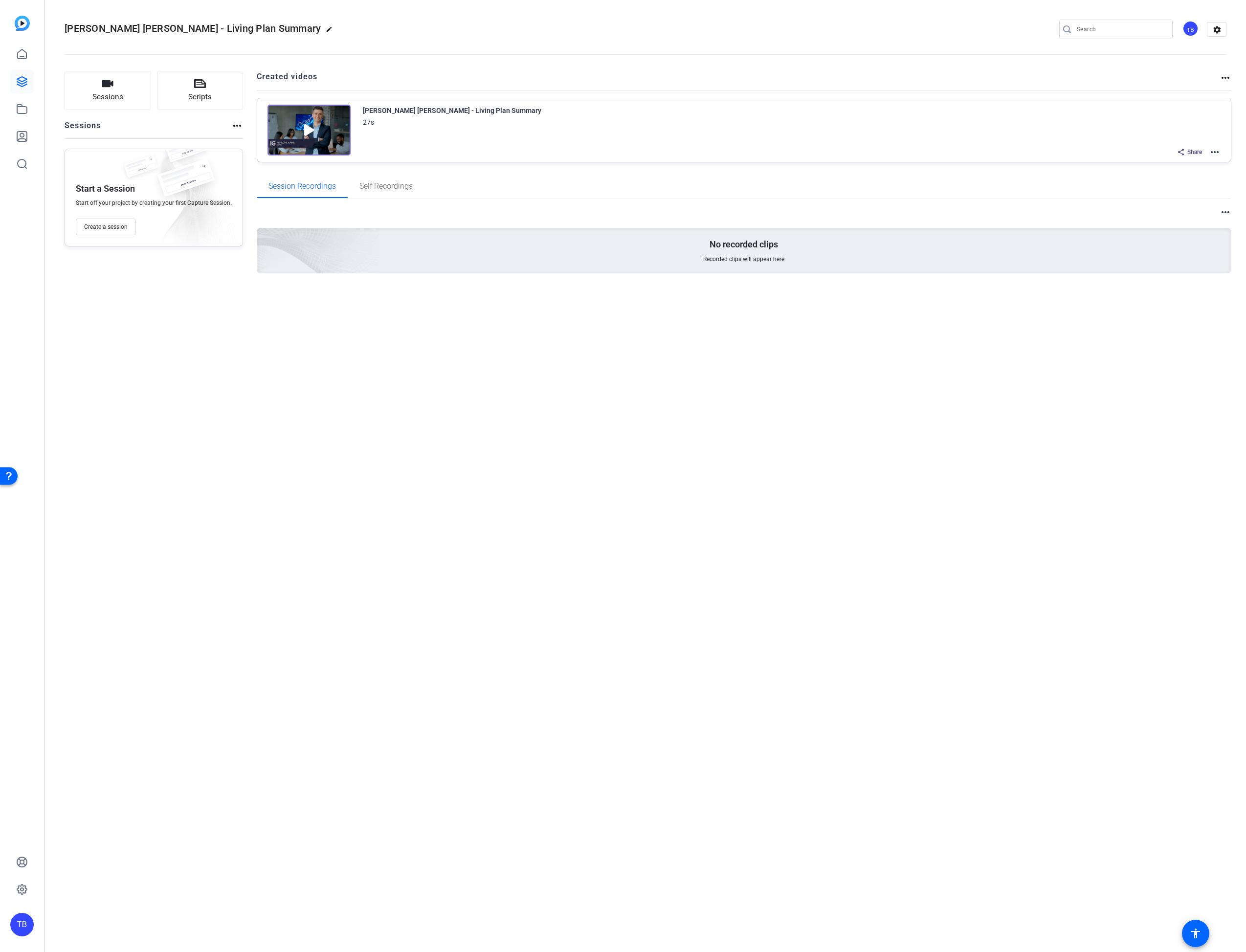
click at [518, 546] on div "Blum Yanchus - Living Plan Summary edit TB settings Sessions Scripts Sessions m…" at bounding box center [645, 476] width 1201 height 952
click at [817, 55] on div at bounding box center [645, 55] width 1162 height 1
click at [300, 78] on h2 "Created videos" at bounding box center [739, 80] width 964 height 19
click at [1212, 152] on mat-icon "more_horiz" at bounding box center [1215, 151] width 12 height 12
click at [1191, 164] on span "Edit in Creator" at bounding box center [1179, 163] width 68 height 12
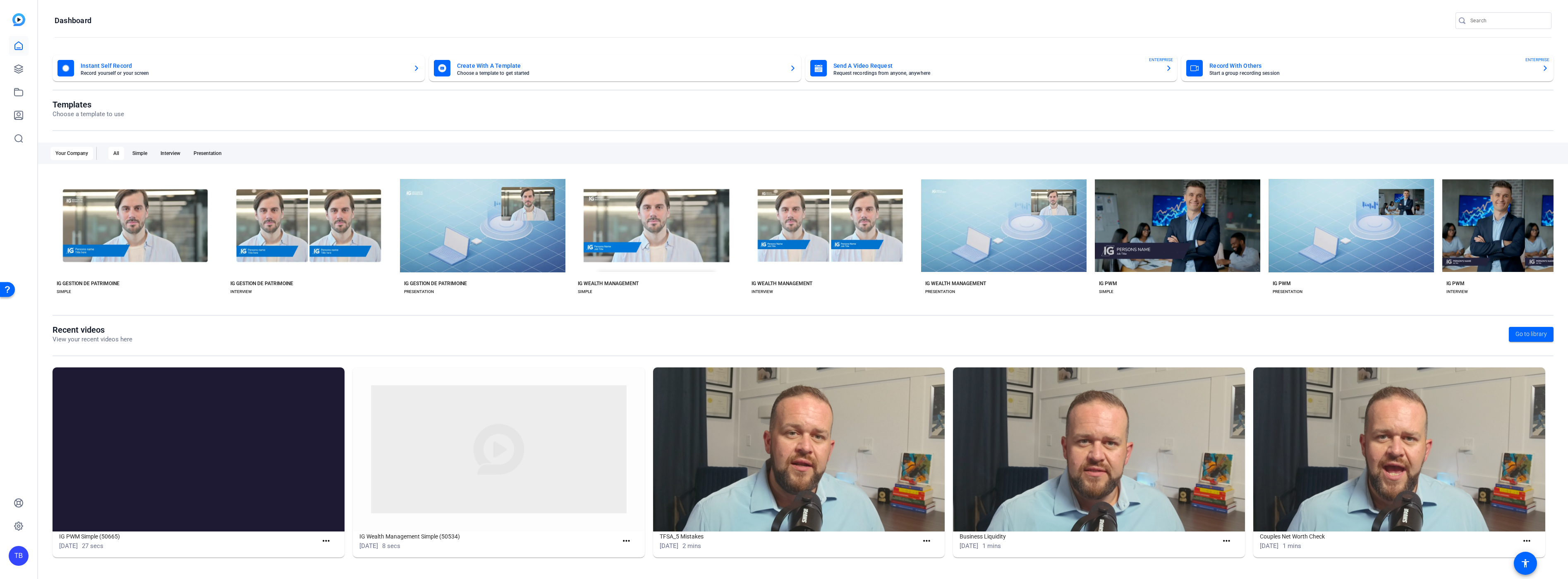
click at [329, 13] on openreel-page-title "Dashboard" at bounding box center [803, 20] width 1497 height 17
click at [20, 100] on link at bounding box center [18, 92] width 20 height 20
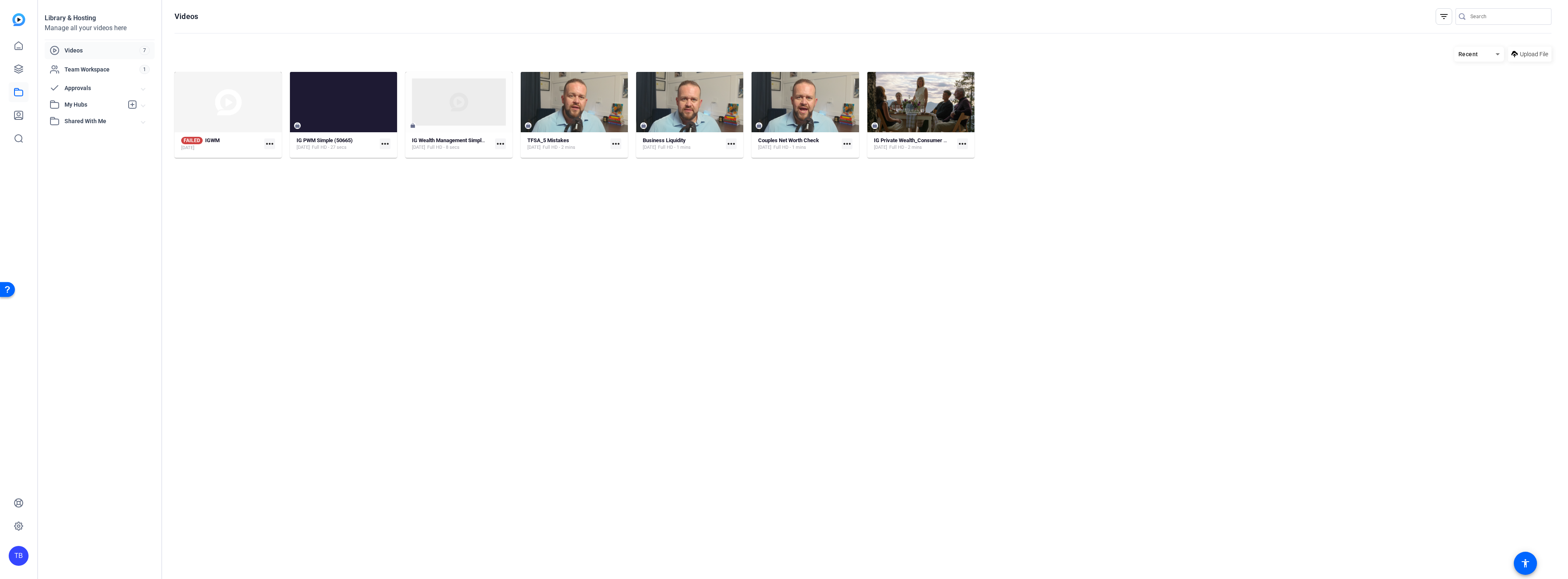
click at [270, 143] on mat-icon "more_horiz" at bounding box center [270, 144] width 11 height 11
click at [293, 167] on span "Manage Hubs" at bounding box center [288, 167] width 34 height 10
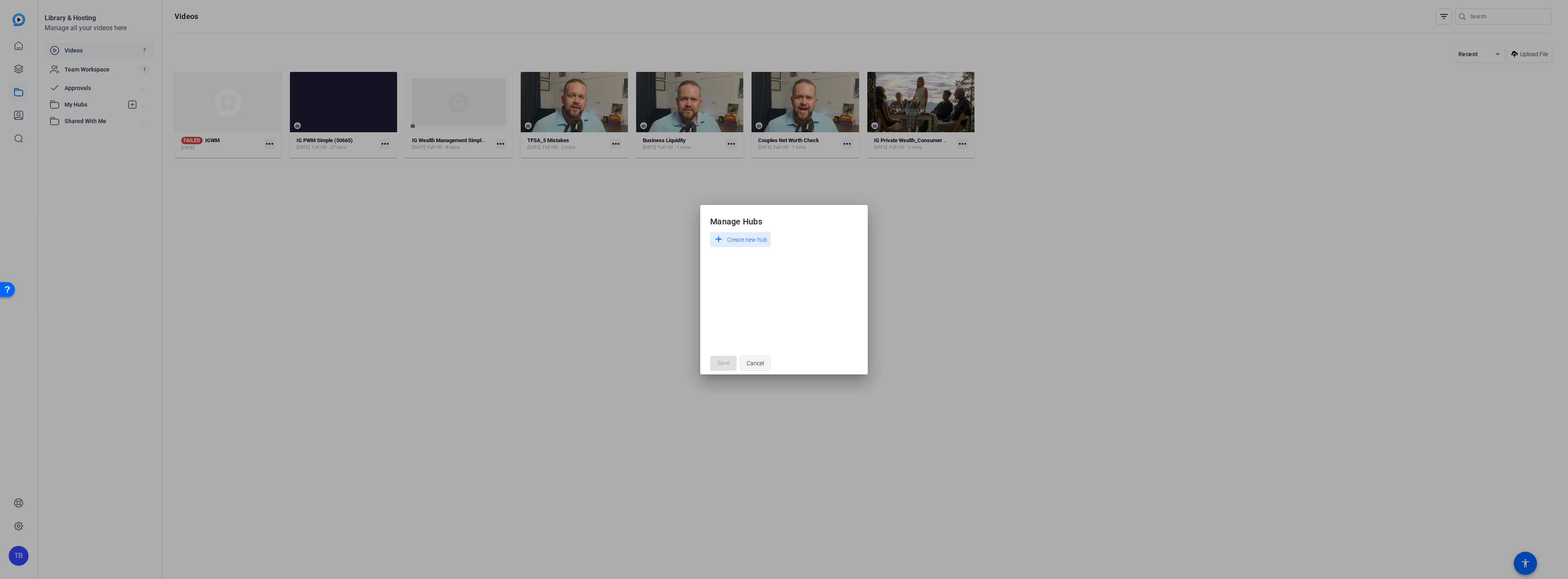
click at [757, 361] on span "Cancel" at bounding box center [755, 363] width 17 height 16
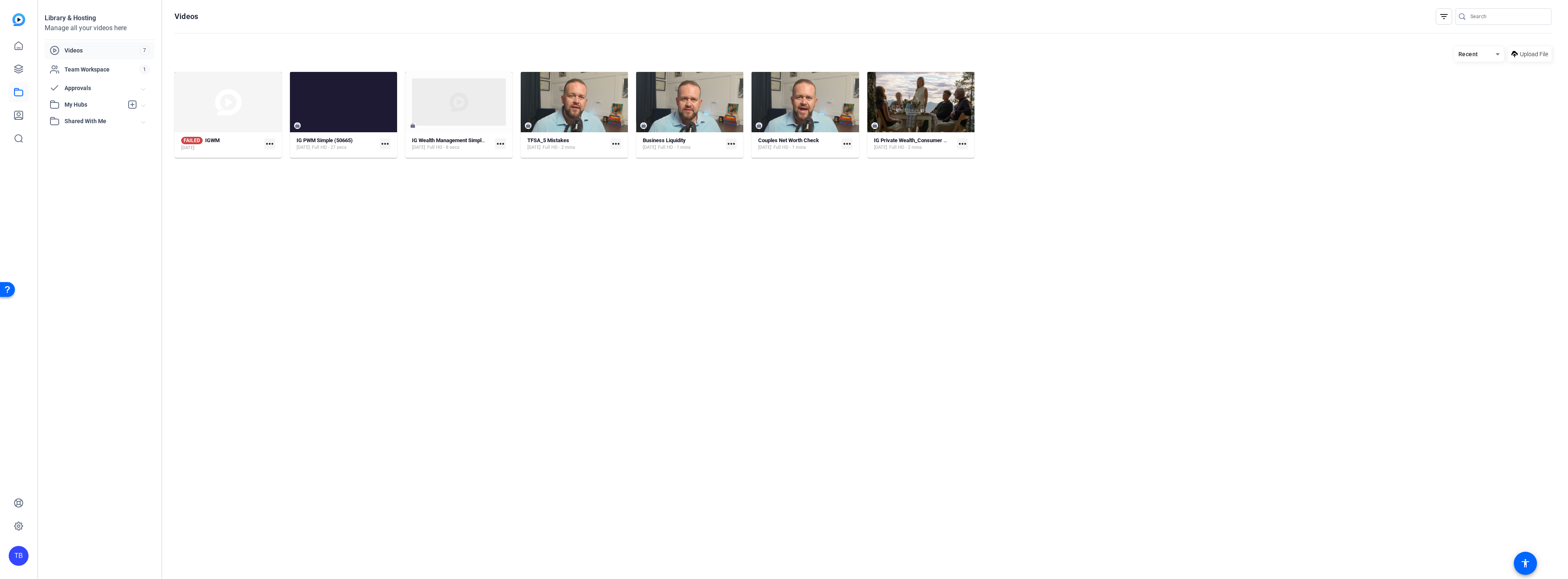
click at [268, 142] on mat-icon "more_horiz" at bounding box center [270, 144] width 11 height 11
click at [280, 173] on span "Retry" at bounding box center [288, 177] width 34 height 10
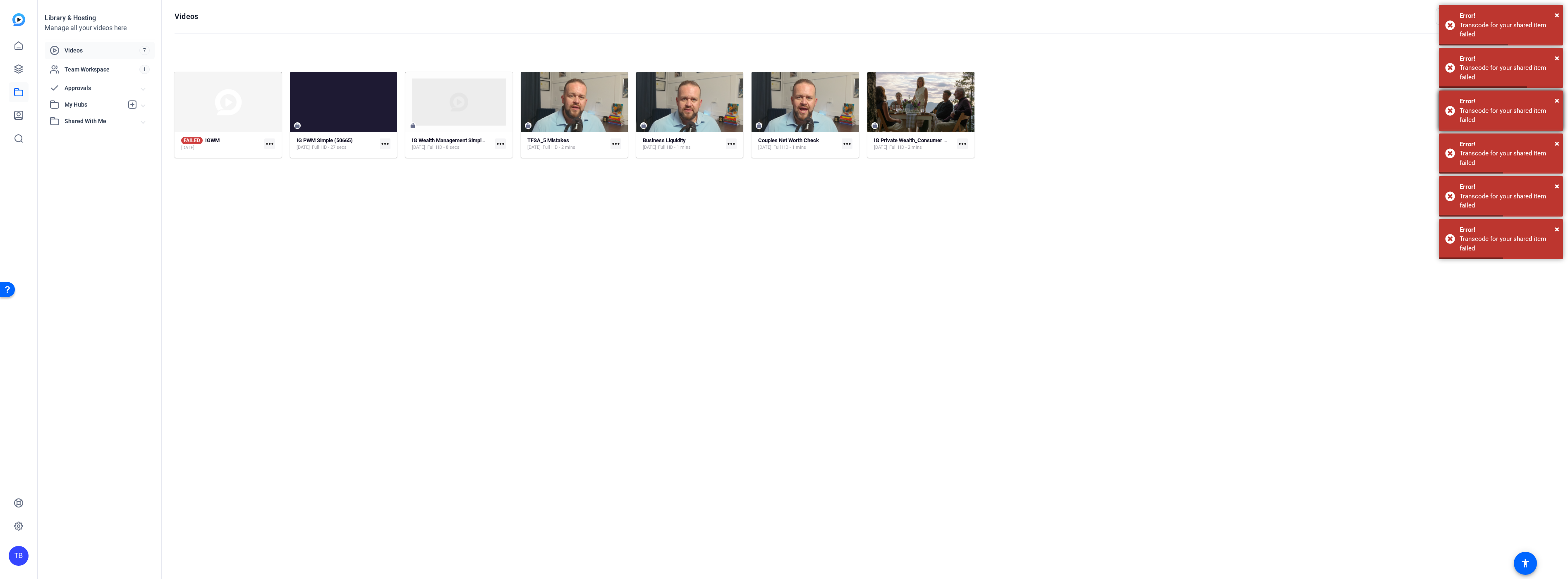
click at [1511, 110] on div "Transcode for your shared item failed" at bounding box center [1508, 115] width 97 height 19
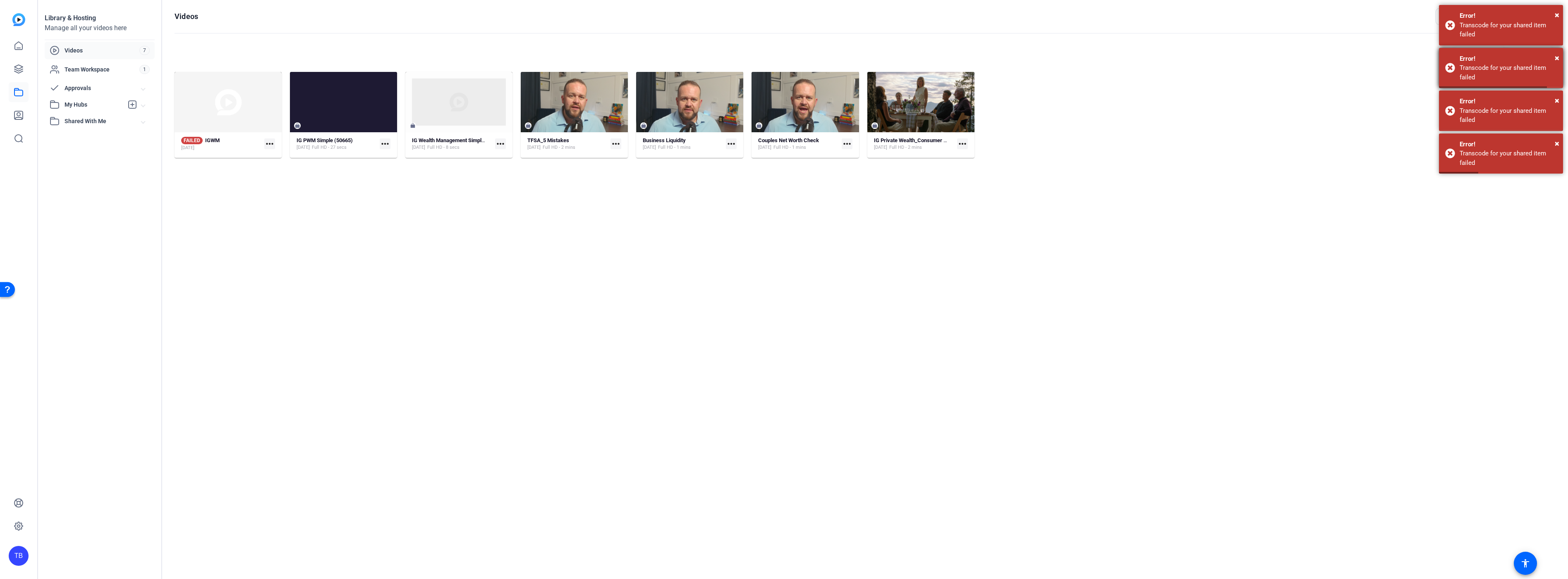
click at [1495, 113] on div "× Error! Transcode for your shared item failed × Error! Transcode for your shar…" at bounding box center [1501, 91] width 124 height 171
click at [1557, 13] on span "×" at bounding box center [1557, 14] width 5 height 10
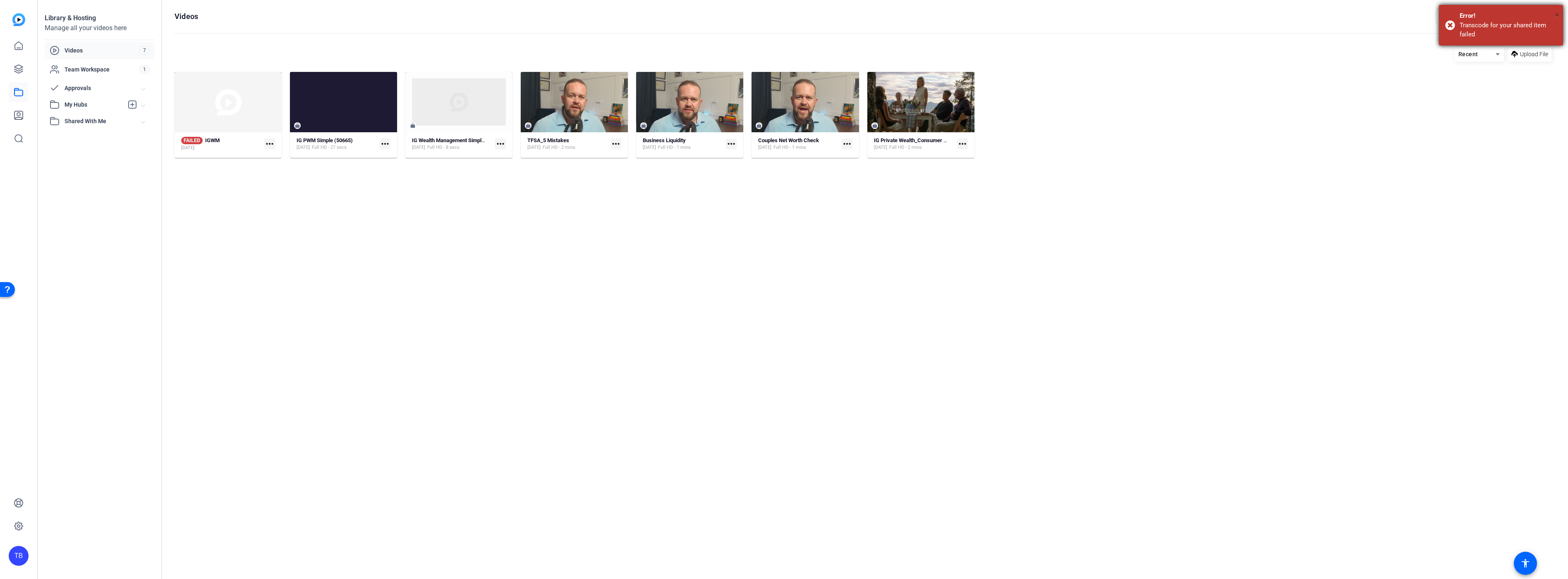
click at [1557, 17] on span "×" at bounding box center [1557, 14] width 5 height 10
click at [1067, 162] on hosting-listing "Recent Upload File FAILED IGWM Sep 18, 2025 more_horiz IG PWM Simple (50665) Au…" at bounding box center [863, 304] width 1377 height 524
click at [271, 144] on mat-icon "more_horiz" at bounding box center [270, 144] width 11 height 11
click at [239, 185] on div at bounding box center [784, 289] width 1568 height 579
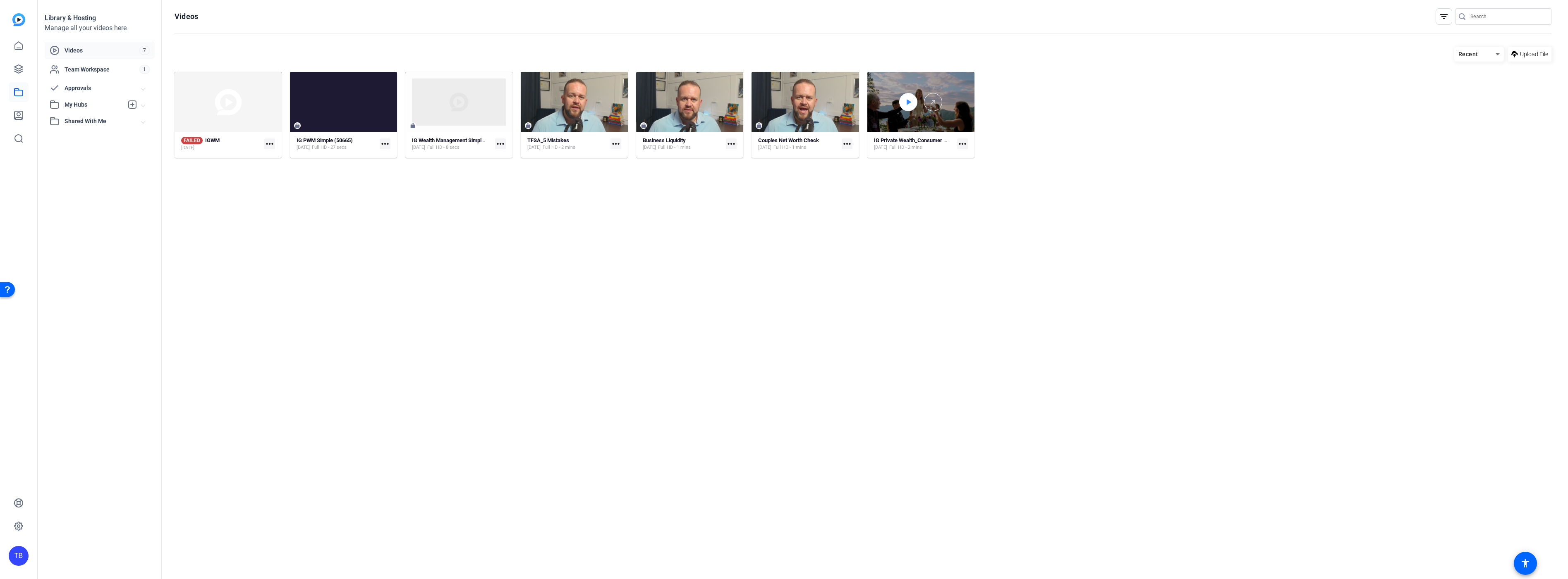
click at [910, 99] on icon at bounding box center [908, 101] width 7 height 10
click at [867, 124] on span "Video Player" at bounding box center [867, 126] width 0 height 12
click at [303, 208] on hosting-listing "Recent Upload File FAILED IGWM Sep 18, 2025 more_horiz IG PWM Simple (50665) Au…" at bounding box center [863, 304] width 1377 height 524
click at [85, 74] on div "Team Workspace" at bounding box center [95, 69] width 89 height 10
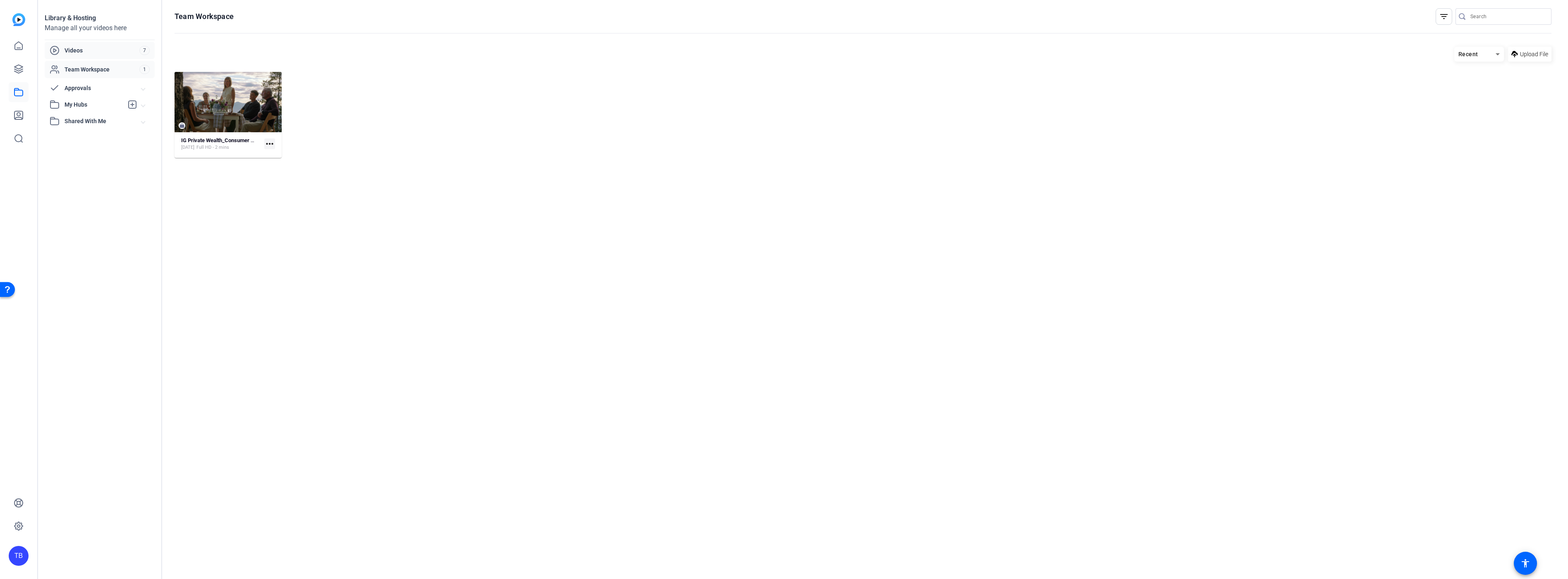
click at [92, 51] on span "Videos" at bounding box center [102, 50] width 75 height 8
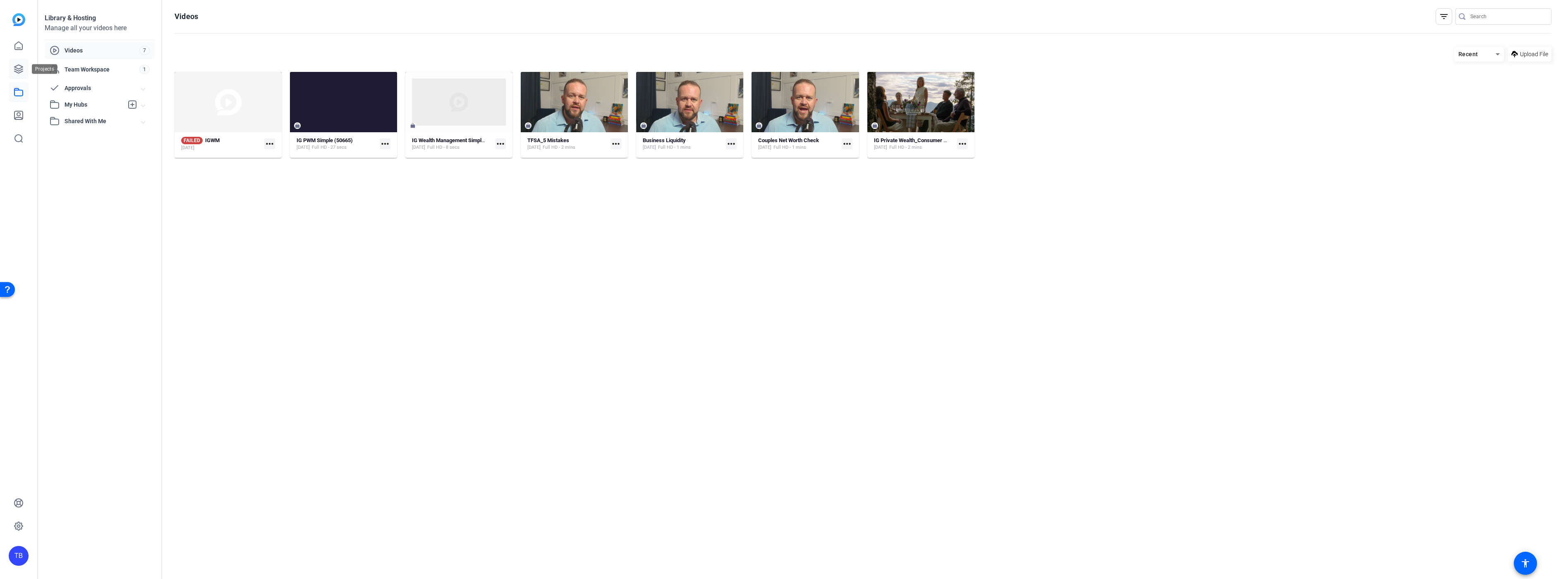
click at [20, 67] on icon at bounding box center [18, 69] width 8 height 8
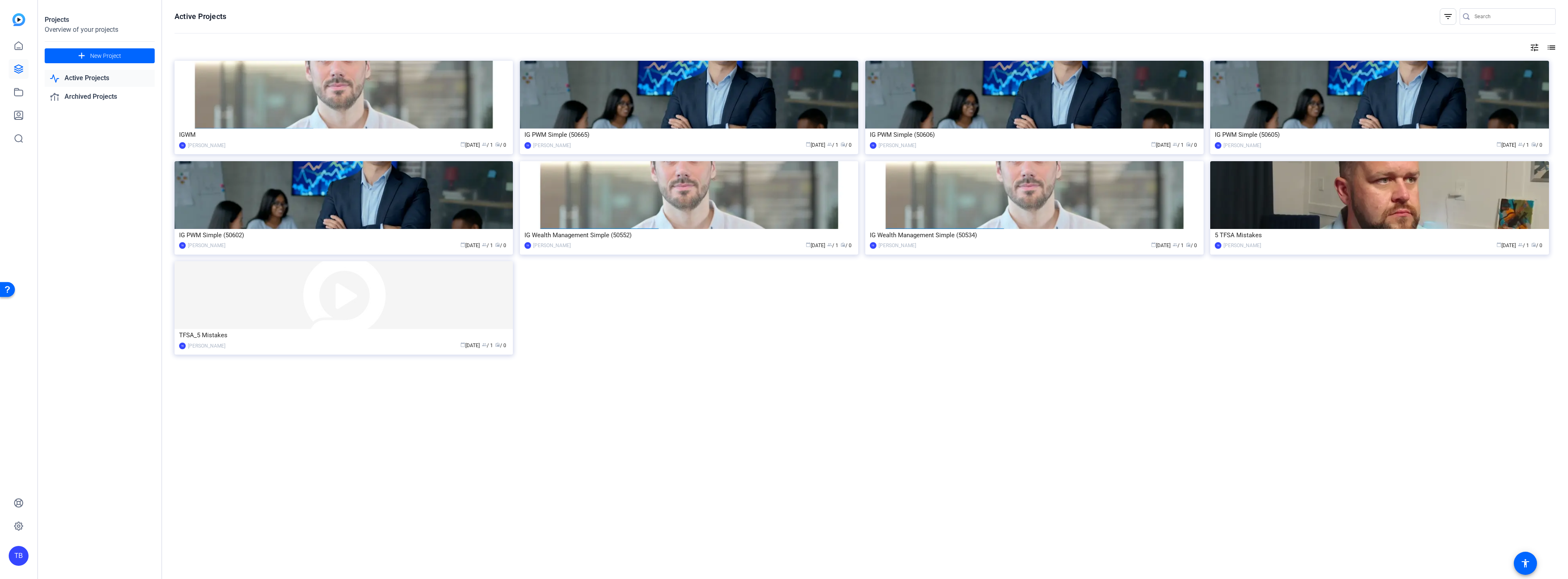
click at [712, 338] on div "IGWM TB Travis Blum calendar_today Sep 18 group / 1 radio / 0 IG PWM Simple (50…" at bounding box center [864, 216] width 1381 height 312
drag, startPoint x: 1292, startPoint y: 577, endPoint x: 1300, endPoint y: 609, distance: 33.0
click at [1300, 578] on html "Accessibility Screen-Reader Guide, Feedback, and Issue Reporting | New window T…" at bounding box center [784, 289] width 1568 height 579
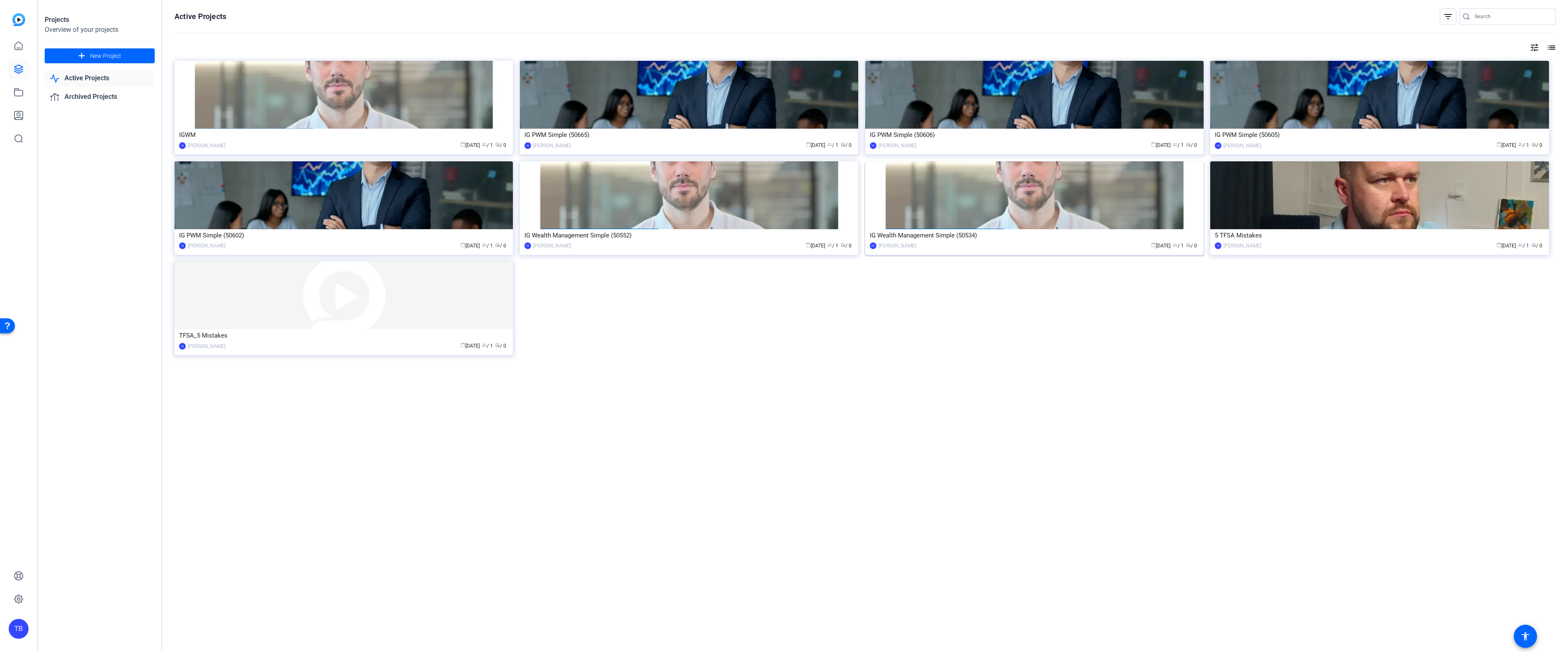
drag, startPoint x: 967, startPoint y: 337, endPoint x: 935, endPoint y: 226, distance: 115.5
click at [935, 226] on div "IGWM TB Travis Blum calendar_today Sep 18 group / 1 radio / 0 IG PWM Simple (50…" at bounding box center [864, 217] width 1381 height 312
click at [90, 78] on link "Active Projects" at bounding box center [99, 78] width 110 height 17
click at [85, 97] on link "Archived Projects" at bounding box center [99, 97] width 110 height 17
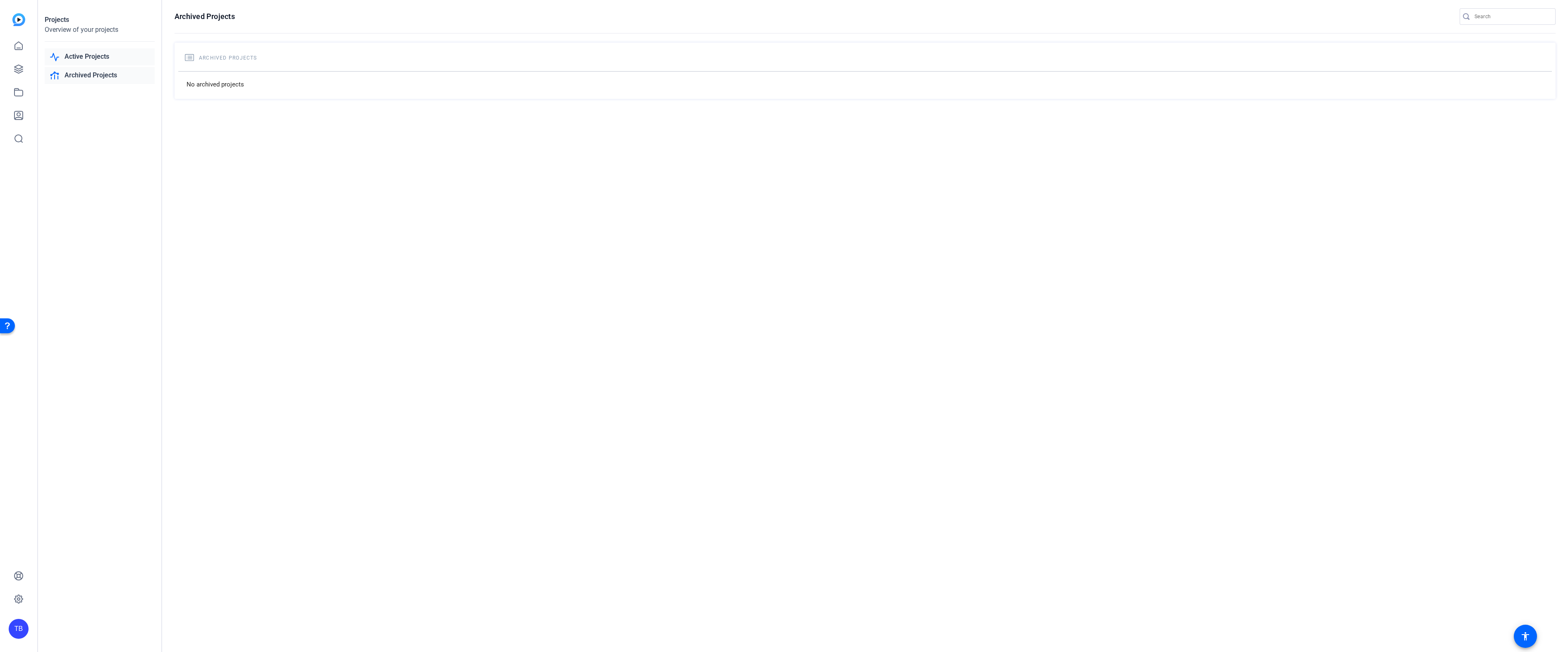
click at [80, 57] on link "Active Projects" at bounding box center [99, 57] width 110 height 17
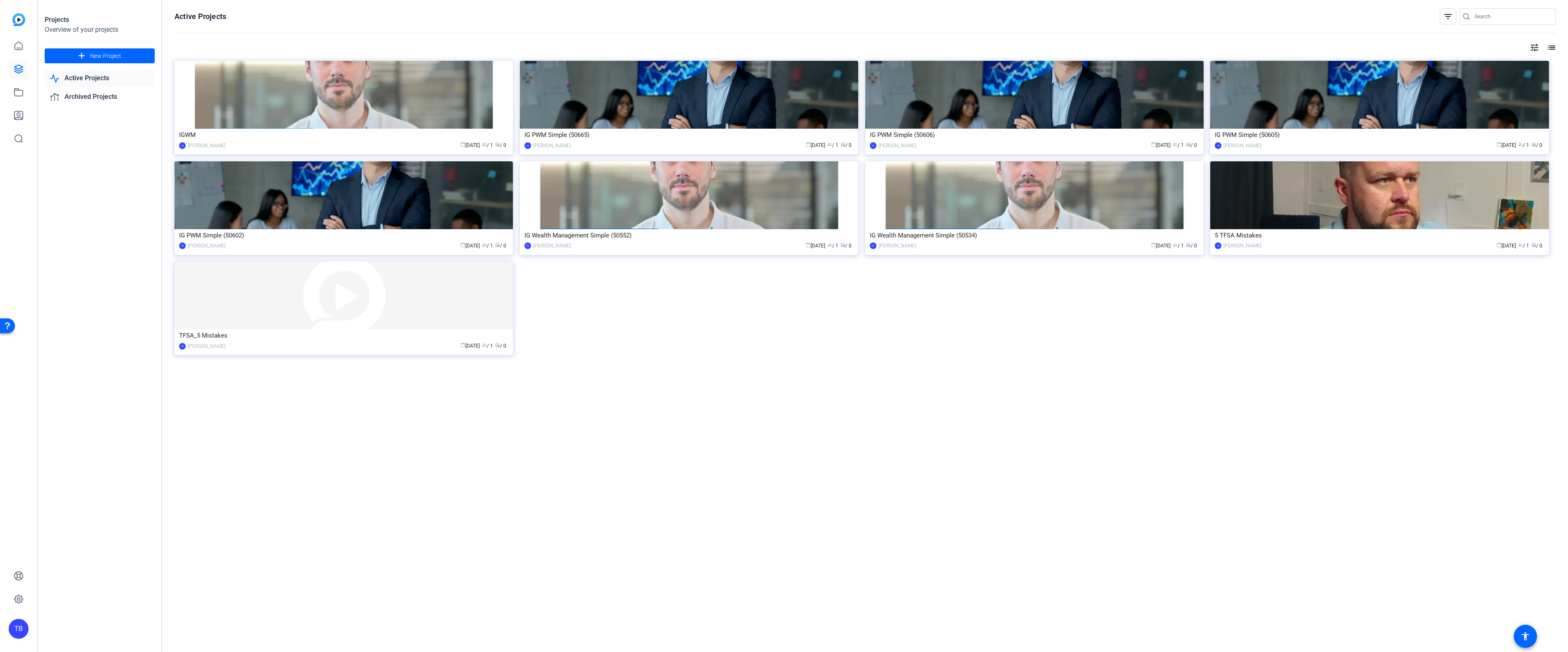
drag, startPoint x: 707, startPoint y: 400, endPoint x: 710, endPoint y: 380, distance: 20.2
click at [302, 91] on img at bounding box center [343, 95] width 339 height 68
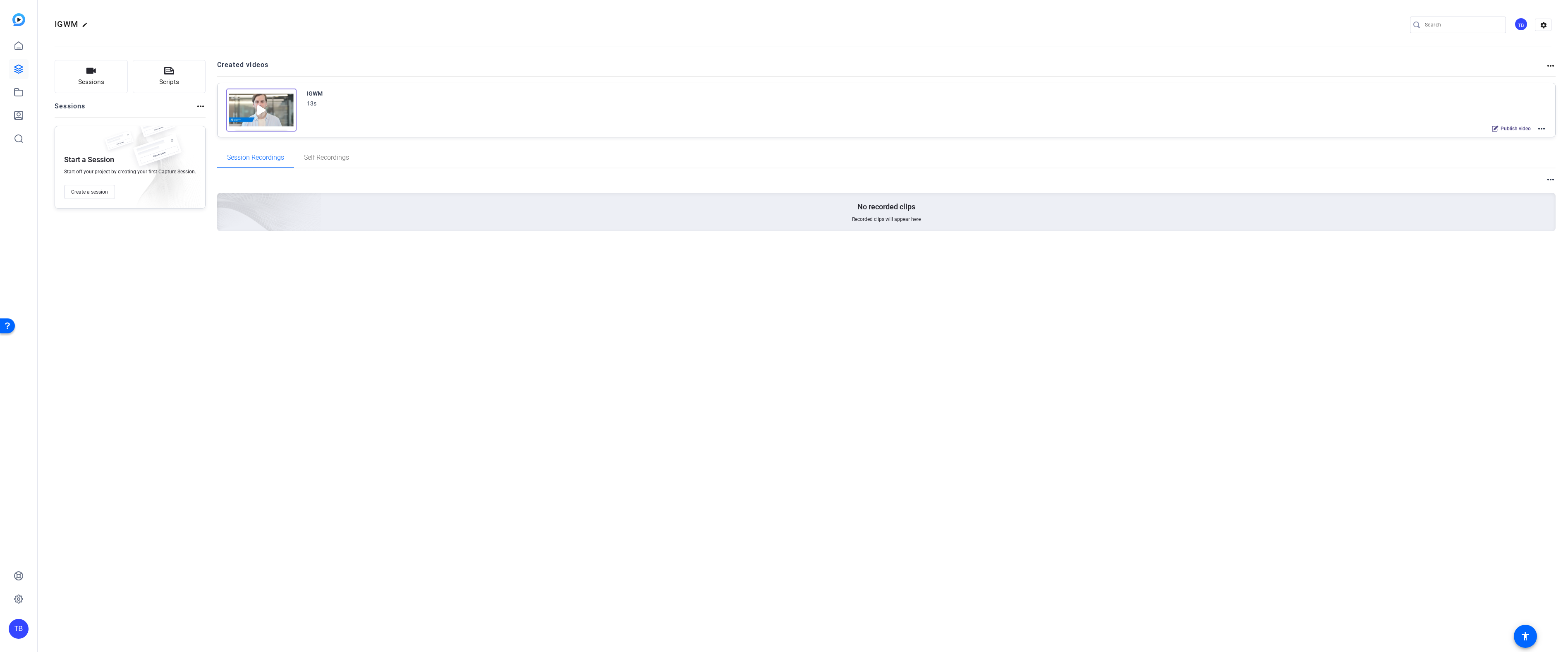
click at [1545, 129] on mat-icon "more_horiz" at bounding box center [1541, 128] width 10 height 10
click at [1526, 158] on span "Duplicate in new Project" at bounding box center [1511, 159] width 58 height 10
click at [111, 24] on mat-icon "edit" at bounding box center [113, 27] width 10 height 10
drag, startPoint x: 96, startPoint y: 24, endPoint x: 77, endPoint y: 22, distance: 19.1
click at [77, 22] on input "IGWM - Copy" at bounding box center [89, 24] width 55 height 10
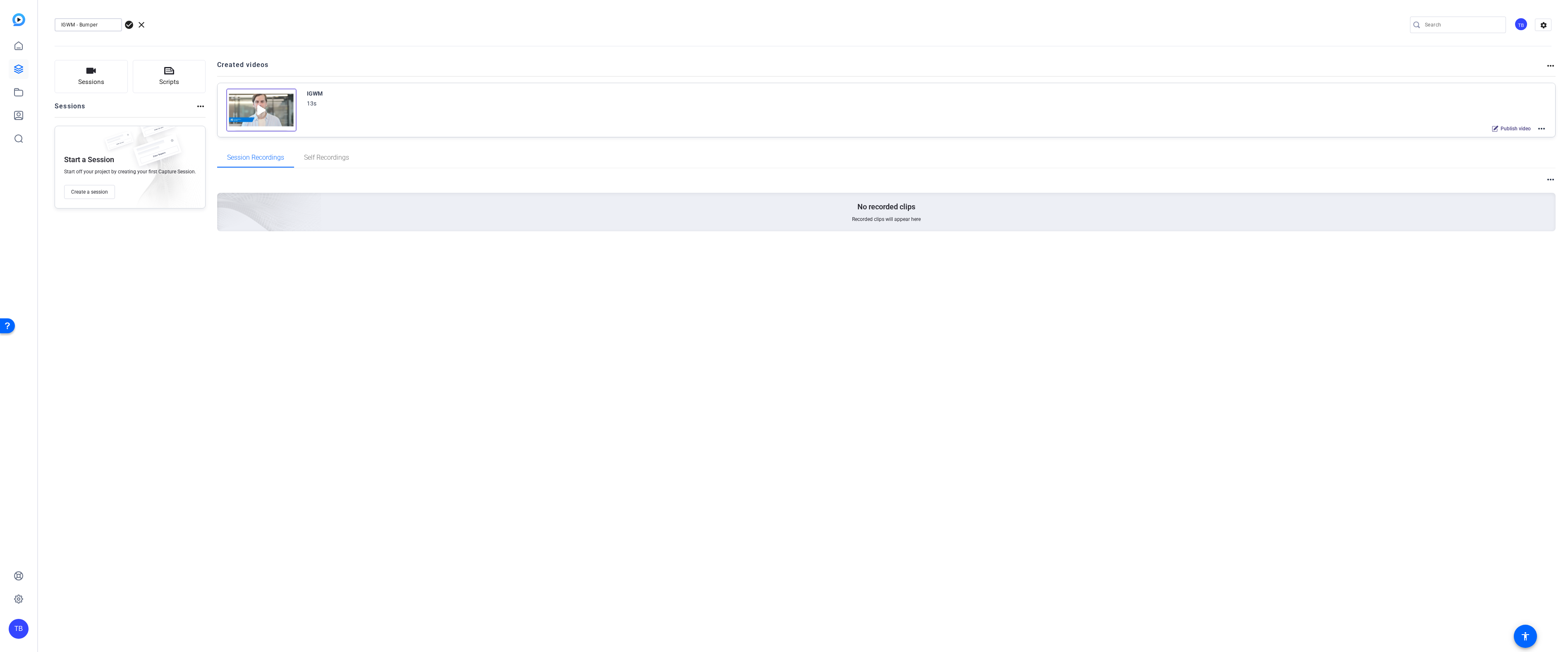
type input "IGWM - Bumper"
click at [218, 285] on div "IGWM - Bumper check_circle clear TB settings Sessions Scripts Sessions more_hor…" at bounding box center [803, 326] width 1530 height 652
click at [1308, 111] on div "IGWM 13s Publish video more_horiz" at bounding box center [926, 111] width 1240 height 45
click at [1542, 126] on mat-icon "more_horiz" at bounding box center [1541, 128] width 10 height 10
click at [1496, 140] on span "Edit in Creator" at bounding box center [1511, 138] width 58 height 10
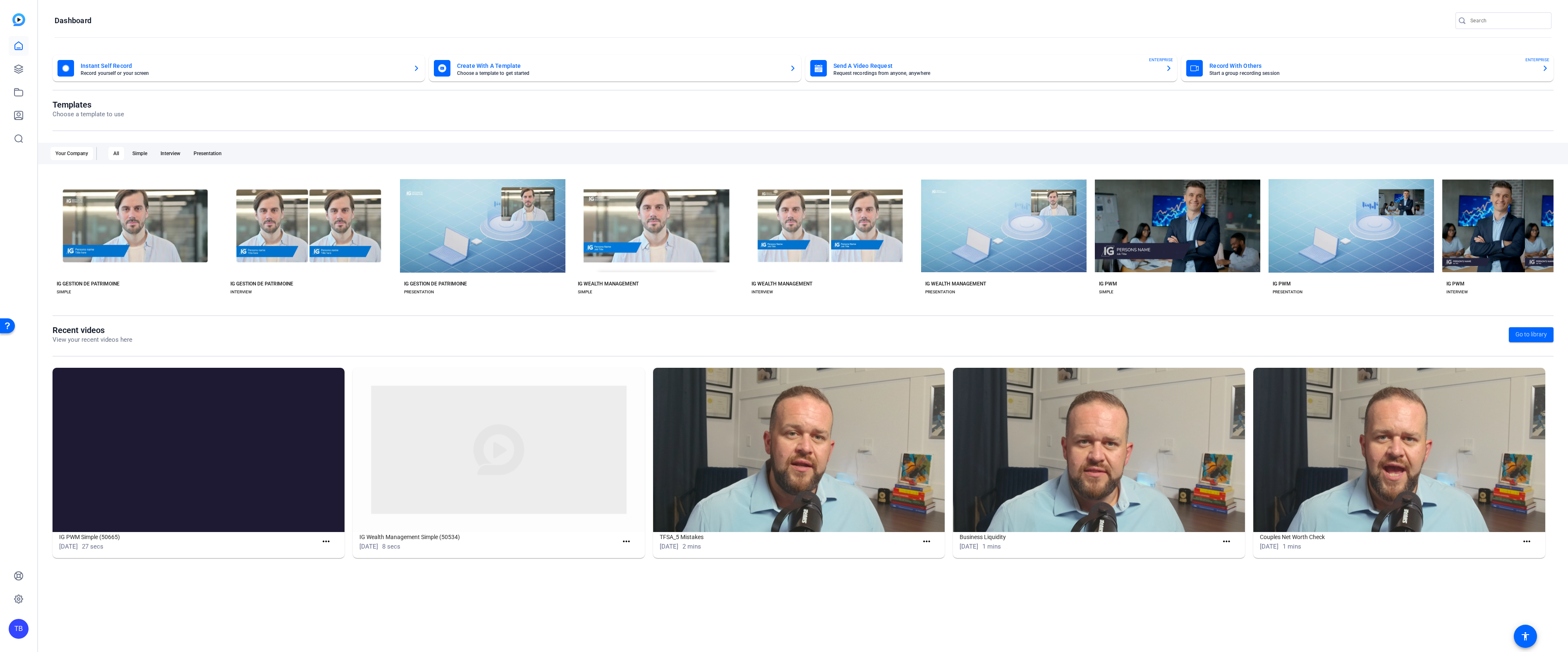
click at [515, 329] on openreel-page-title "Recent videos View your recent videos here Go to library" at bounding box center [803, 335] width 1501 height 20
click at [20, 70] on icon at bounding box center [18, 69] width 10 height 10
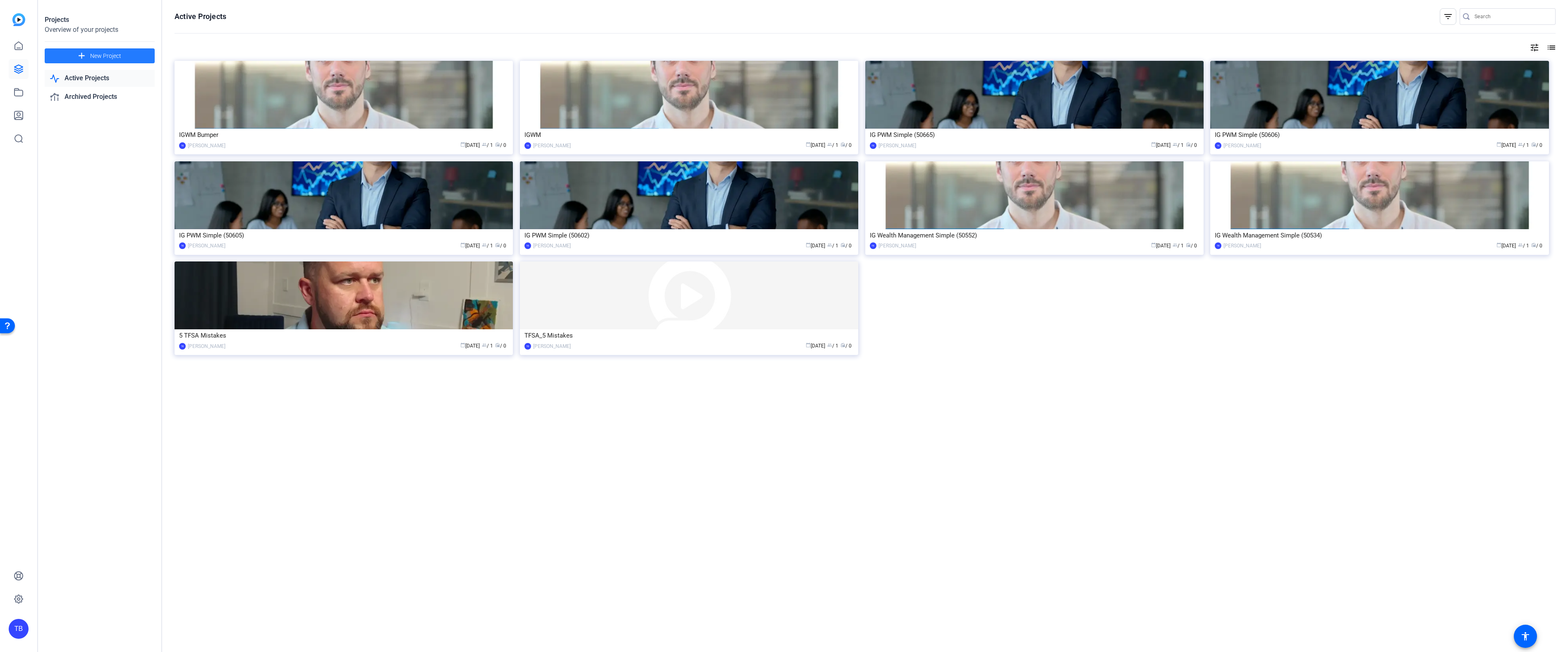
click at [105, 58] on span "New Project" at bounding box center [105, 55] width 31 height 8
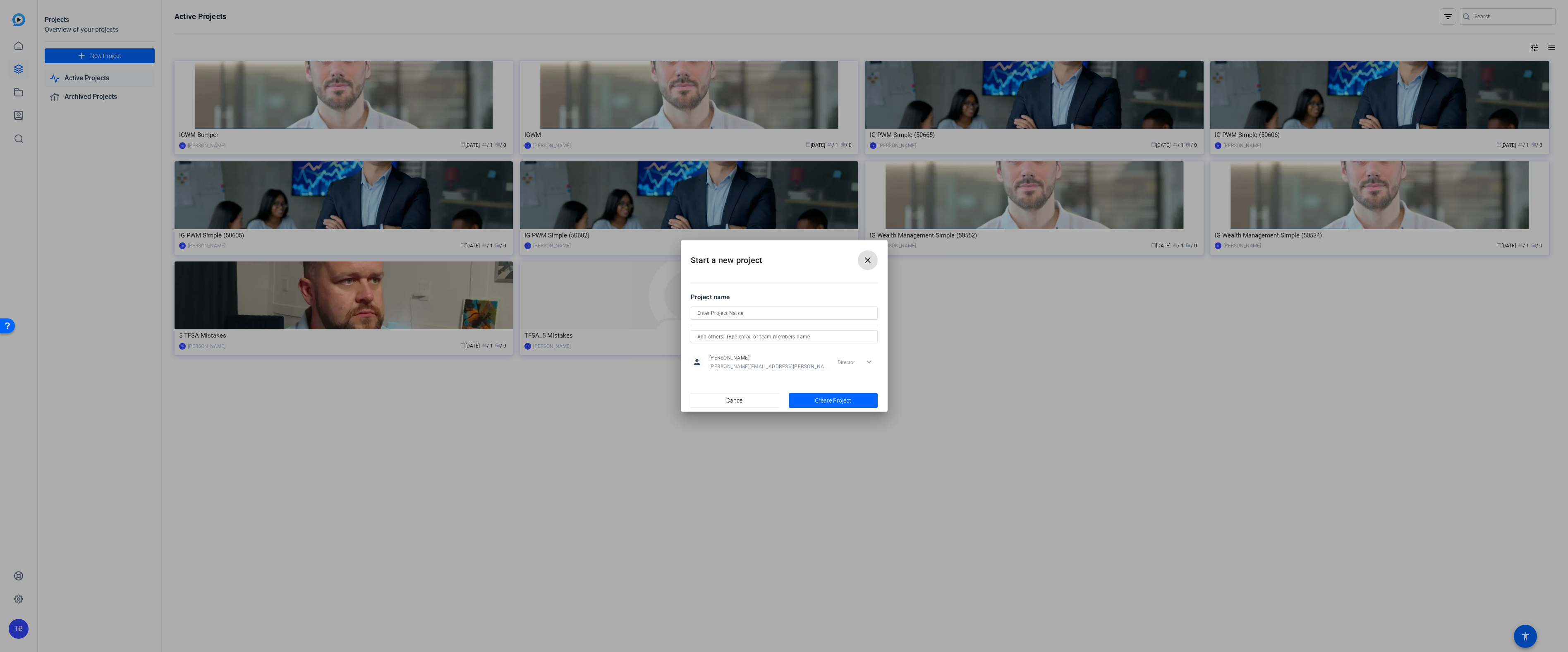
click at [732, 312] on input at bounding box center [784, 313] width 173 height 10
type input "IGWM_"
click at [817, 405] on span "button" at bounding box center [832, 400] width 89 height 20
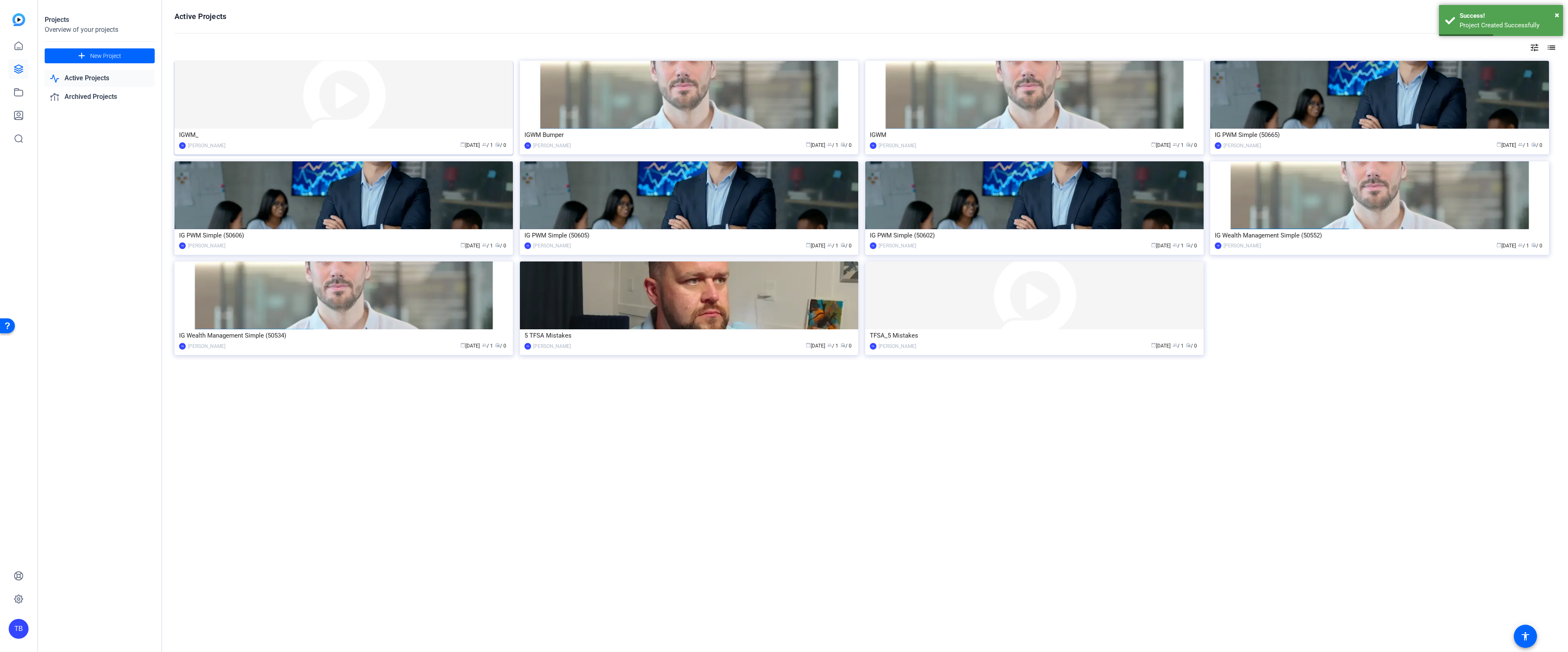
click at [409, 133] on div "IGWM_" at bounding box center [343, 135] width 330 height 12
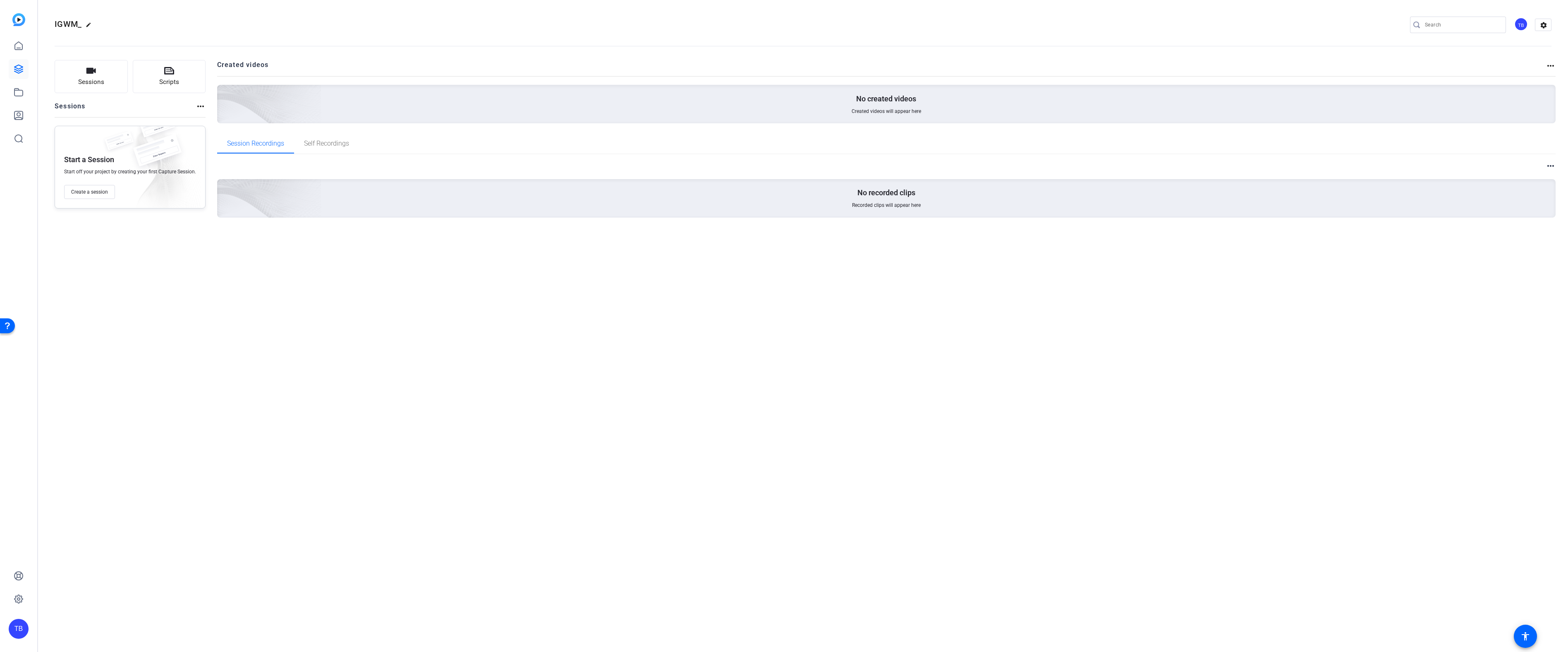
click at [1553, 67] on mat-icon "more_horiz" at bounding box center [1550, 65] width 10 height 10
click at [1551, 65] on div at bounding box center [784, 326] width 1568 height 652
click at [1551, 169] on mat-icon "more_horiz" at bounding box center [1550, 165] width 10 height 10
drag, startPoint x: 1551, startPoint y: 168, endPoint x: 1537, endPoint y: 159, distance: 16.6
click at [1550, 167] on div at bounding box center [784, 326] width 1568 height 652
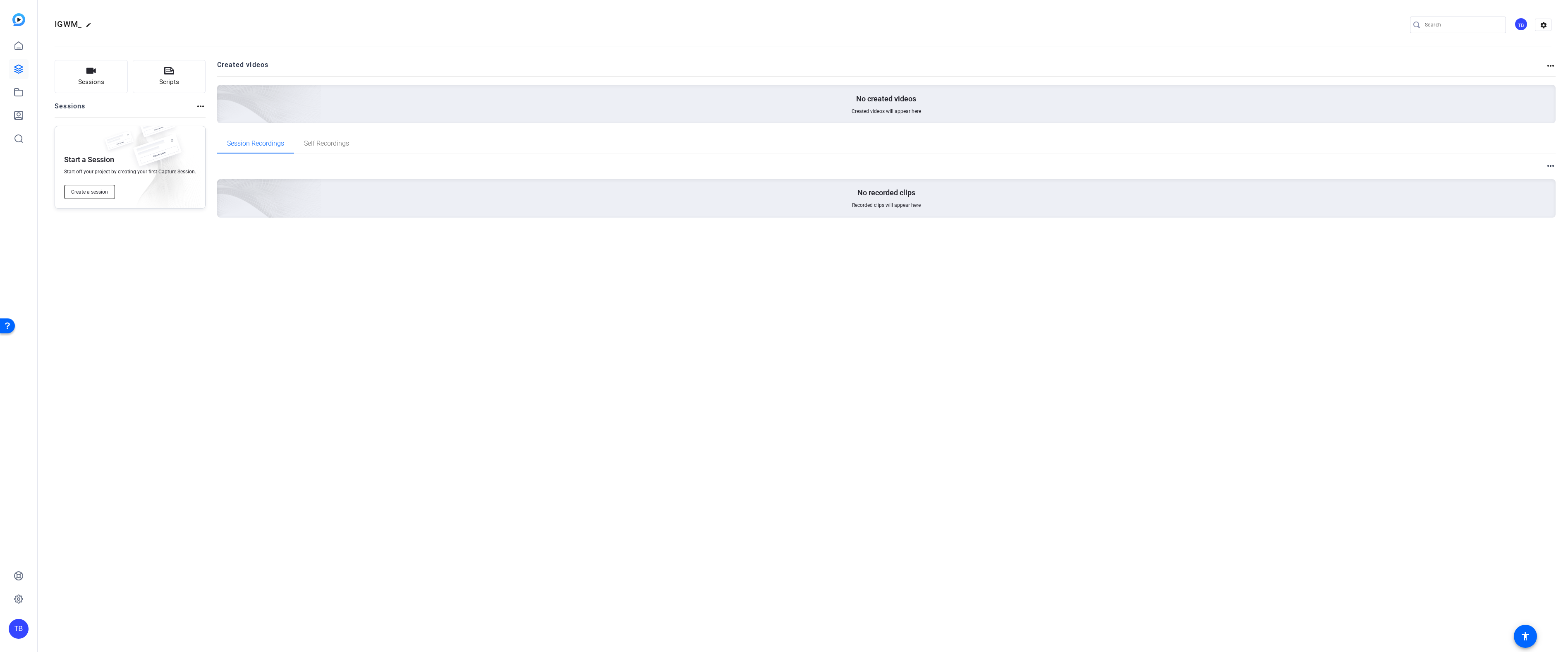
click at [88, 189] on span "Create a session" at bounding box center [89, 192] width 37 height 7
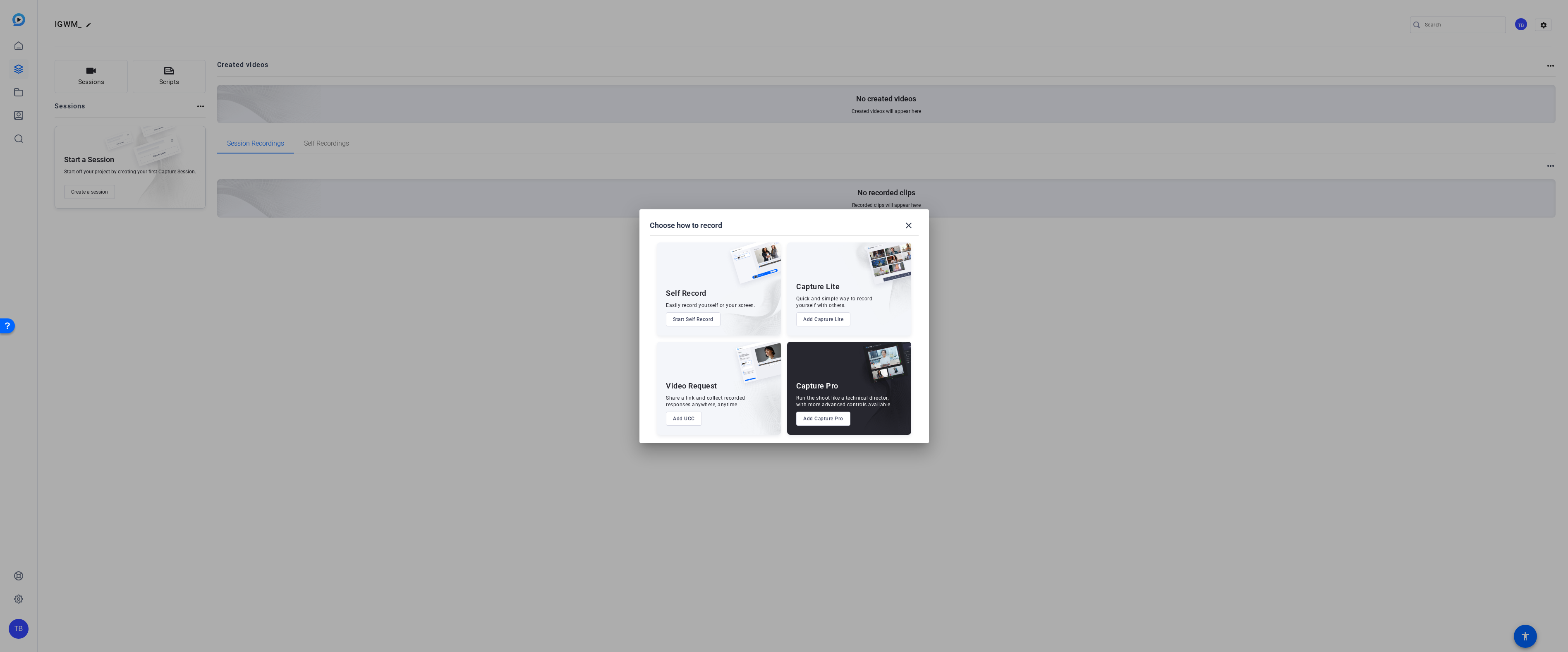
click at [836, 320] on button "Add Capture Lite" at bounding box center [823, 319] width 55 height 14
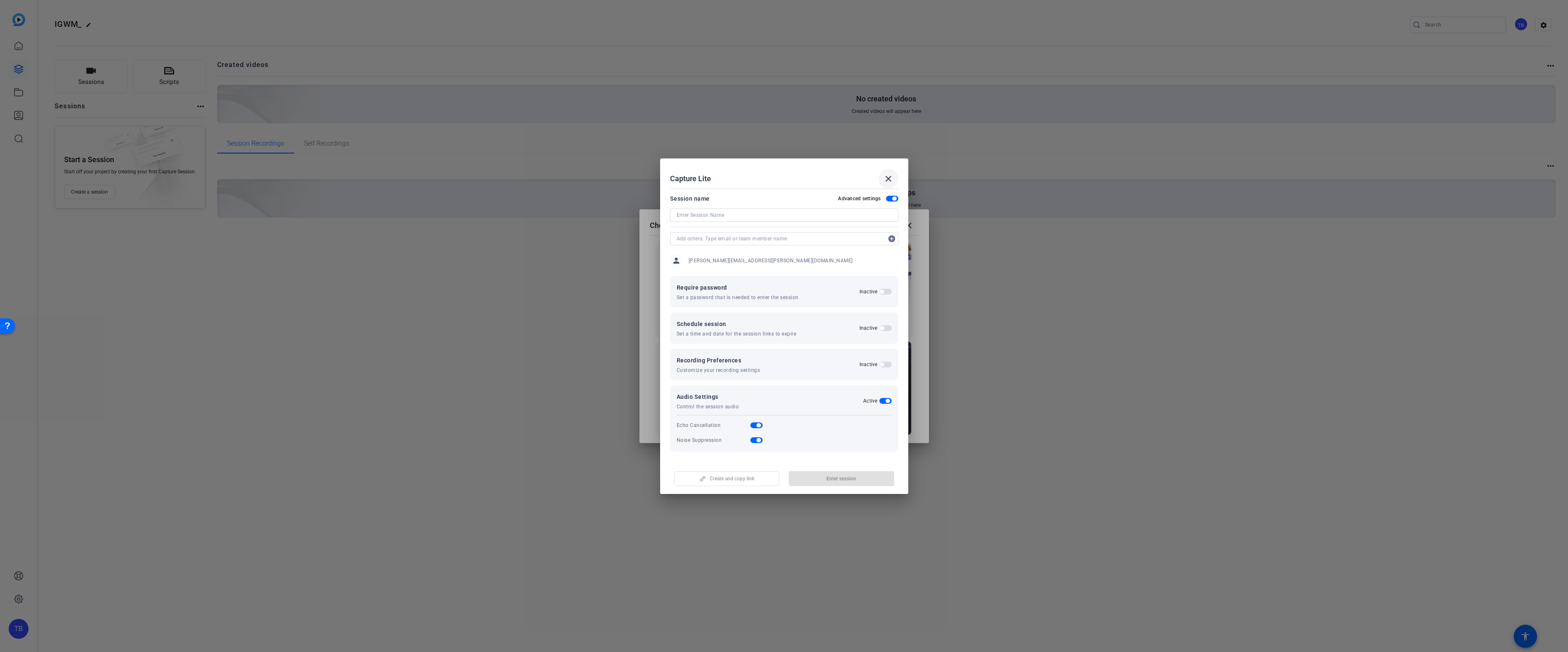
click at [887, 180] on mat-icon "close" at bounding box center [888, 178] width 10 height 10
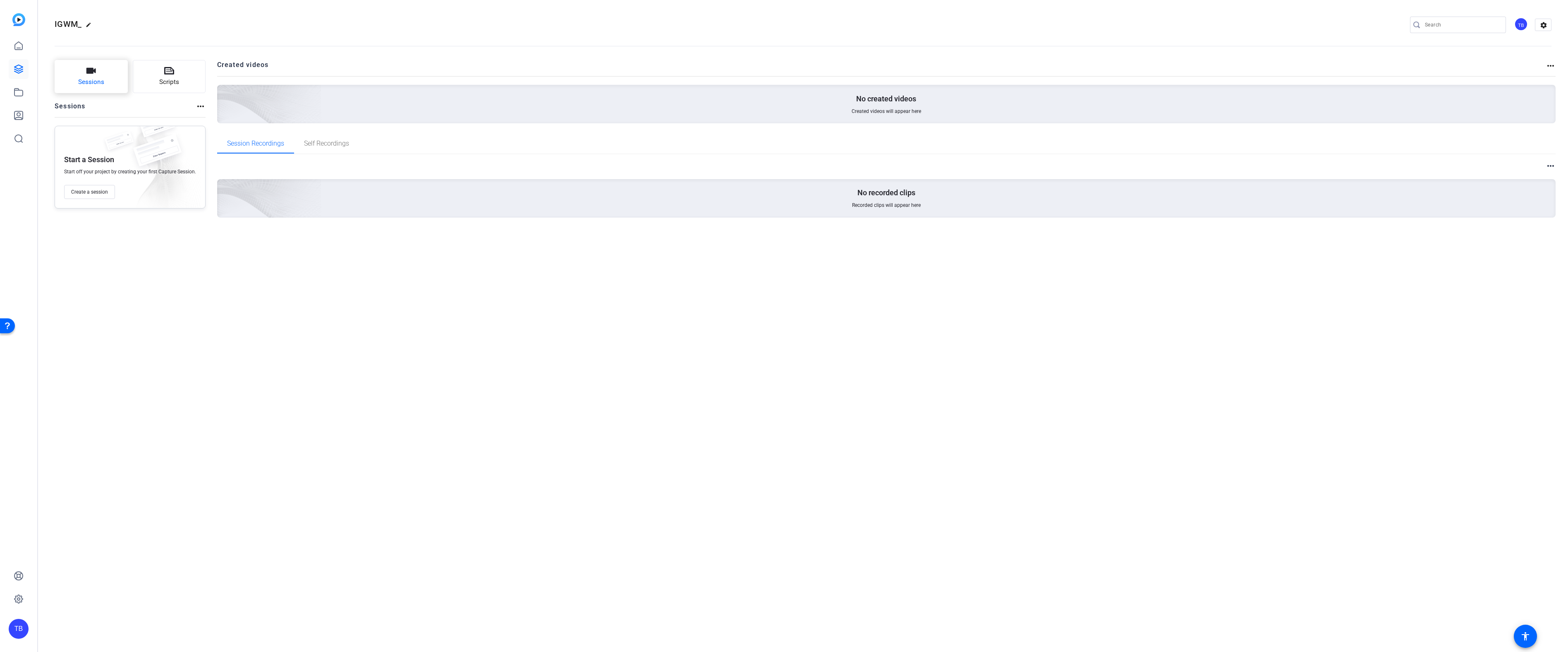
click at [96, 77] on span "Sessions" at bounding box center [91, 82] width 26 height 10
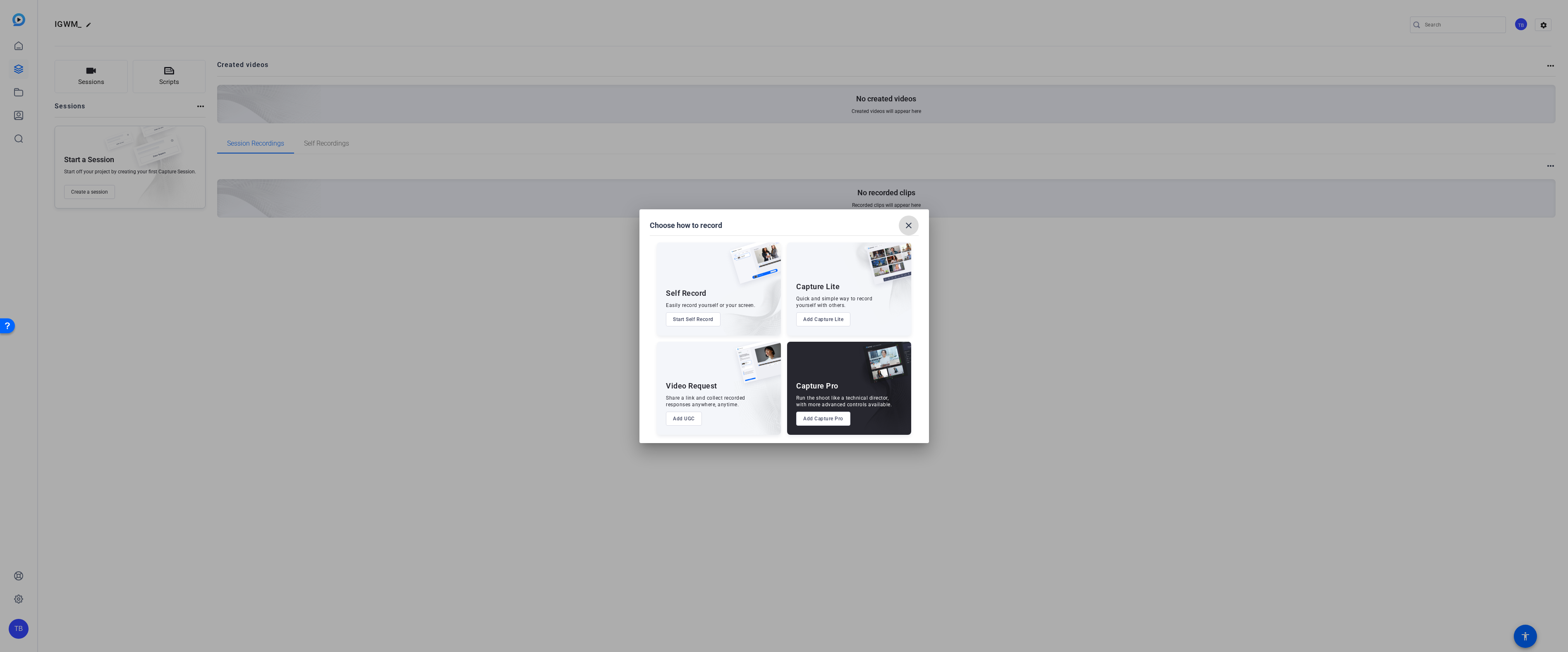
click at [907, 228] on mat-icon "close" at bounding box center [908, 225] width 10 height 10
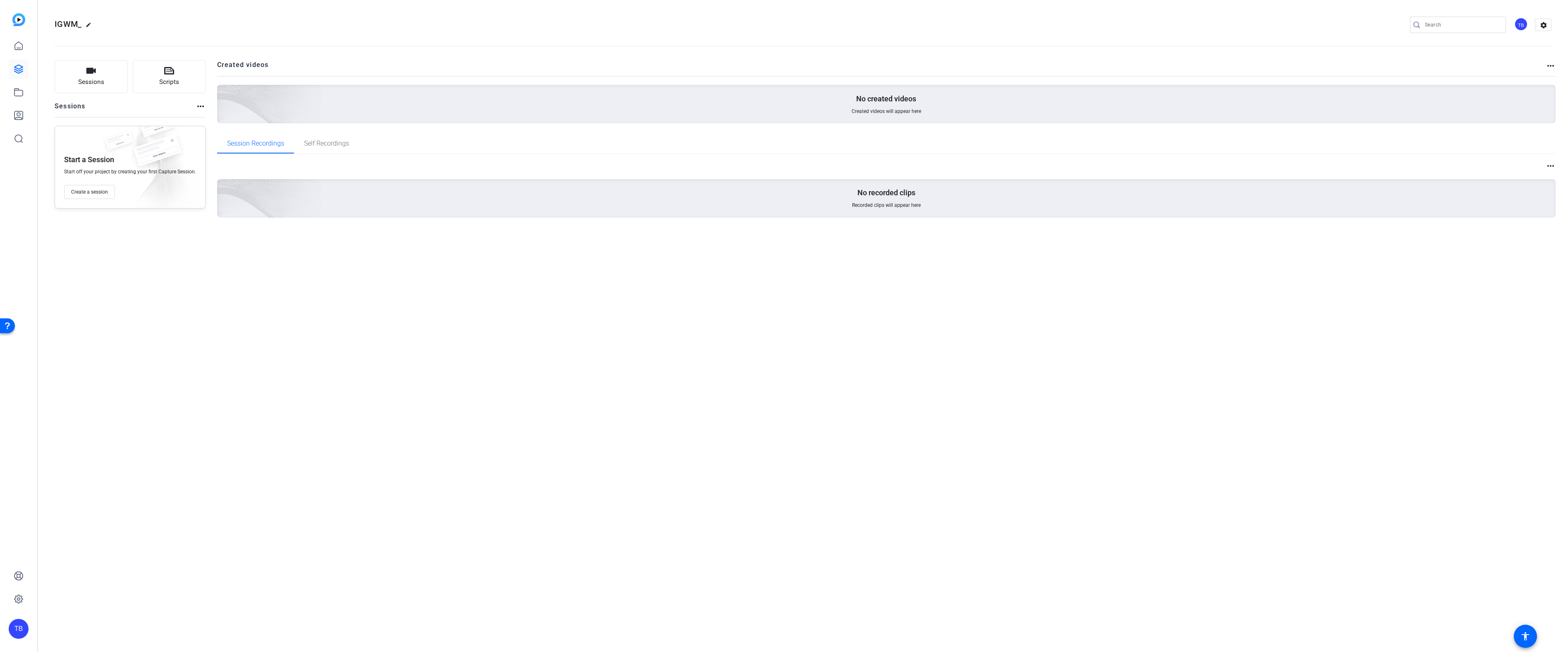
click at [834, 112] on div "No created videos Created videos will appear here" at bounding box center [886, 104] width 1338 height 39
click at [1548, 26] on mat-icon "settings" at bounding box center [1544, 25] width 17 height 12
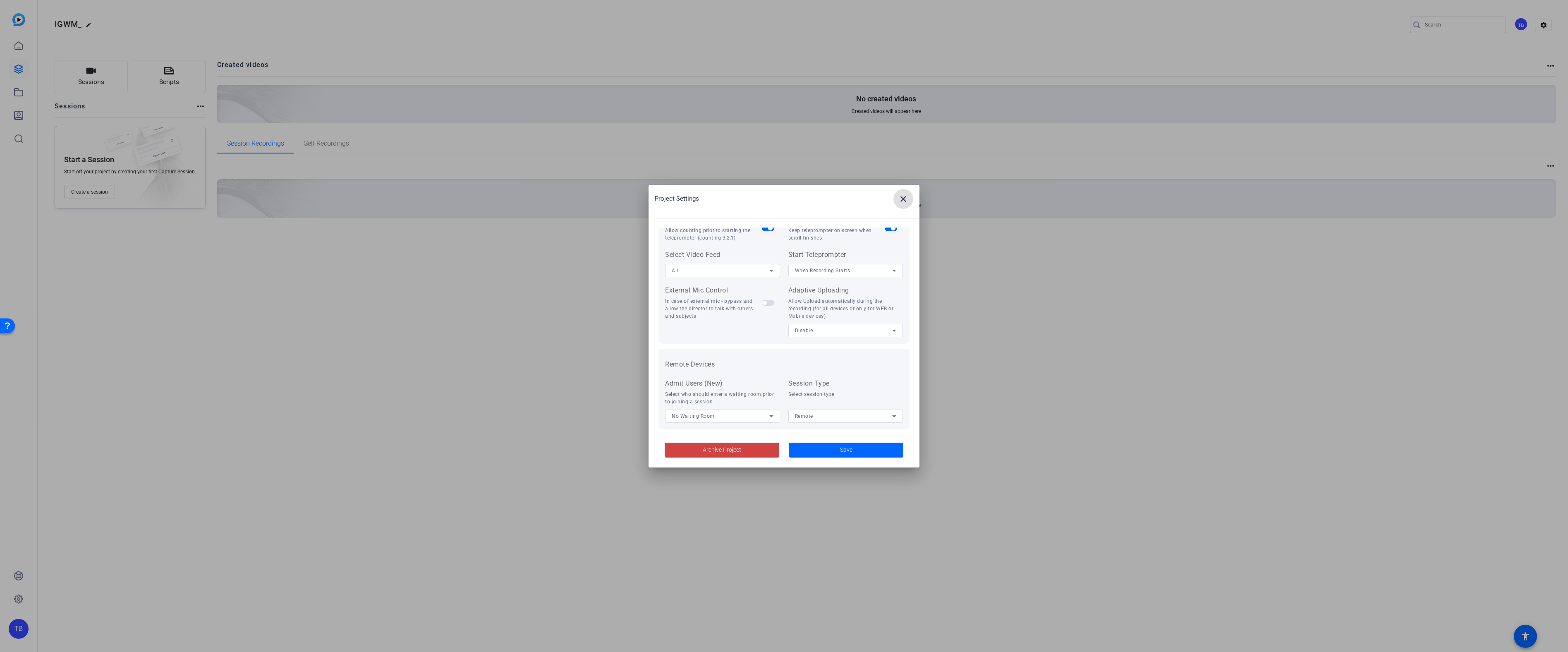
scroll to position [171, 0]
click at [905, 201] on mat-icon "close" at bounding box center [903, 198] width 10 height 10
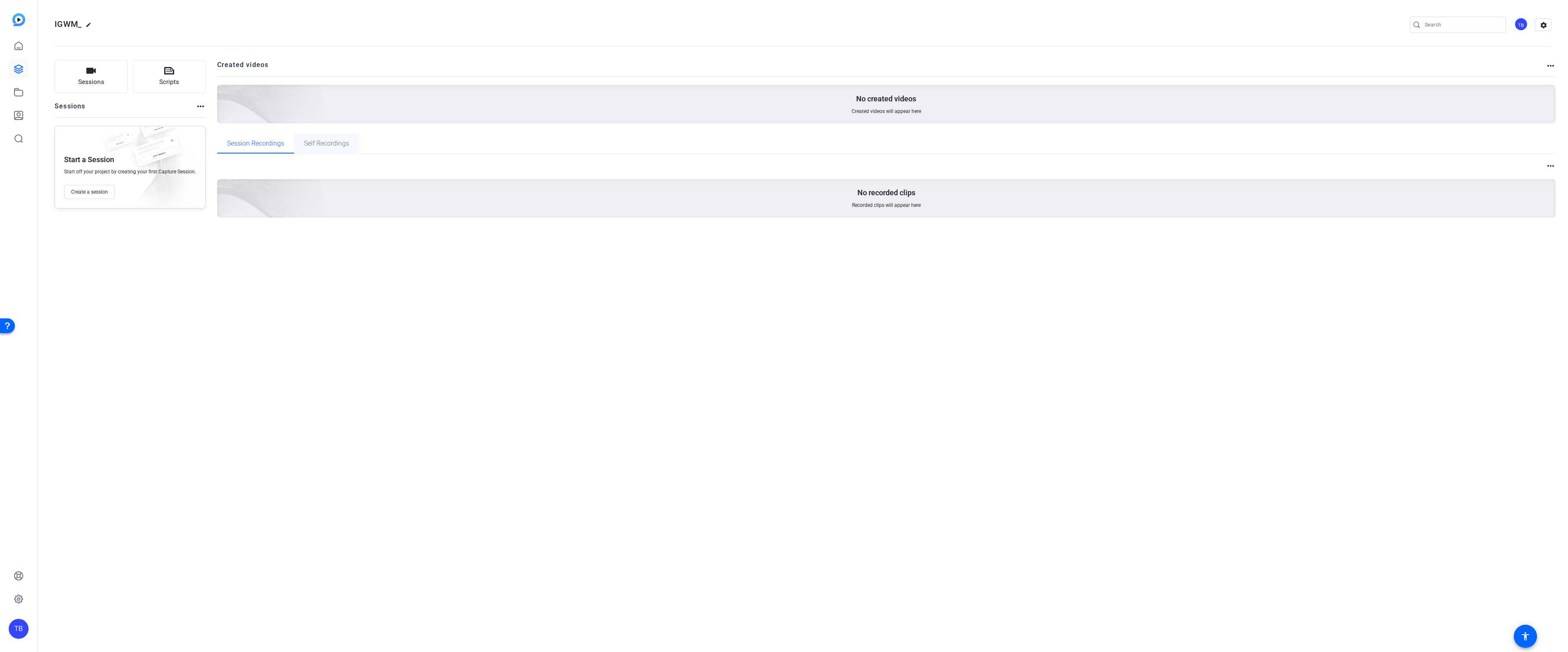
click at [334, 145] on span "Self Recordings" at bounding box center [326, 143] width 45 height 7
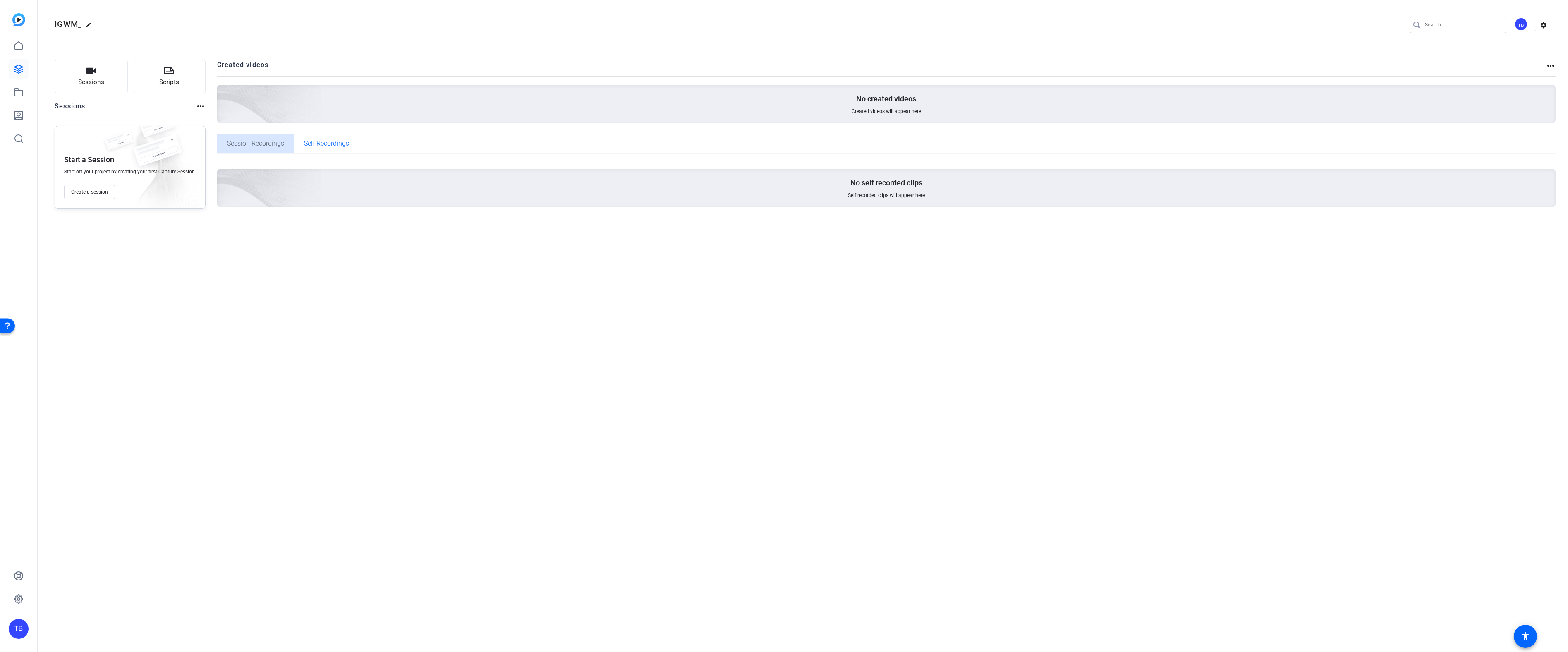
click at [268, 145] on span "Session Recordings" at bounding box center [255, 143] width 57 height 7
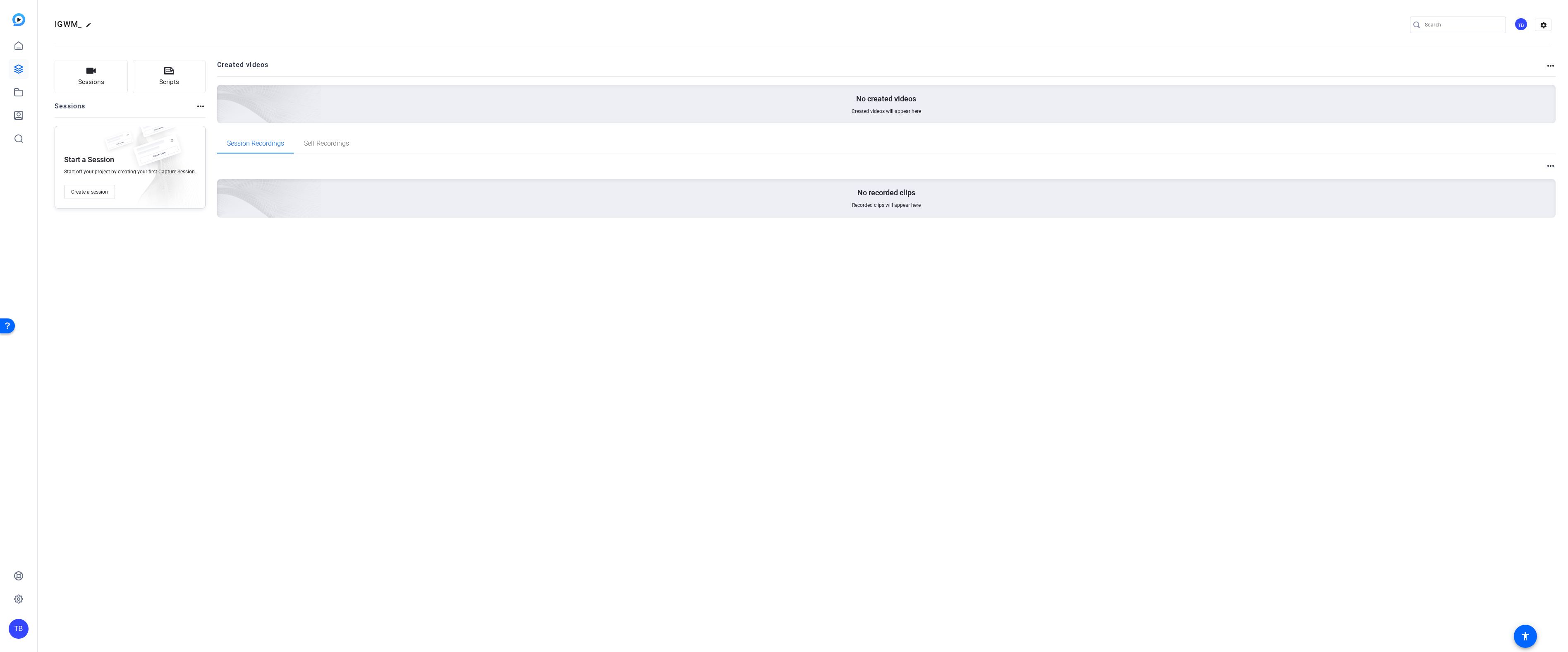
click at [408, 372] on div "IGWM_ edit TB settings Sessions Scripts Sessions more_horiz Start a Session Sta…" at bounding box center [803, 326] width 1530 height 652
click at [1522, 634] on mat-icon "accessibility" at bounding box center [1525, 635] width 10 height 10
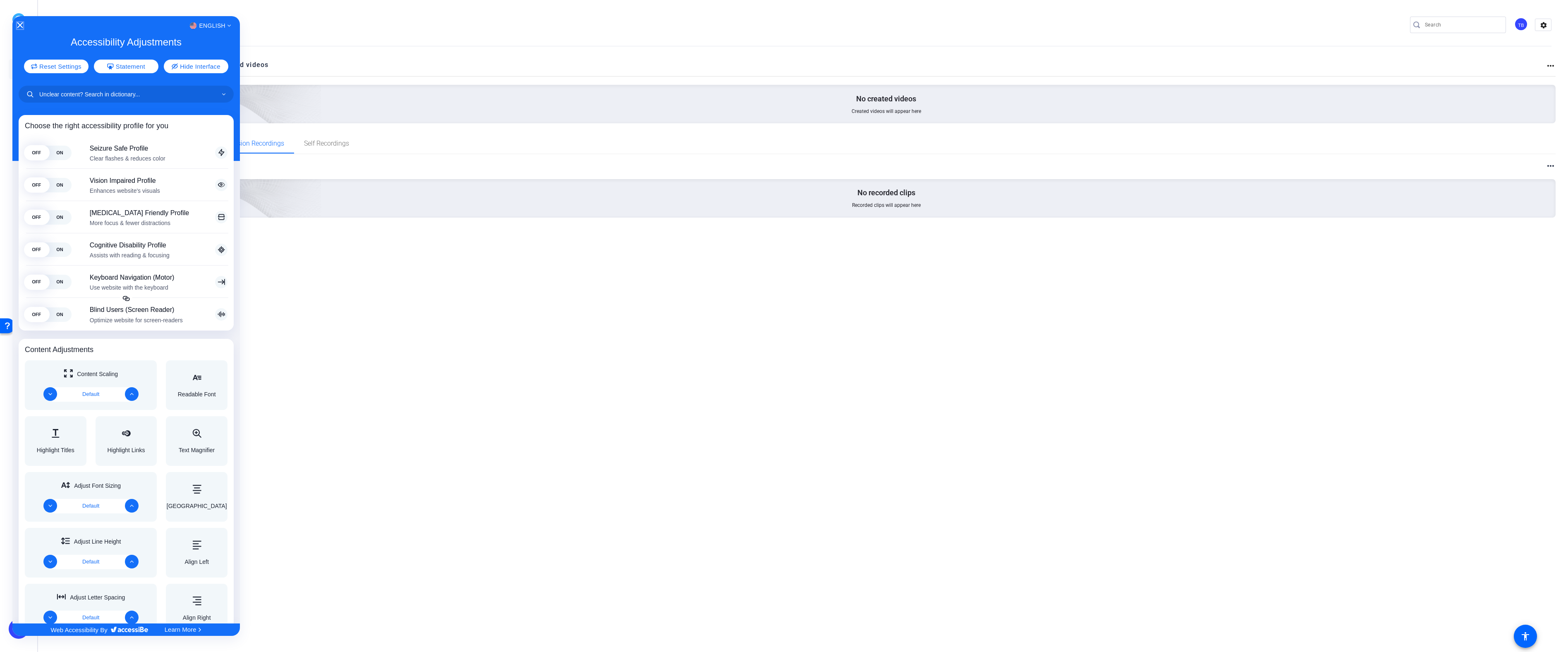
click at [21, 25] on icon "Close Accessibility Interface" at bounding box center [20, 25] width 6 height 6
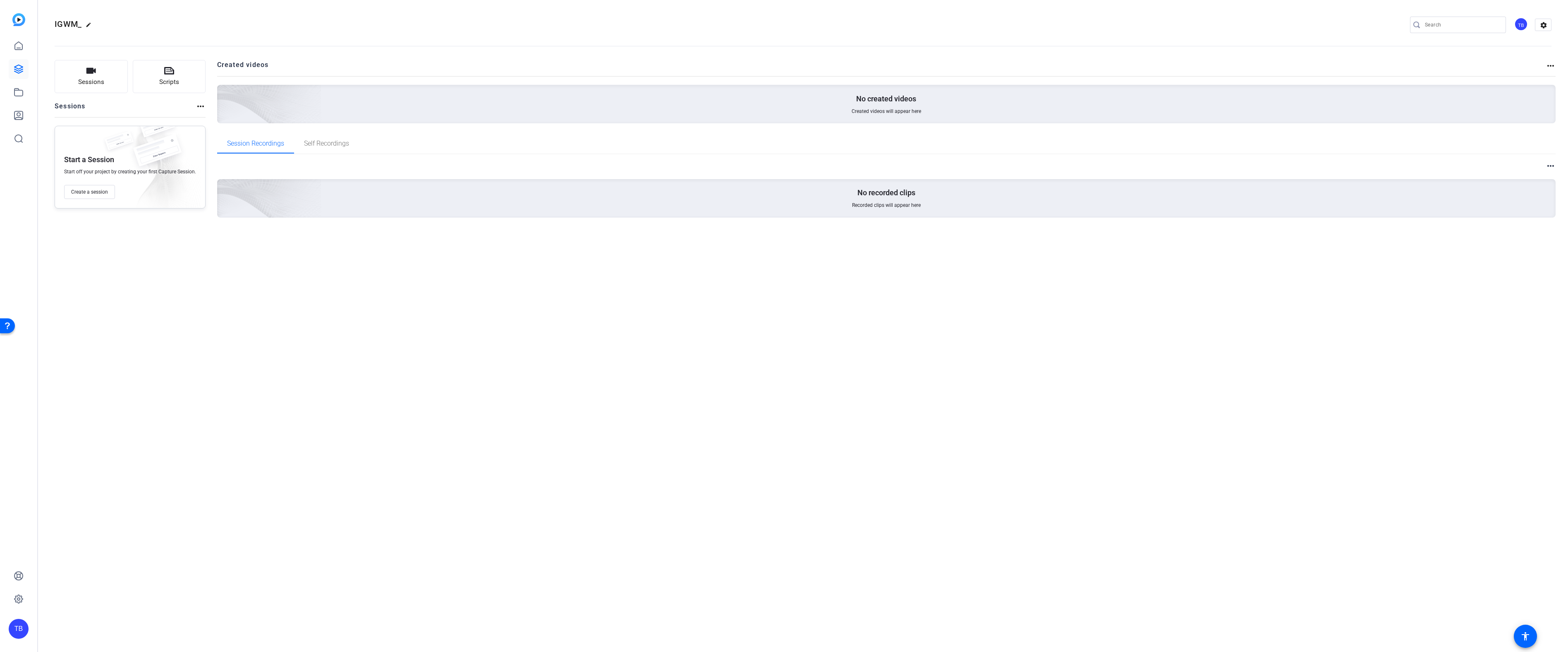
click at [195, 107] on mat-icon "more_horiz" at bounding box center [200, 106] width 10 height 10
click at [198, 105] on div at bounding box center [784, 326] width 1568 height 652
click at [1550, 166] on mat-icon "more_horiz" at bounding box center [1550, 165] width 10 height 10
click at [1552, 65] on div at bounding box center [784, 326] width 1568 height 652
click at [1549, 67] on mat-icon "more_horiz" at bounding box center [1550, 65] width 10 height 10
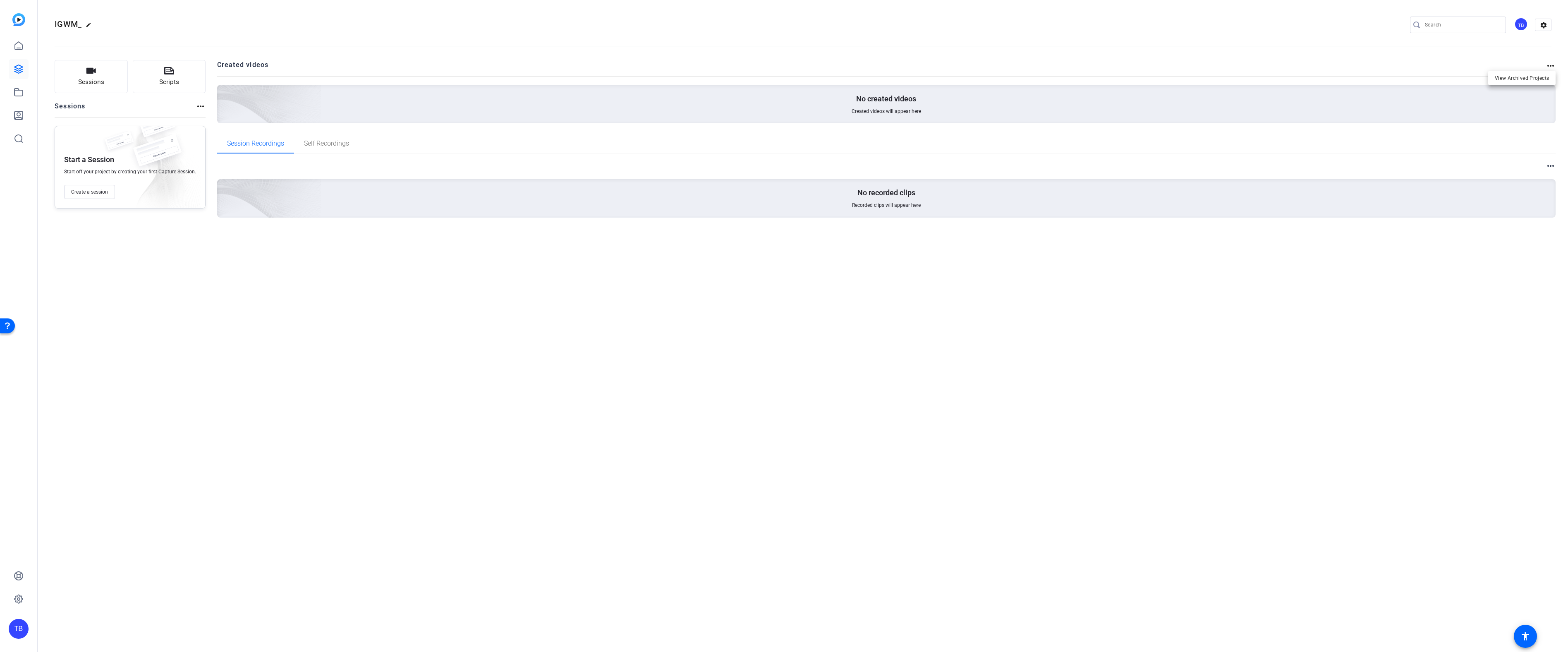
click at [1549, 67] on div at bounding box center [784, 326] width 1568 height 652
drag, startPoint x: 938, startPoint y: 431, endPoint x: 921, endPoint y: 430, distance: 17.0
click at [922, 430] on div "IGWM_ edit TB settings Sessions Scripts Sessions more_horiz Start a Session Sta…" at bounding box center [803, 326] width 1530 height 652
click at [1550, 68] on mat-icon "more_horiz" at bounding box center [1550, 65] width 10 height 10
click at [1532, 76] on span "View Archived Projects" at bounding box center [1522, 77] width 55 height 10
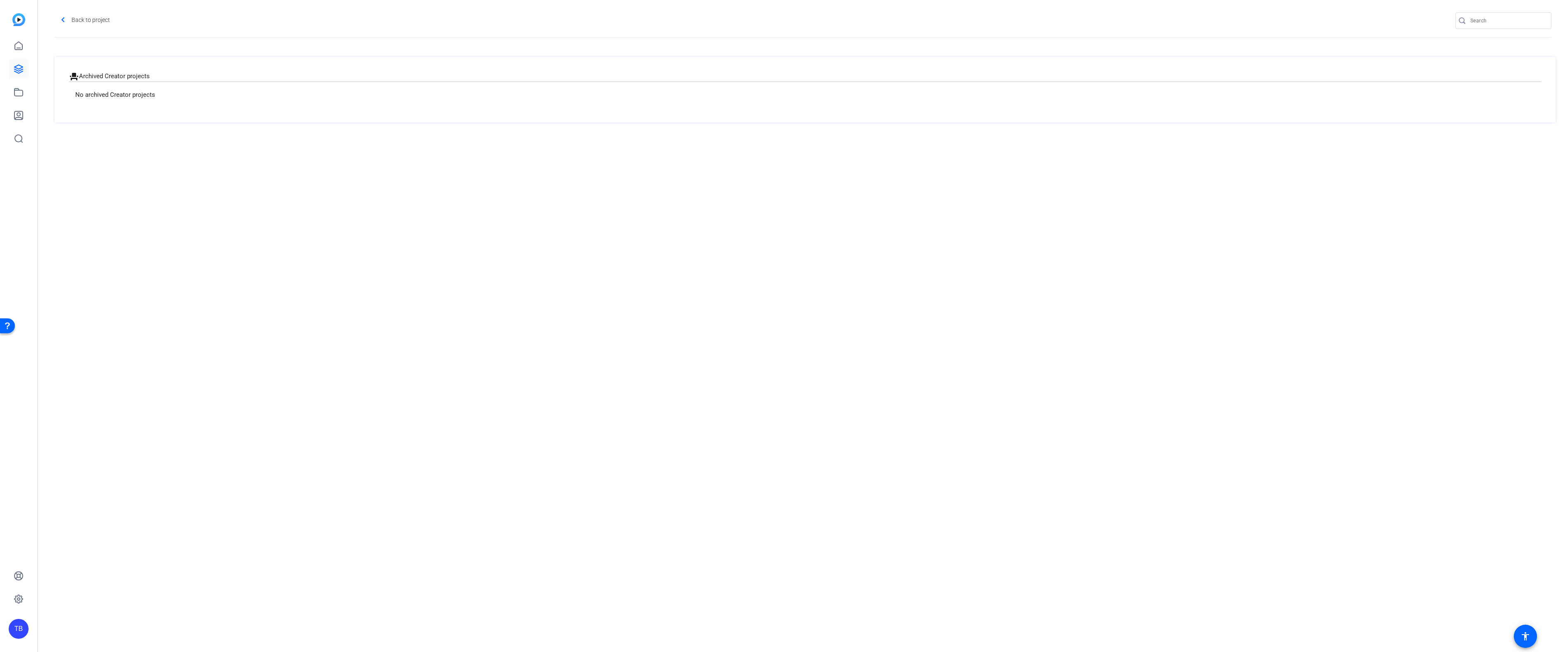
click at [102, 91] on div "No archived Creator projects" at bounding box center [804, 95] width 1472 height 27
click at [123, 78] on h2 "event_seat Archived Creator projects" at bounding box center [804, 76] width 1472 height 10
click at [67, 20] on mat-icon "navigate_before" at bounding box center [63, 20] width 11 height 11
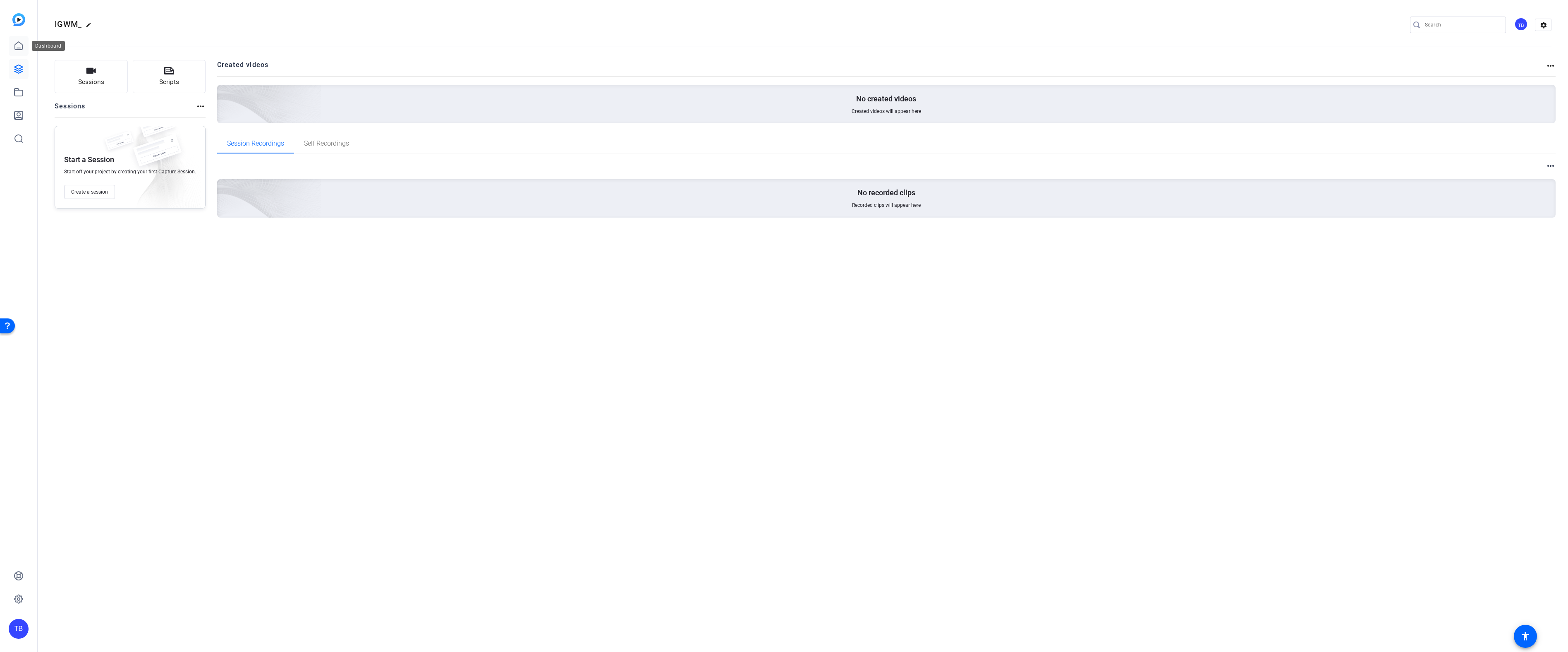
click at [18, 46] on icon at bounding box center [18, 45] width 10 height 10
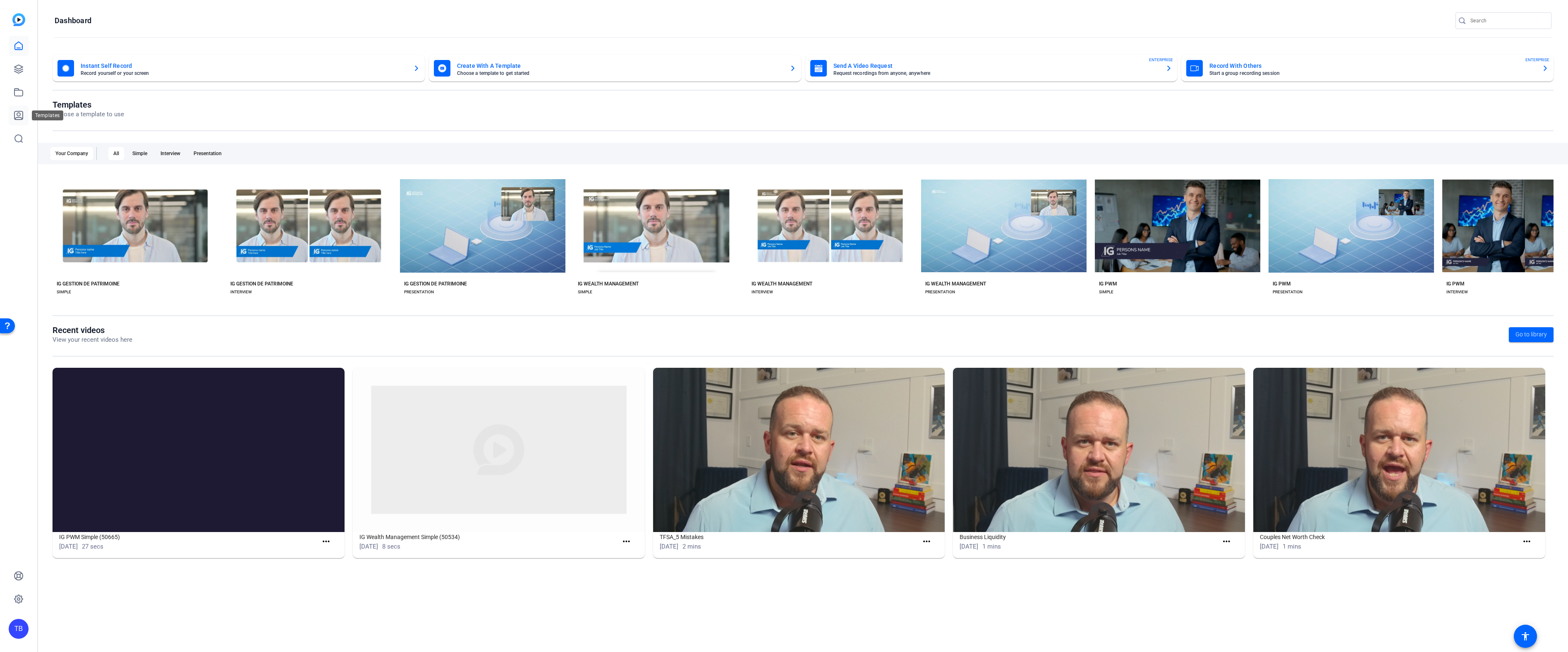
click at [15, 114] on icon at bounding box center [18, 115] width 10 height 10
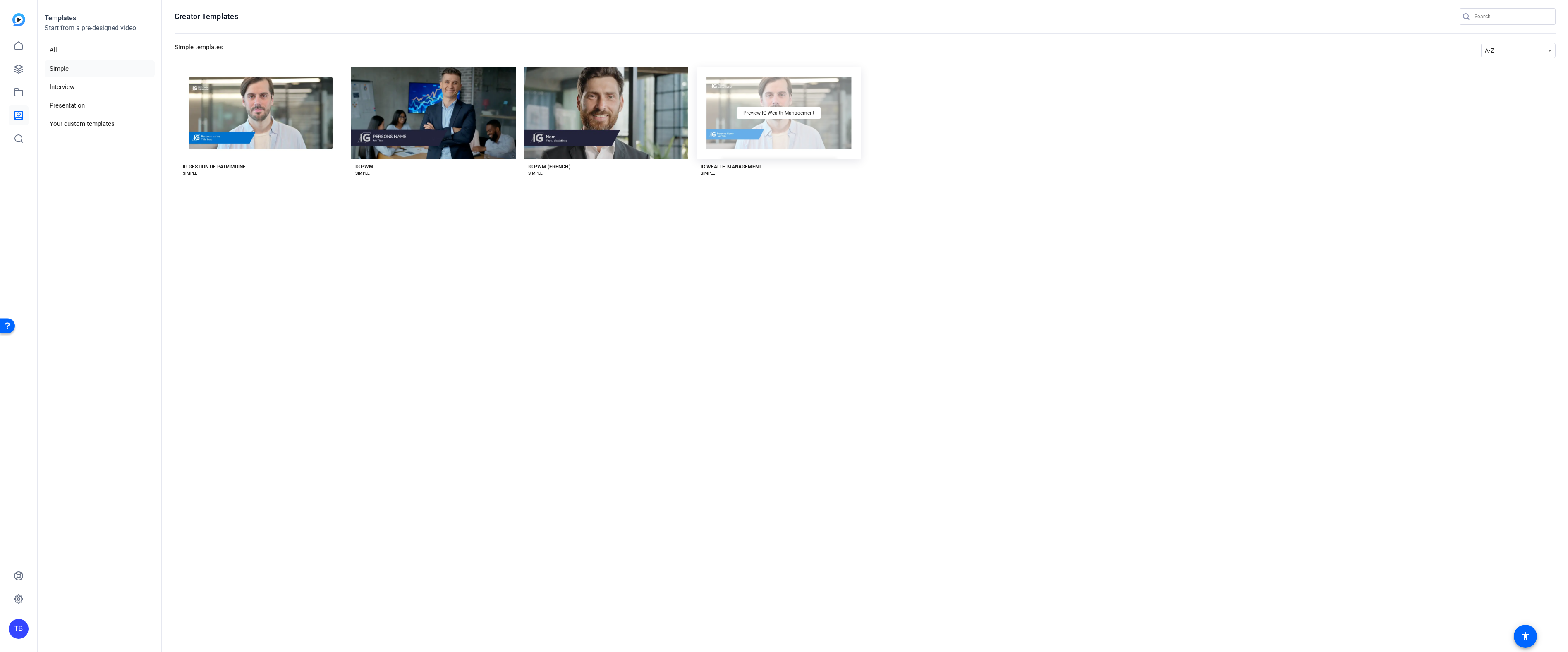
click at [813, 136] on div "Preview IG Wealth Management" at bounding box center [778, 113] width 164 height 92
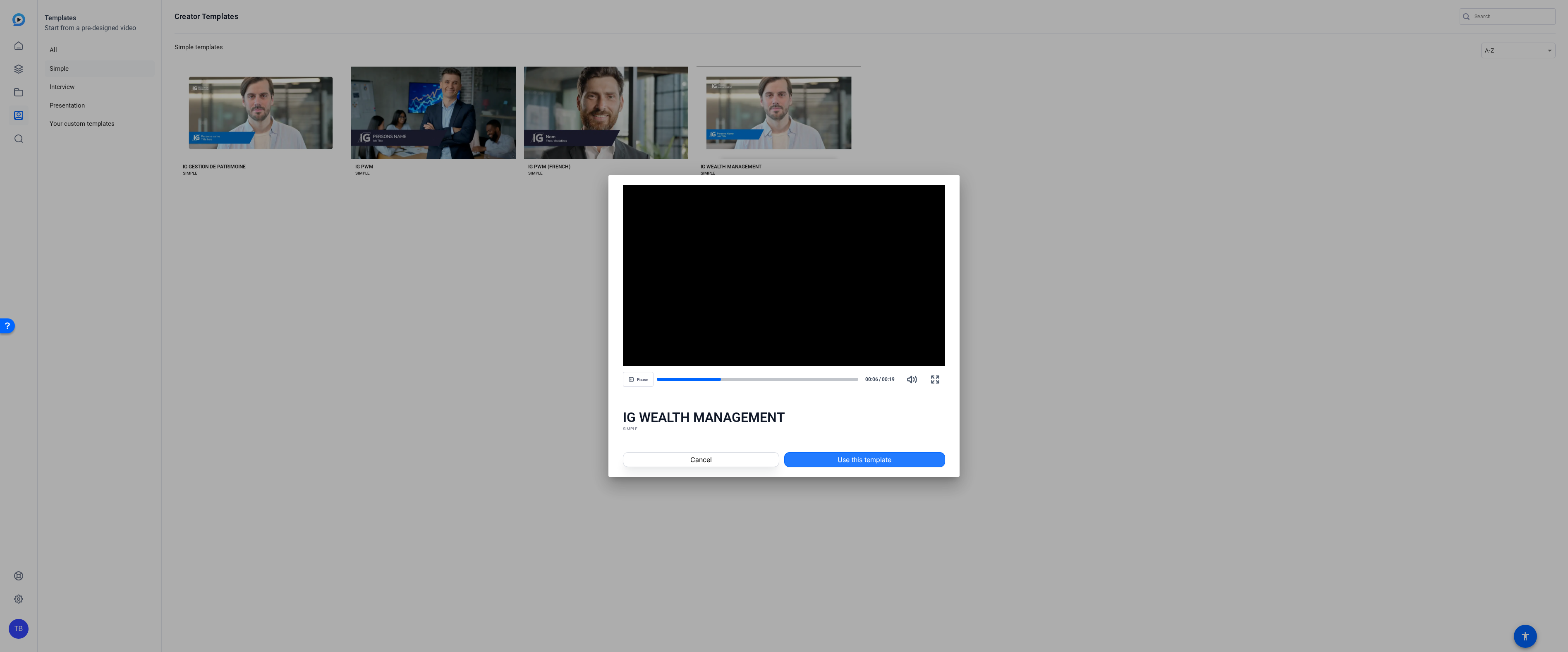
click at [878, 462] on span "Use this template" at bounding box center [864, 459] width 54 height 10
